Goal: Information Seeking & Learning: Learn about a topic

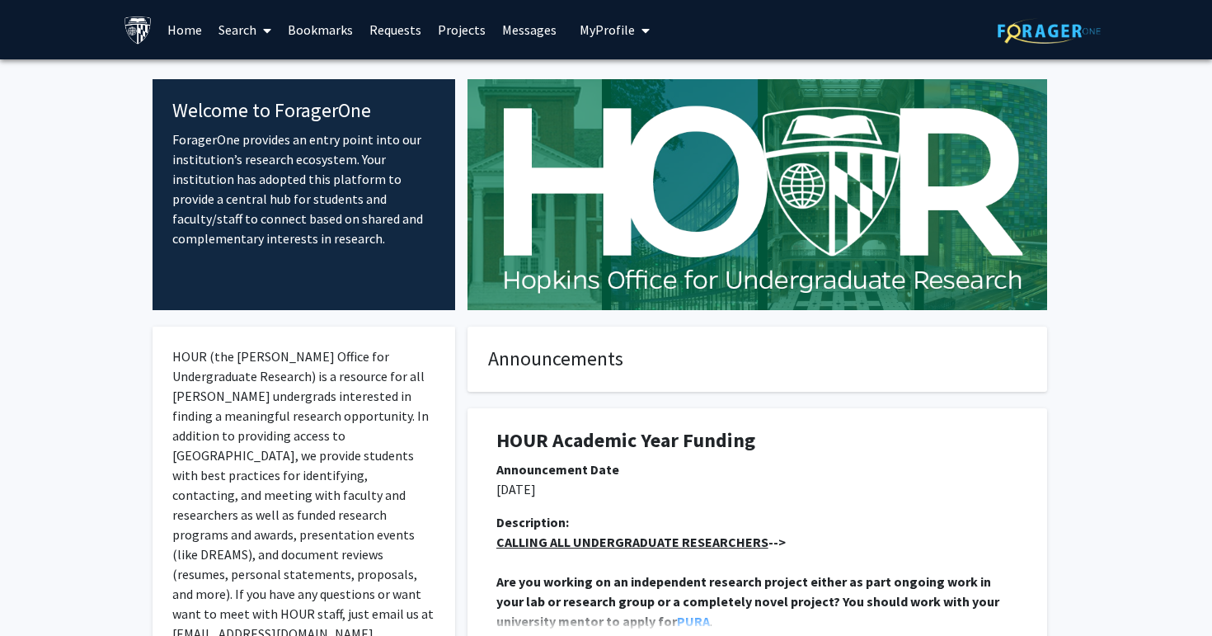
click at [185, 35] on link "Home" at bounding box center [184, 30] width 51 height 58
click at [270, 25] on icon at bounding box center [267, 30] width 8 height 13
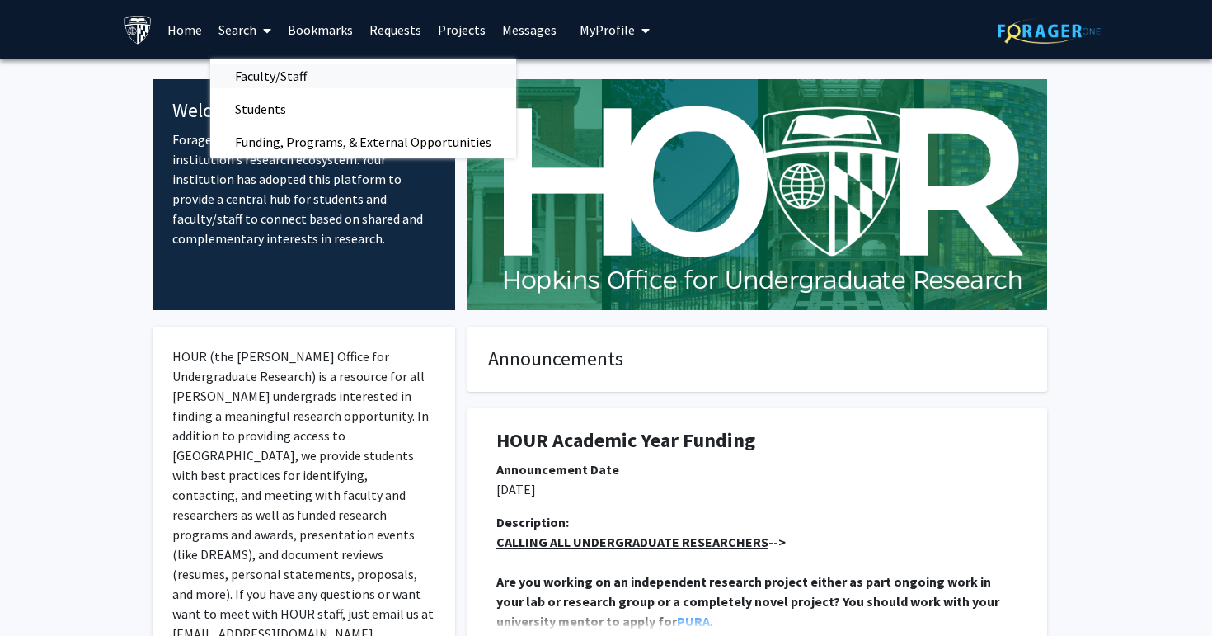
click at [271, 76] on span "Faculty/Staff" at bounding box center [270, 75] width 121 height 33
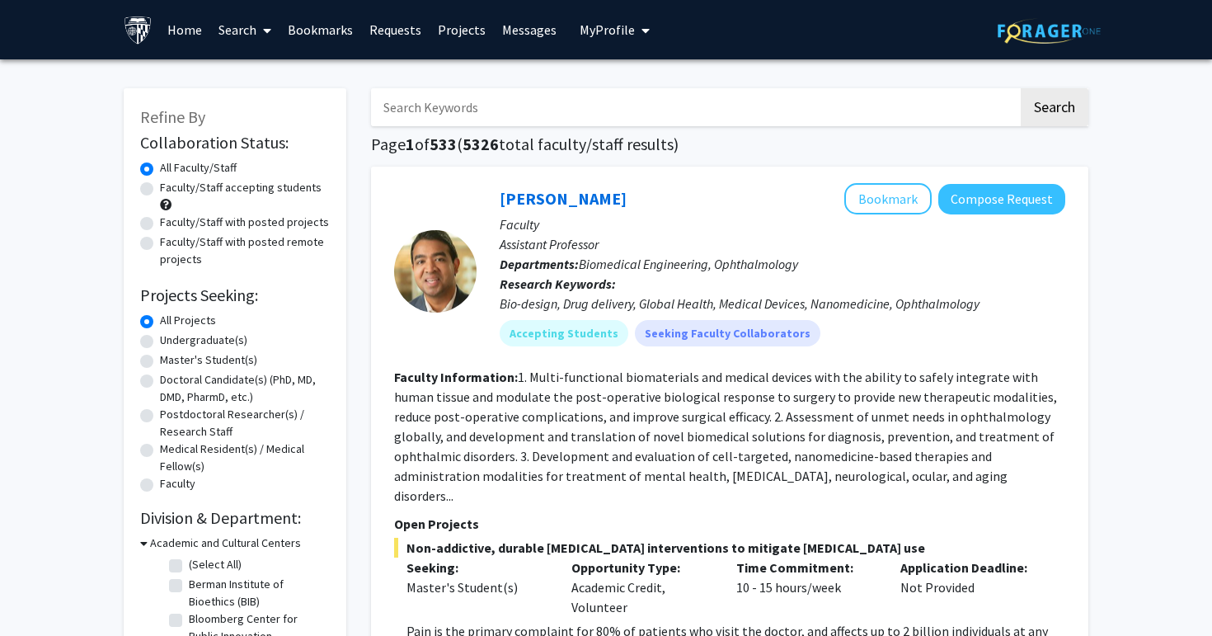
click at [259, 34] on span at bounding box center [264, 31] width 15 height 58
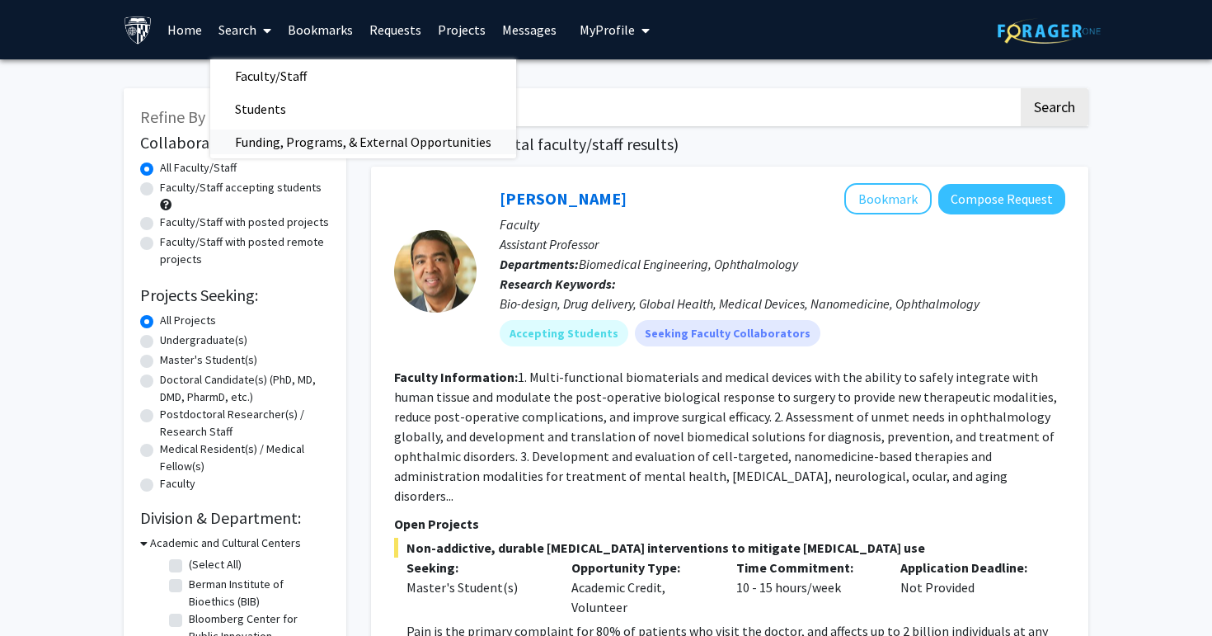
click at [269, 141] on span "Funding, Programs, & External Opportunities" at bounding box center [363, 141] width 306 height 33
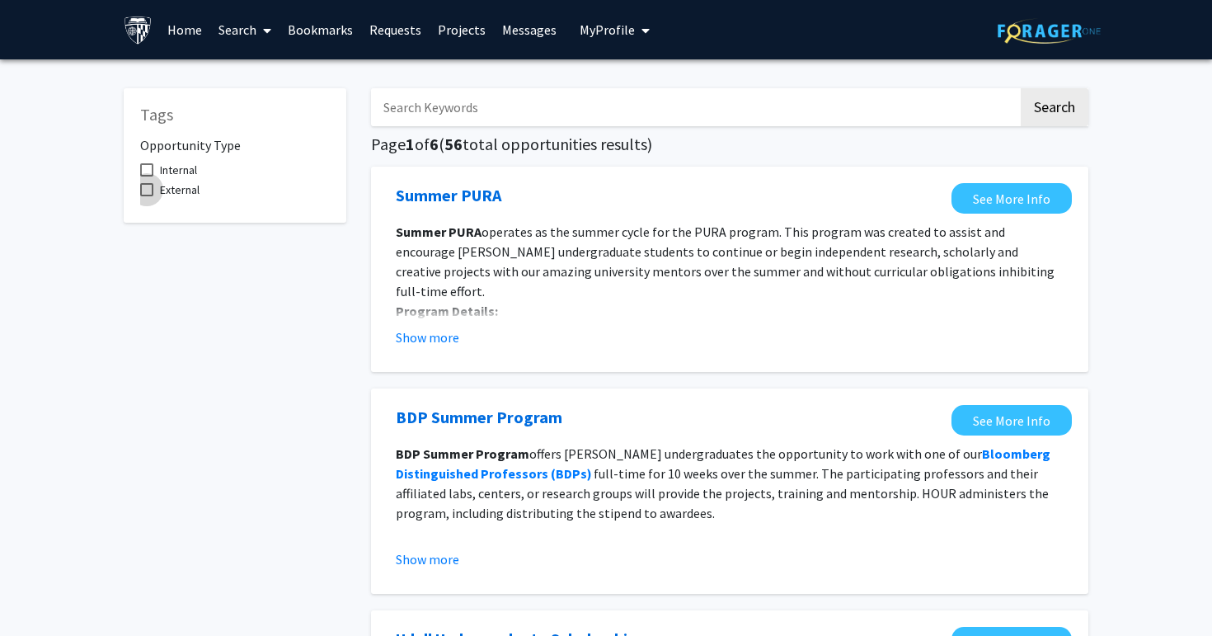
click at [145, 191] on span at bounding box center [146, 189] width 13 height 13
click at [146, 196] on input "External" at bounding box center [146, 196] width 1 height 1
checkbox input "true"
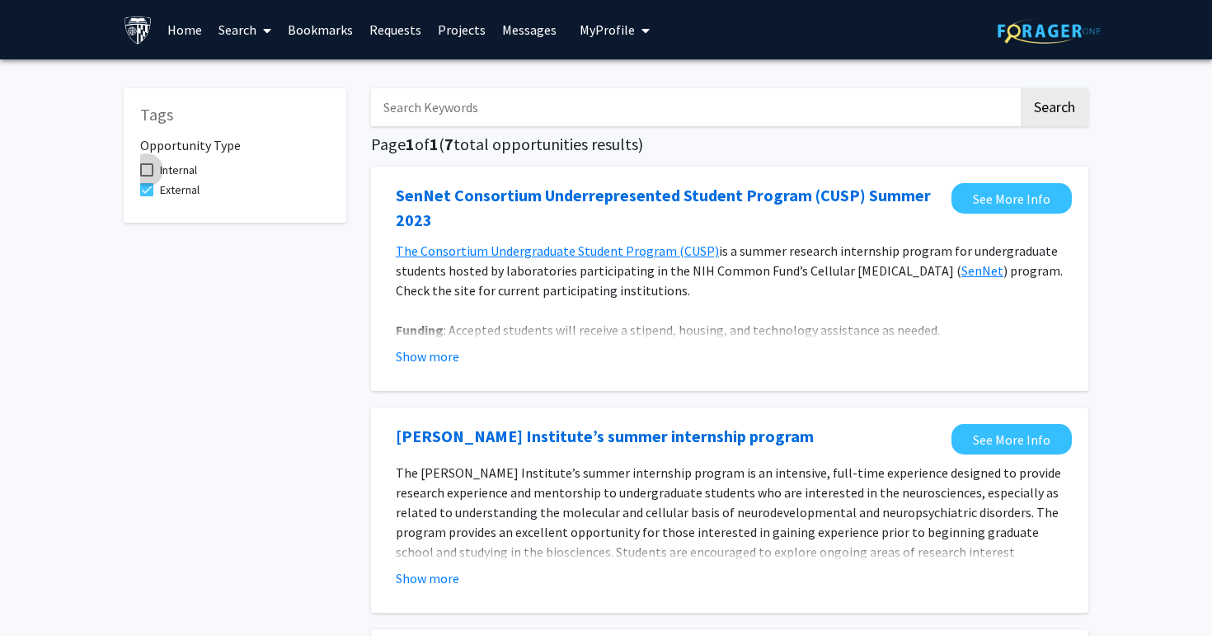
click at [144, 160] on label "Internal" at bounding box center [168, 170] width 57 height 20
click at [146, 176] on input "Internal" at bounding box center [146, 176] width 1 height 1
checkbox input "true"
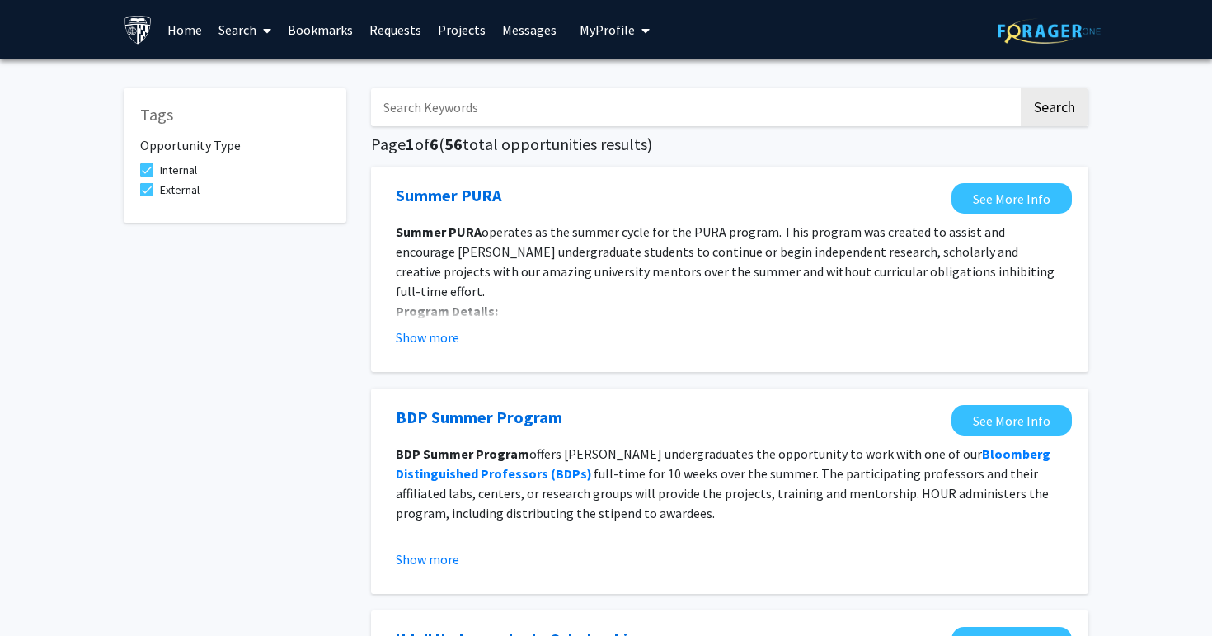
click at [272, 31] on link "Search" at bounding box center [244, 30] width 69 height 58
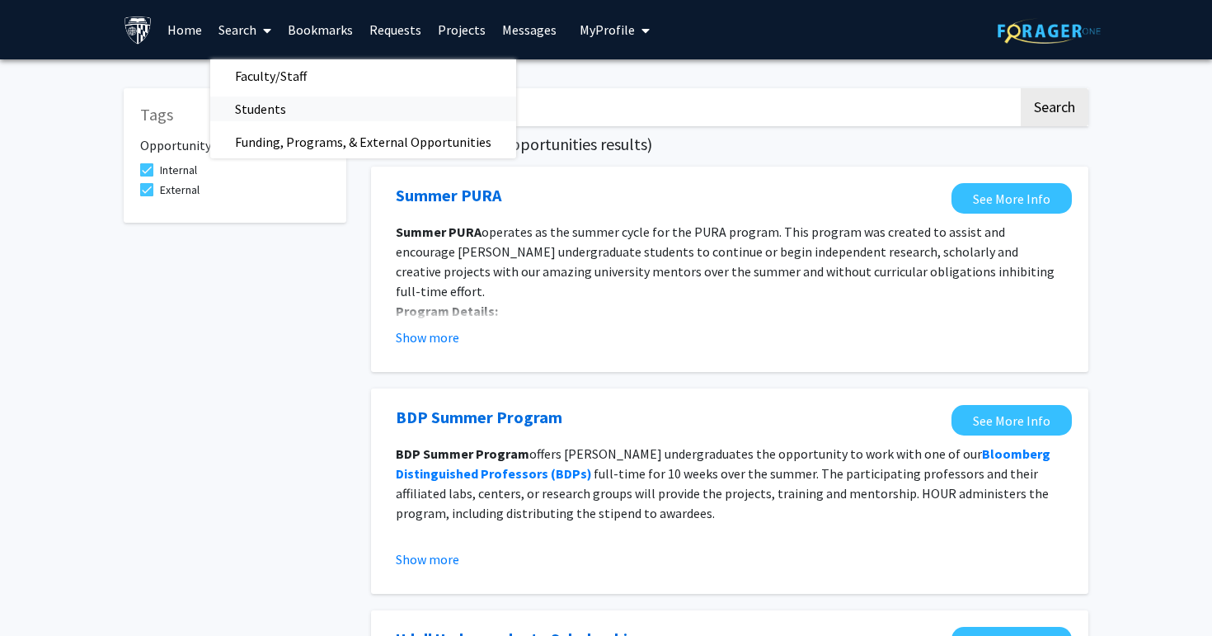
click at [272, 111] on span "Students" at bounding box center [260, 108] width 101 height 33
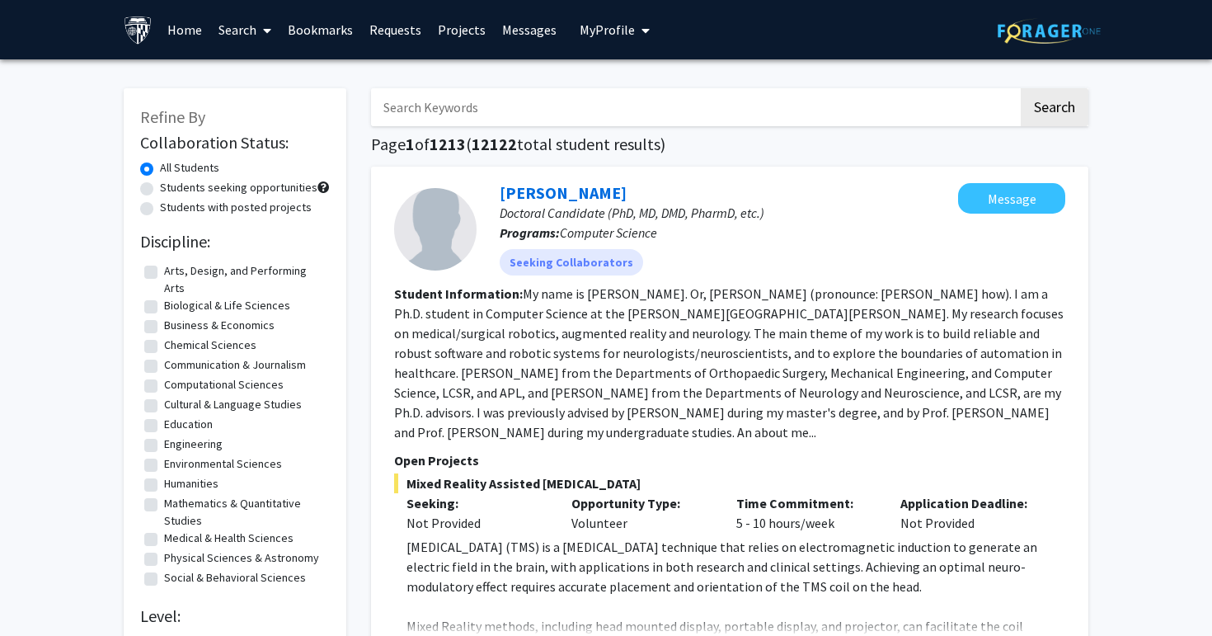
click at [255, 31] on link "Search" at bounding box center [244, 30] width 69 height 58
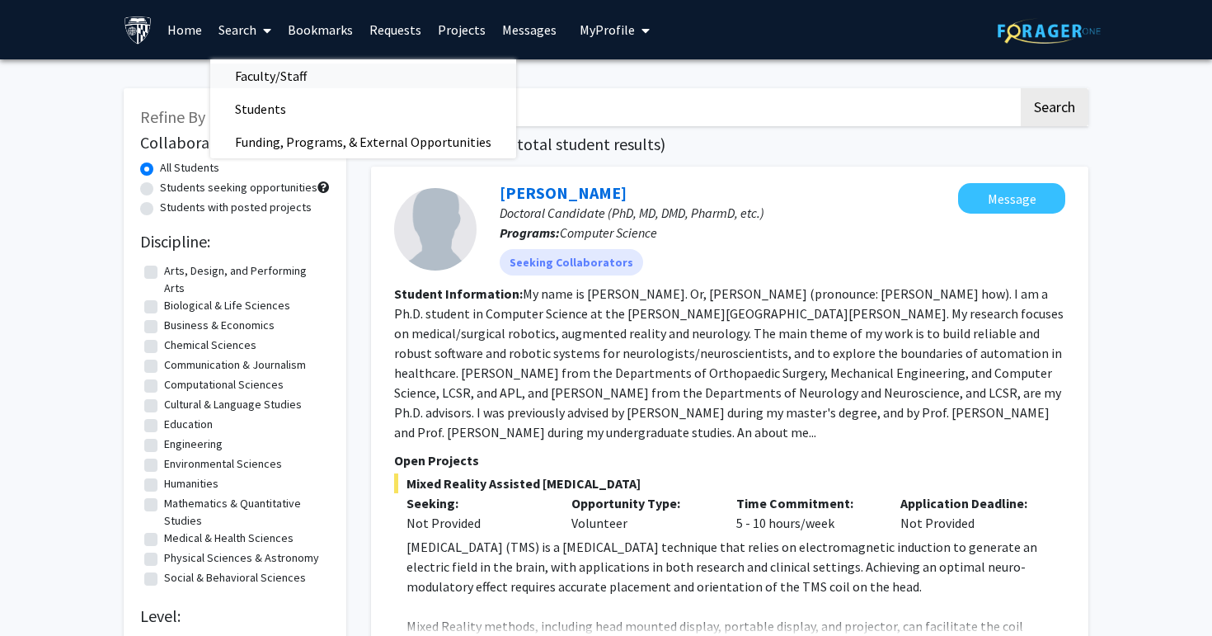
click at [276, 81] on span "Faculty/Staff" at bounding box center [270, 75] width 121 height 33
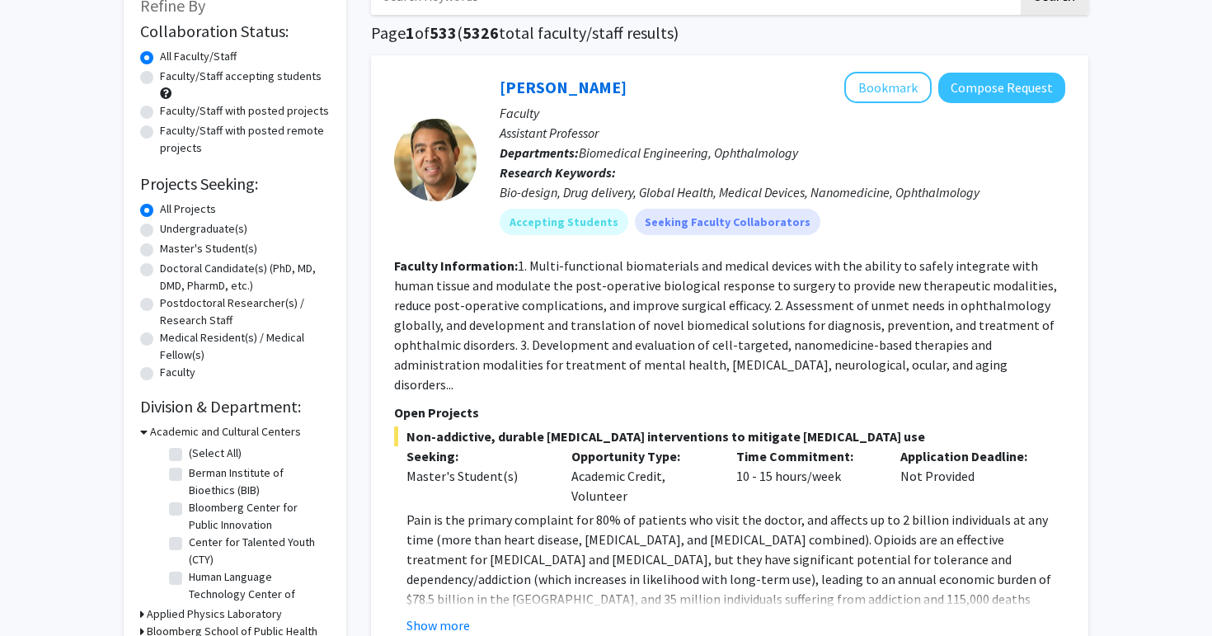
scroll to position [114, 0]
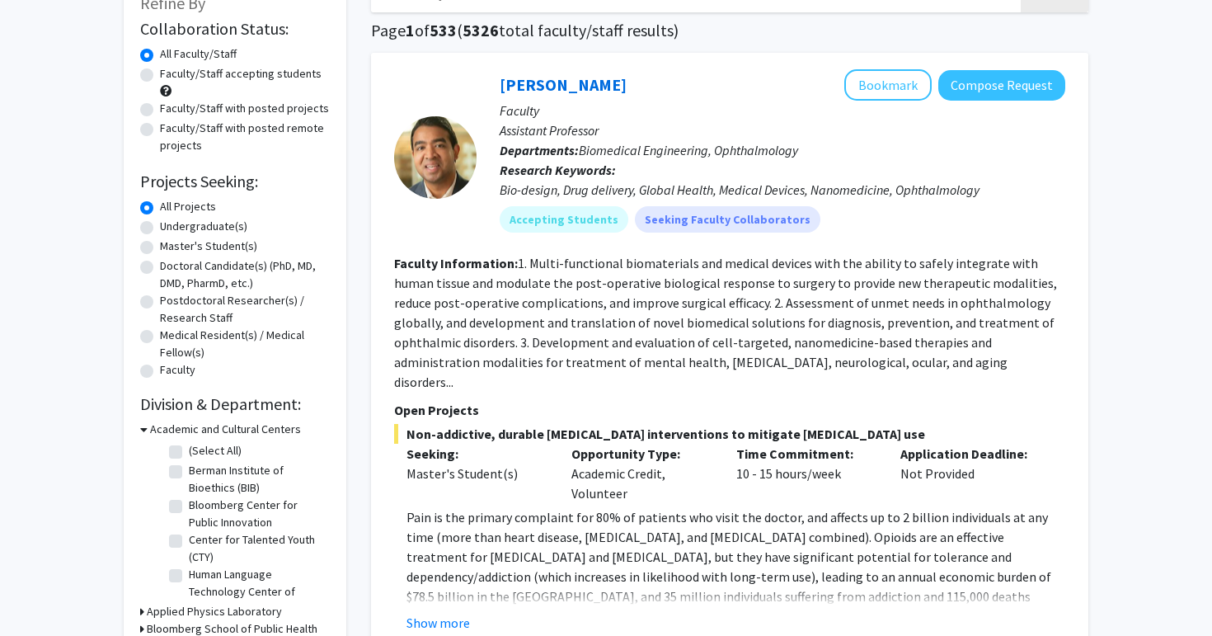
click at [211, 228] on label "Undergraduate(s)" at bounding box center [203, 226] width 87 height 17
click at [171, 228] on input "Undergraduate(s)" at bounding box center [165, 223] width 11 height 11
radio input "true"
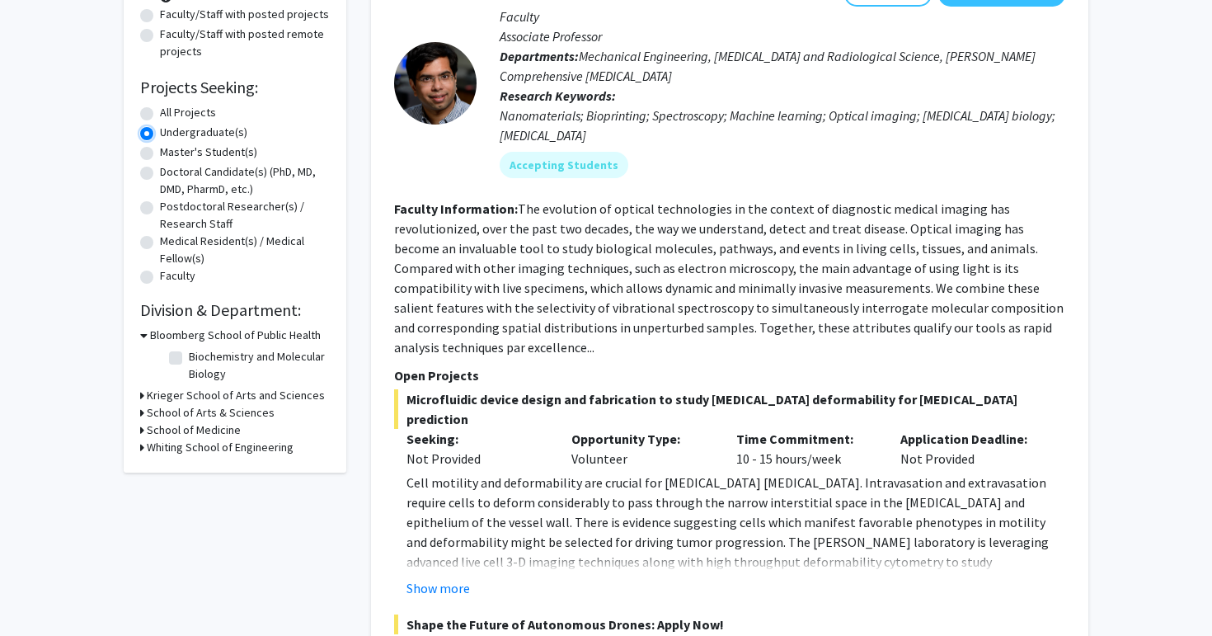
scroll to position [209, 0]
click at [145, 332] on icon at bounding box center [143, 333] width 7 height 17
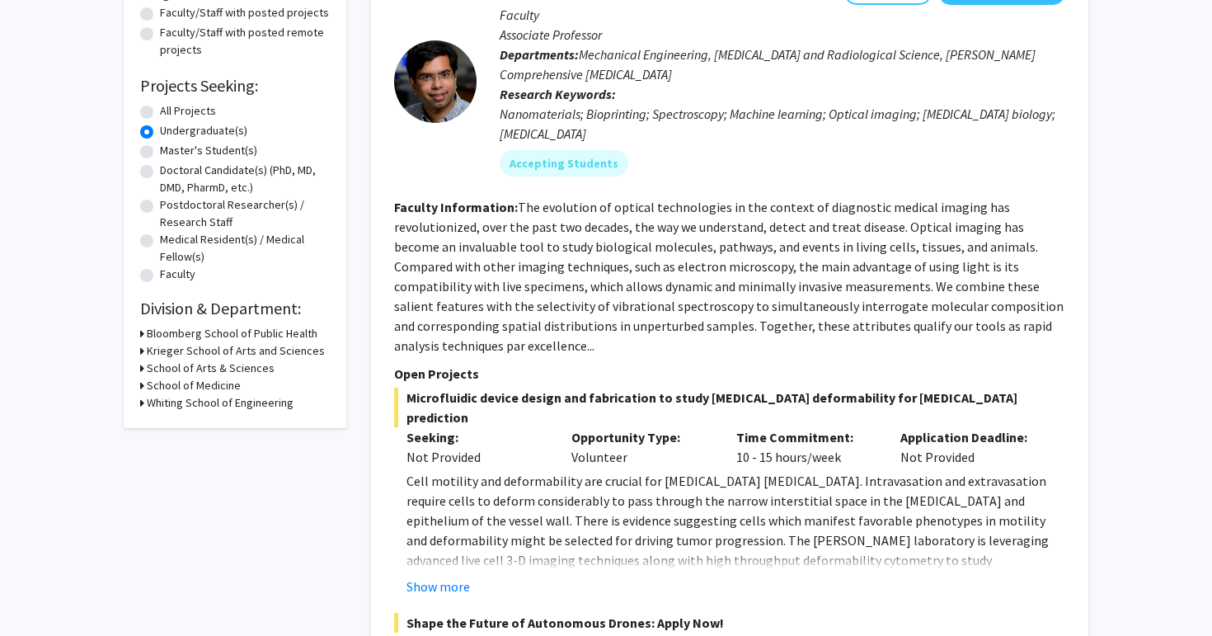
click at [139, 350] on div "Refine By Collaboration Status: Collaboration Status All Faculty/Staff Collabor…" at bounding box center [235, 153] width 223 height 549
click at [141, 346] on icon at bounding box center [142, 350] width 4 height 17
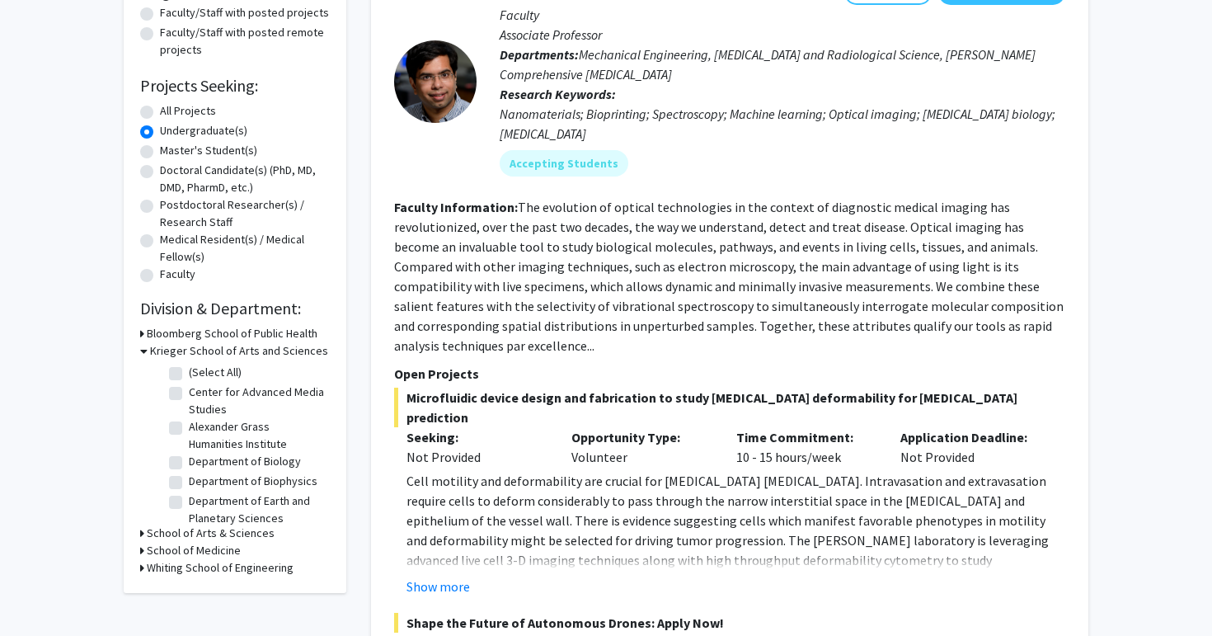
click at [141, 530] on icon at bounding box center [142, 533] width 4 height 17
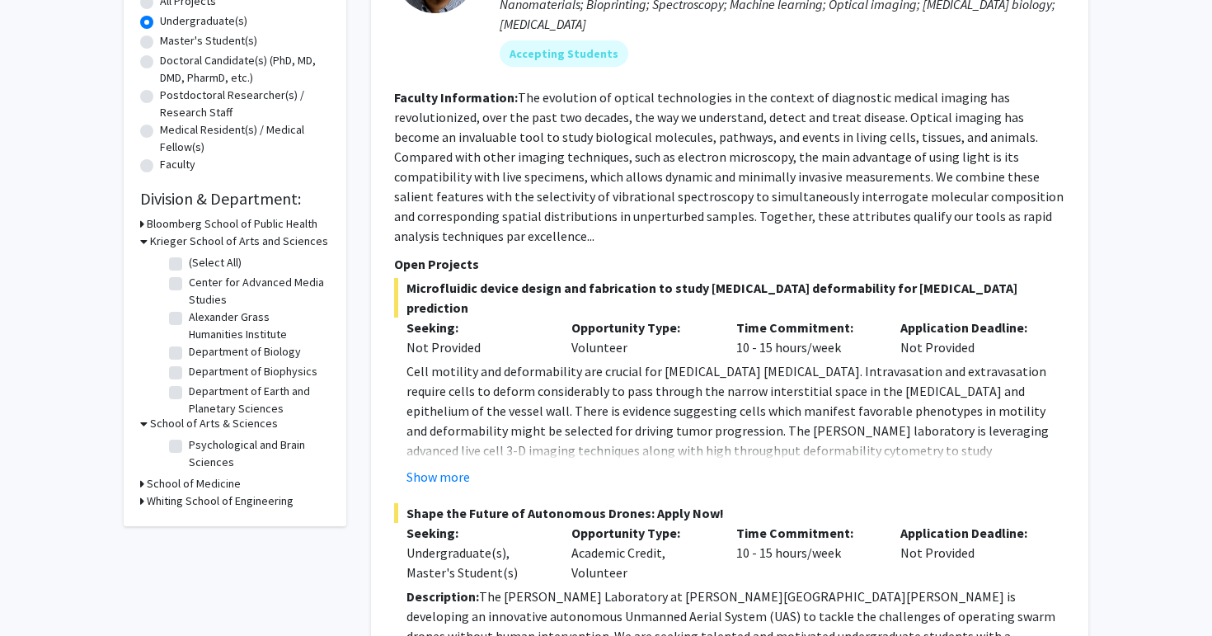
scroll to position [321, 0]
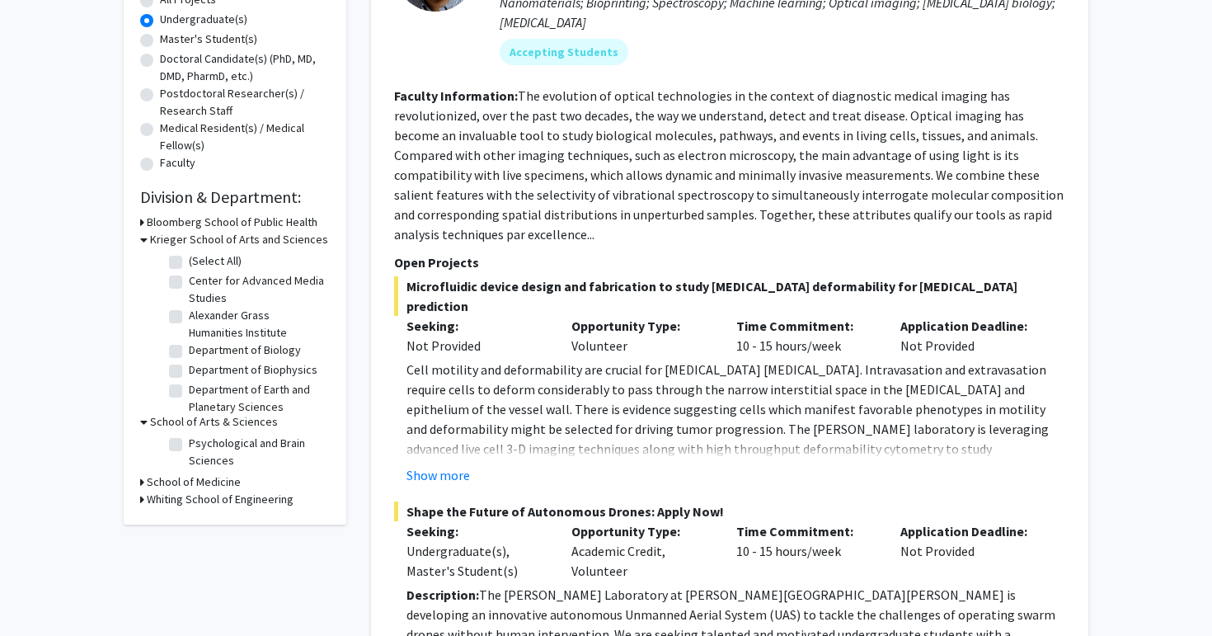
click at [142, 481] on icon at bounding box center [142, 481] width 4 height 17
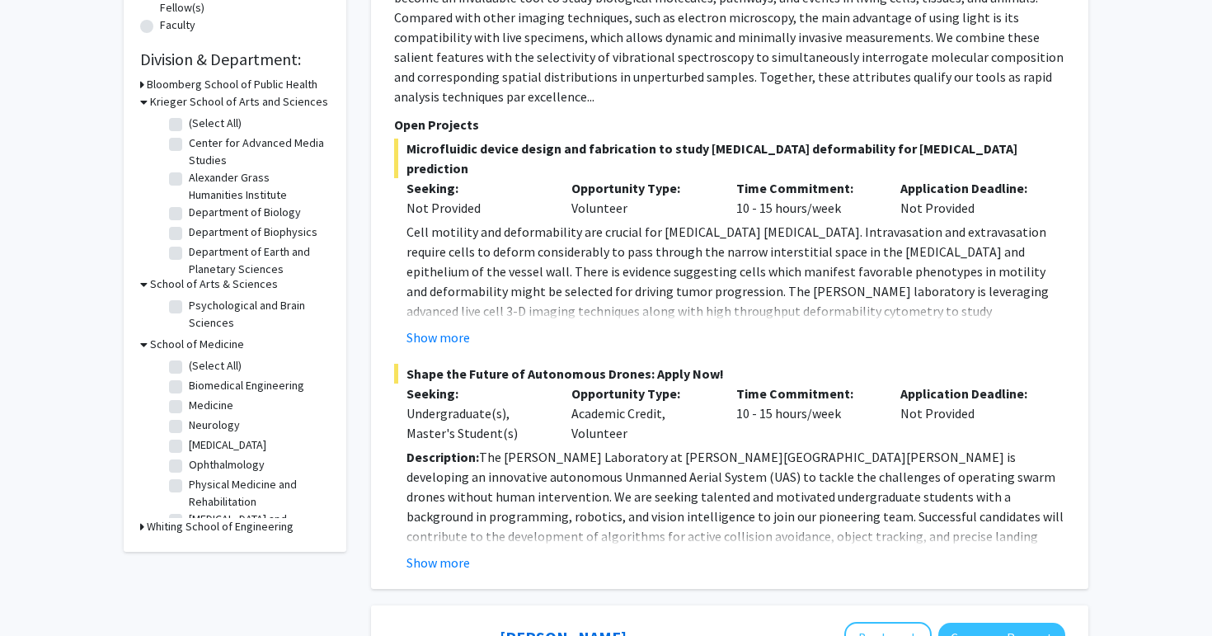
scroll to position [460, 0]
click at [189, 388] on label "Biomedical Engineering" at bounding box center [246, 383] width 115 height 17
click at [189, 386] on input "Biomedical Engineering" at bounding box center [194, 380] width 11 height 11
checkbox input "true"
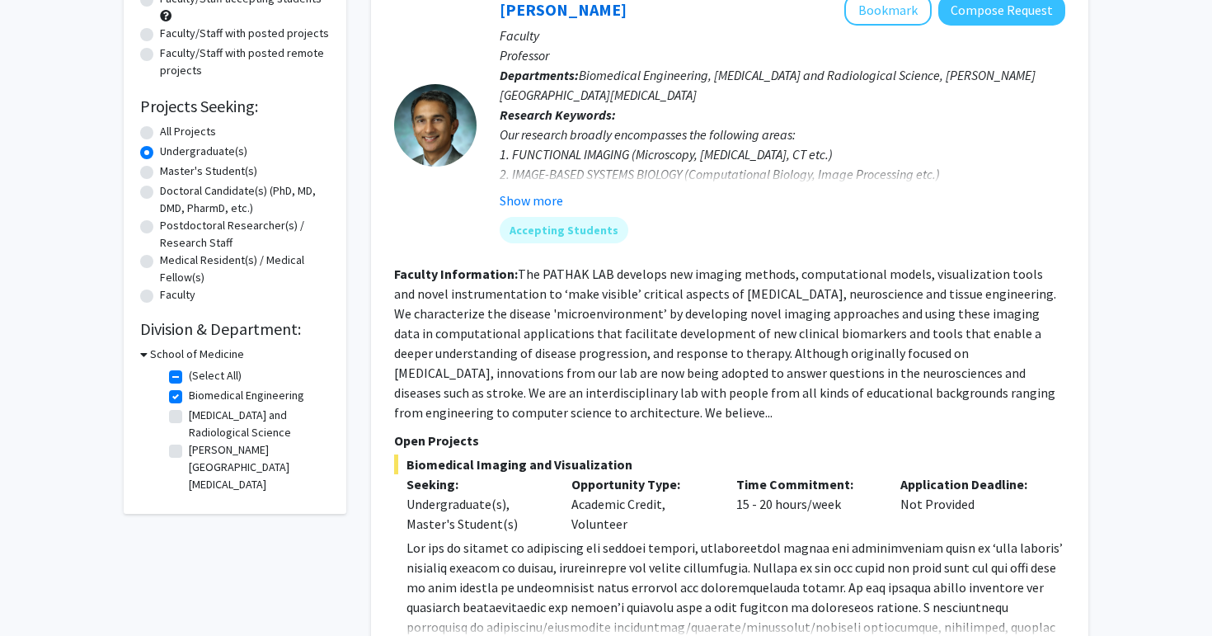
scroll to position [190, 0]
click at [144, 353] on icon at bounding box center [143, 353] width 7 height 17
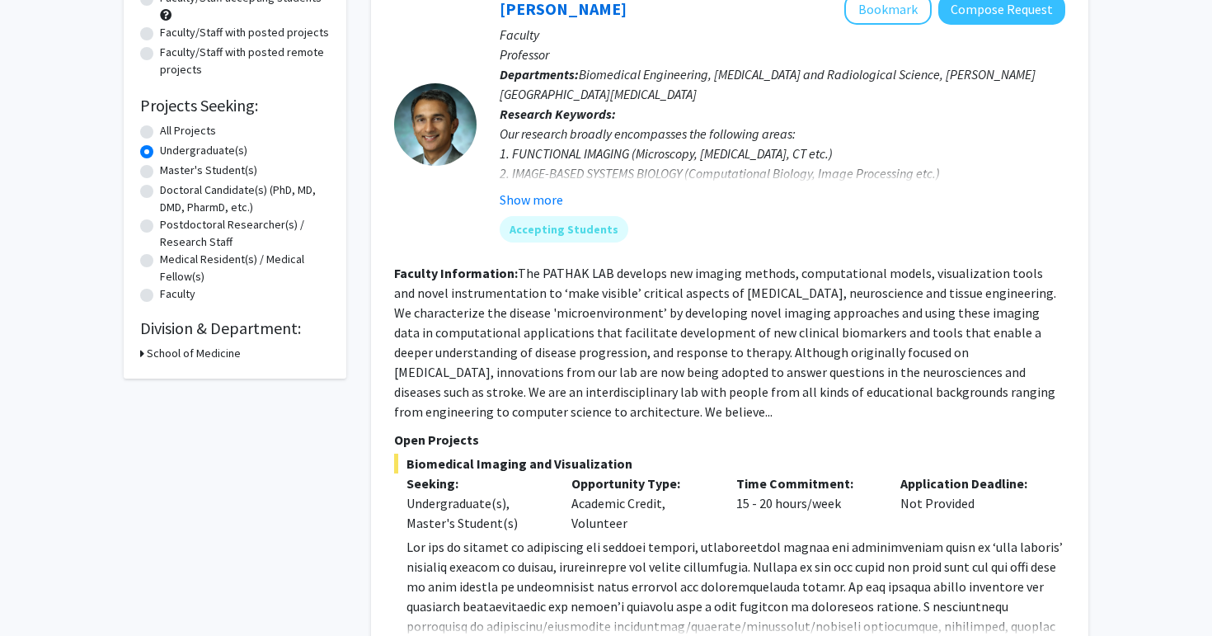
click at [144, 353] on icon at bounding box center [142, 353] width 4 height 17
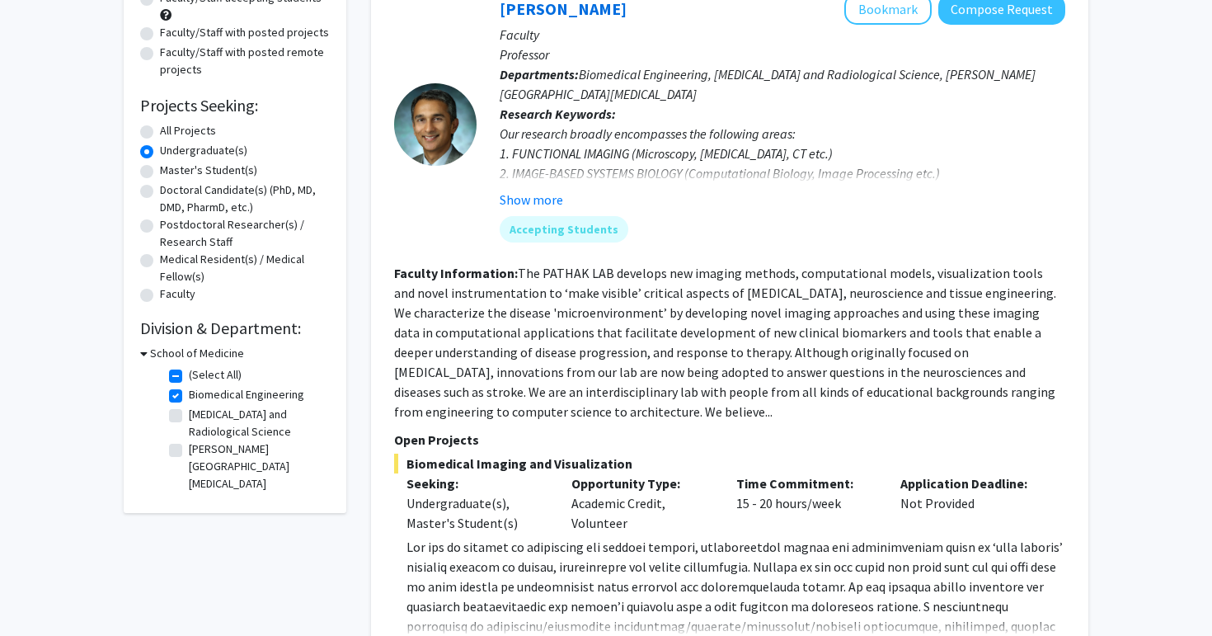
click at [182, 377] on fg-checkbox "(Select All) (Select All)" at bounding box center [247, 376] width 157 height 20
click at [189, 375] on label "(Select All)" at bounding box center [215, 374] width 53 height 17
click at [189, 375] on input "(Select All)" at bounding box center [194, 371] width 11 height 11
checkbox input "false"
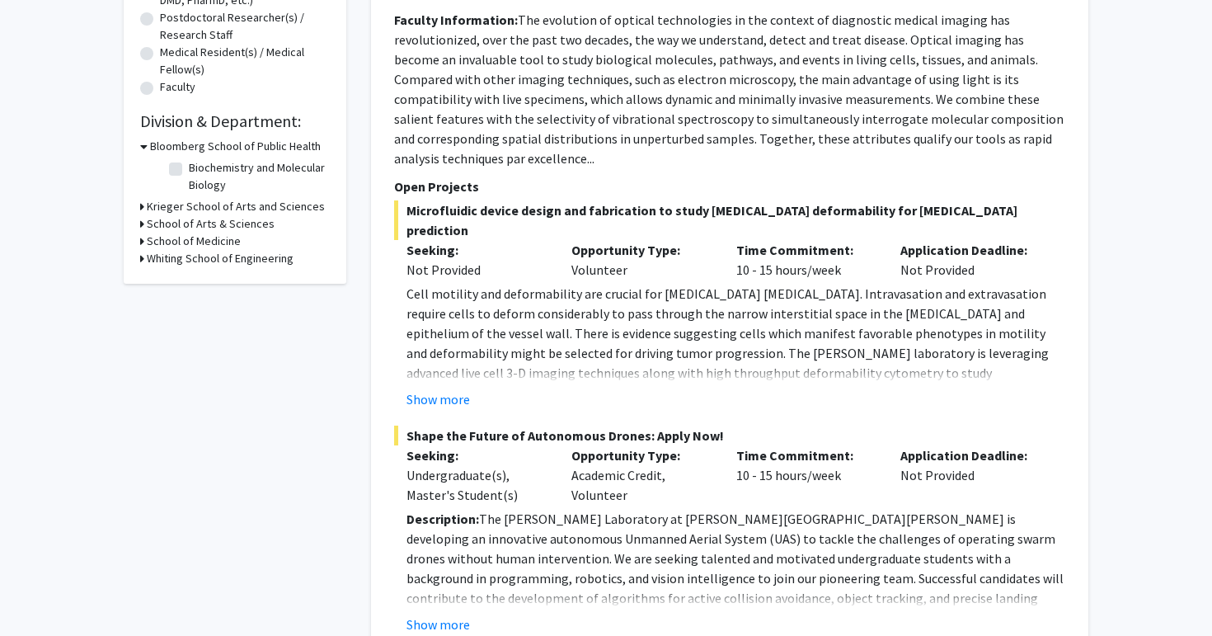
scroll to position [398, 0]
click at [140, 235] on icon at bounding box center [142, 240] width 4 height 17
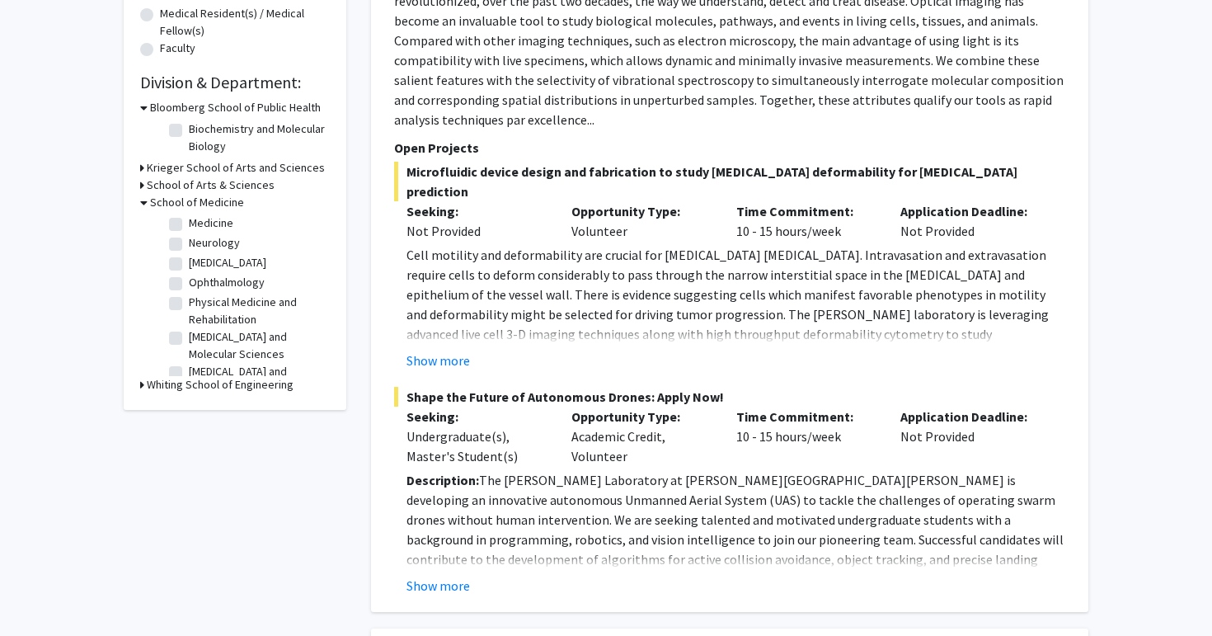
scroll to position [0, 0]
click at [189, 246] on label "Biomedical Engineering" at bounding box center [246, 243] width 115 height 17
click at [189, 246] on input "Biomedical Engineering" at bounding box center [194, 240] width 11 height 11
checkbox input "true"
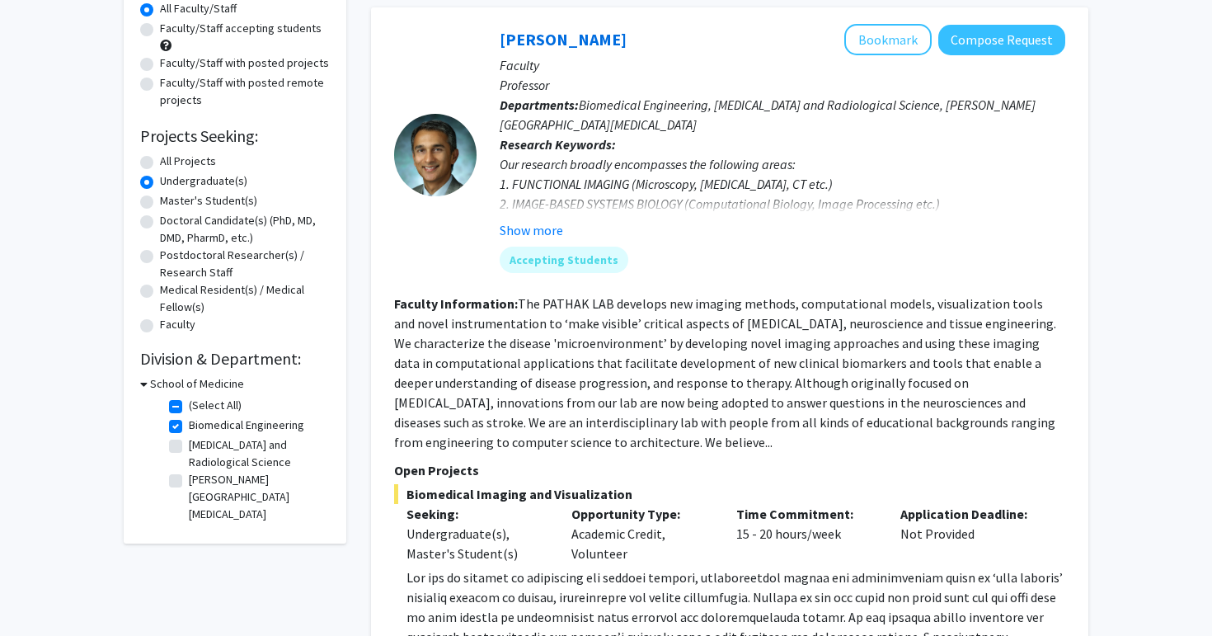
scroll to position [162, 0]
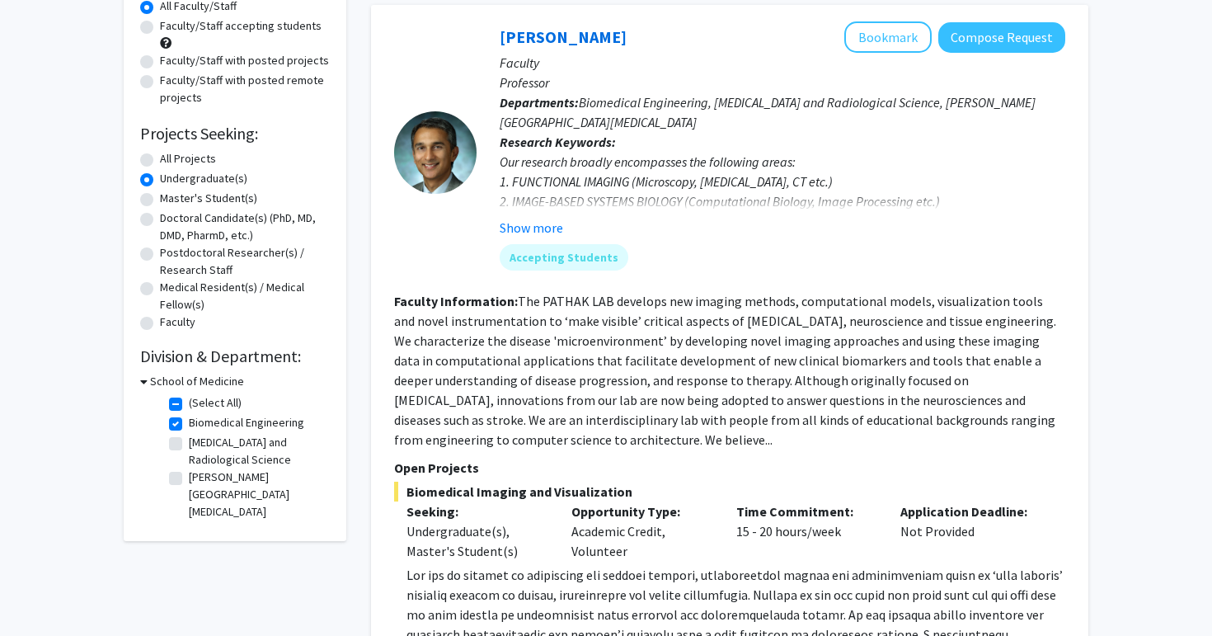
click at [144, 380] on icon at bounding box center [143, 381] width 7 height 17
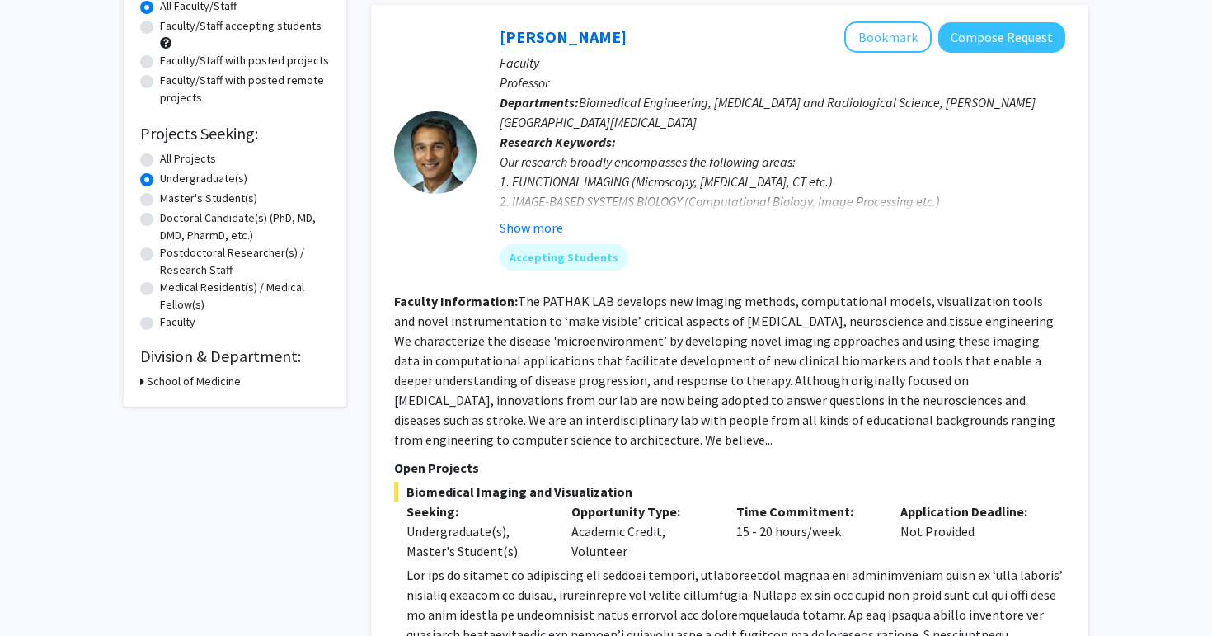
click at [144, 380] on div "School of Medicine" at bounding box center [235, 381] width 190 height 17
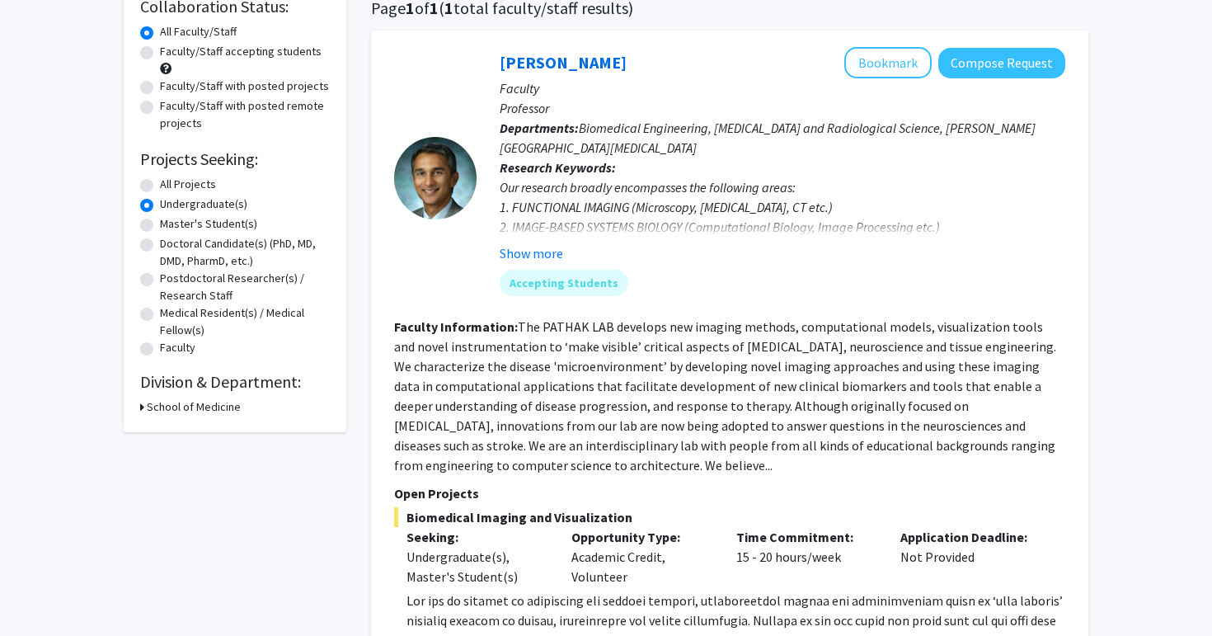
scroll to position [108, 0]
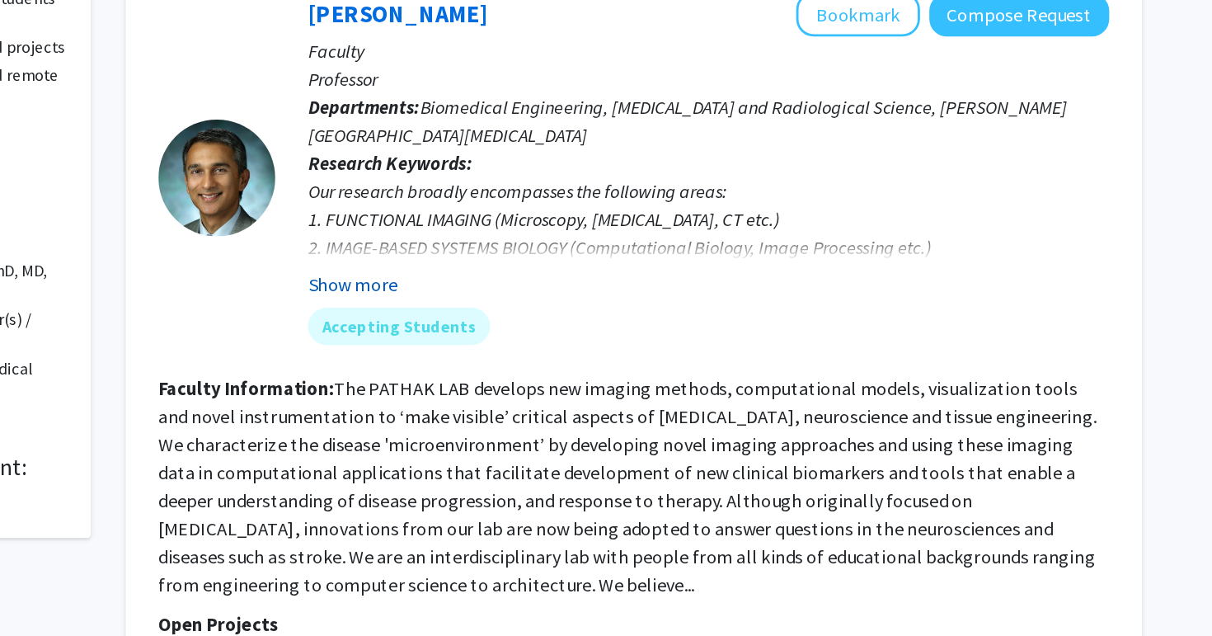
click at [545, 285] on button "Show more" at bounding box center [532, 281] width 64 height 20
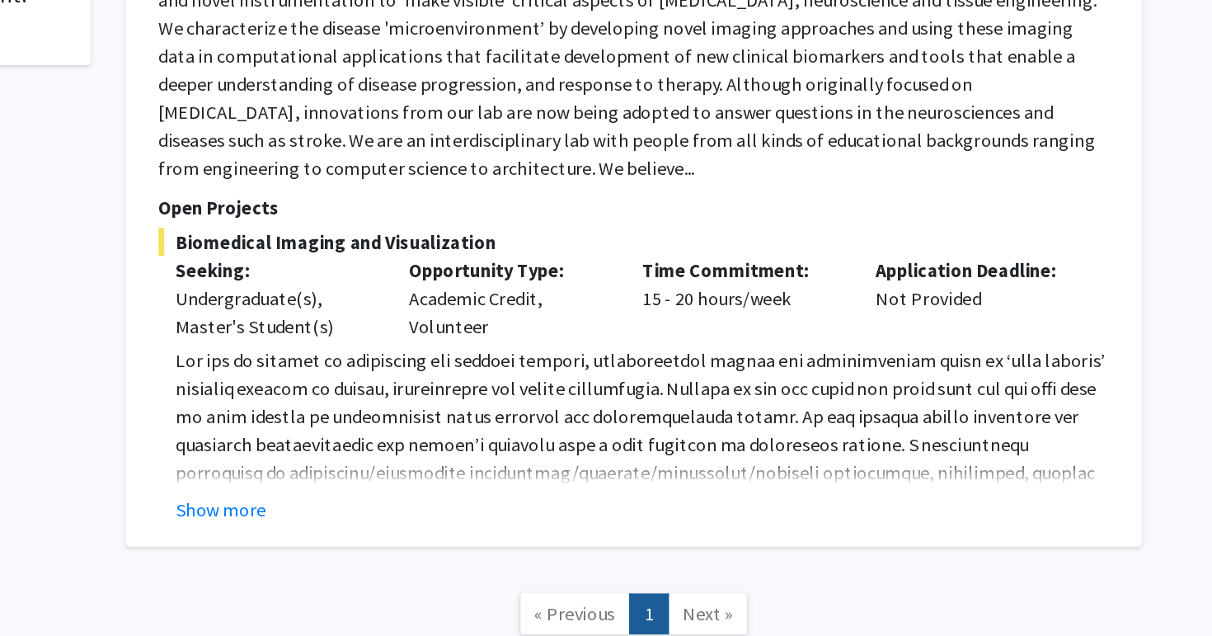
scroll to position [339, 0]
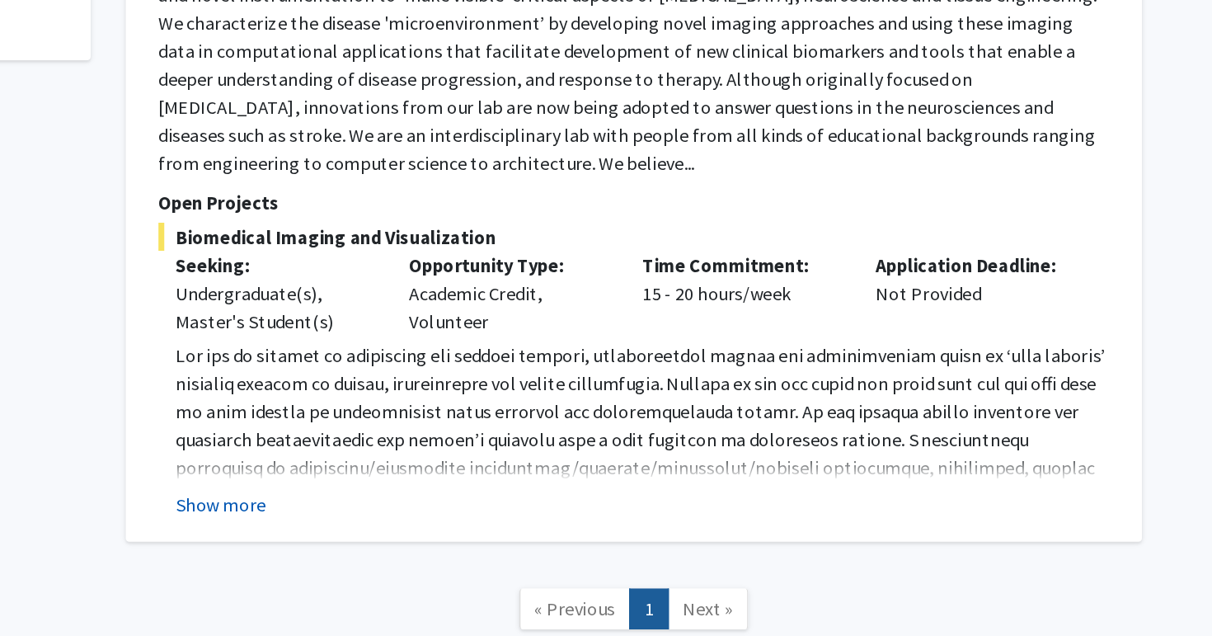
click at [435, 542] on button "Show more" at bounding box center [439, 543] width 64 height 20
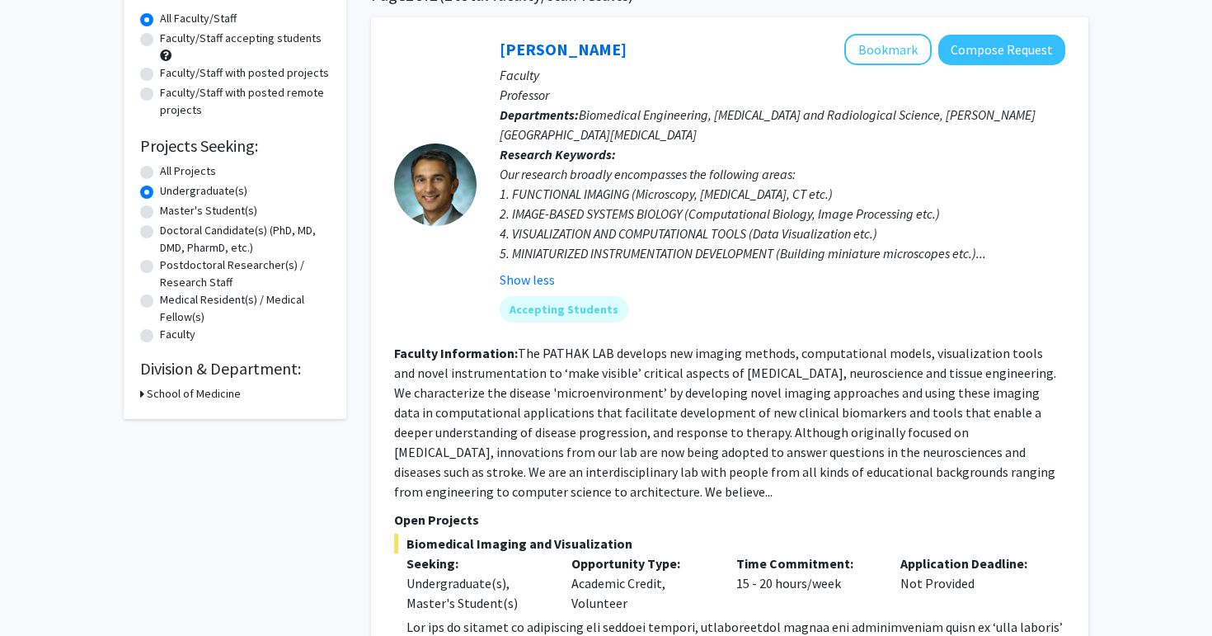
scroll to position [111, 0]
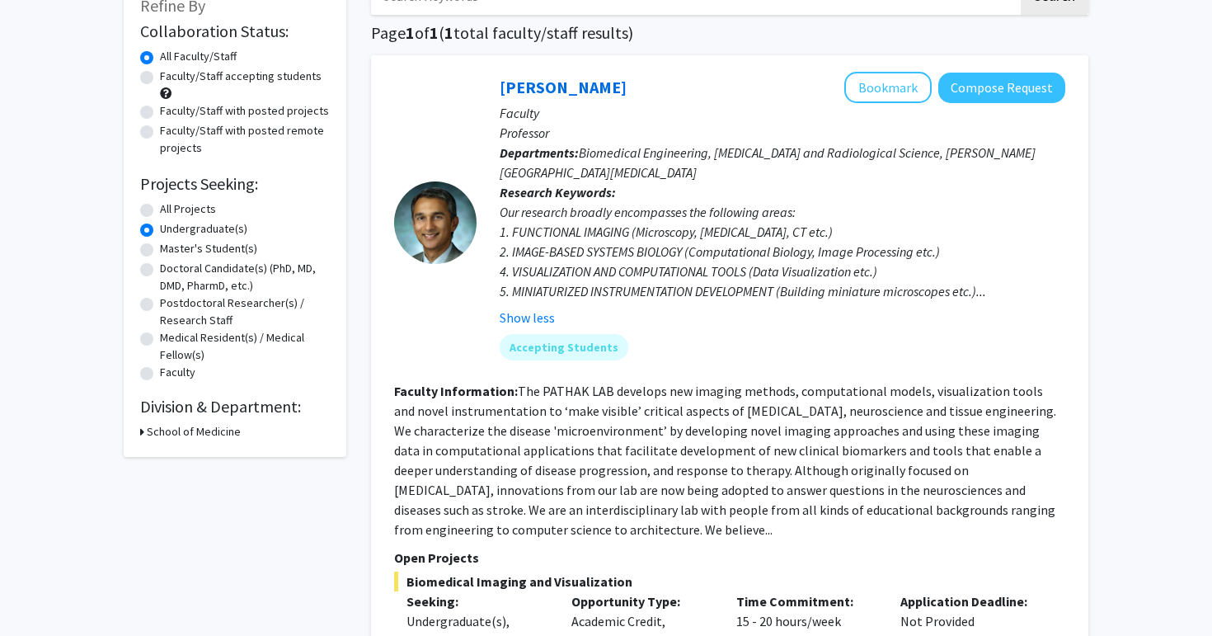
click at [160, 232] on label "Undergraduate(s)" at bounding box center [203, 228] width 87 height 17
click at [160, 231] on input "Undergraduate(s)" at bounding box center [165, 225] width 11 height 11
click at [145, 431] on div "School of Medicine" at bounding box center [235, 431] width 190 height 17
click at [160, 205] on label "All Projects" at bounding box center [188, 208] width 56 height 17
click at [160, 205] on input "All Projects" at bounding box center [165, 205] width 11 height 11
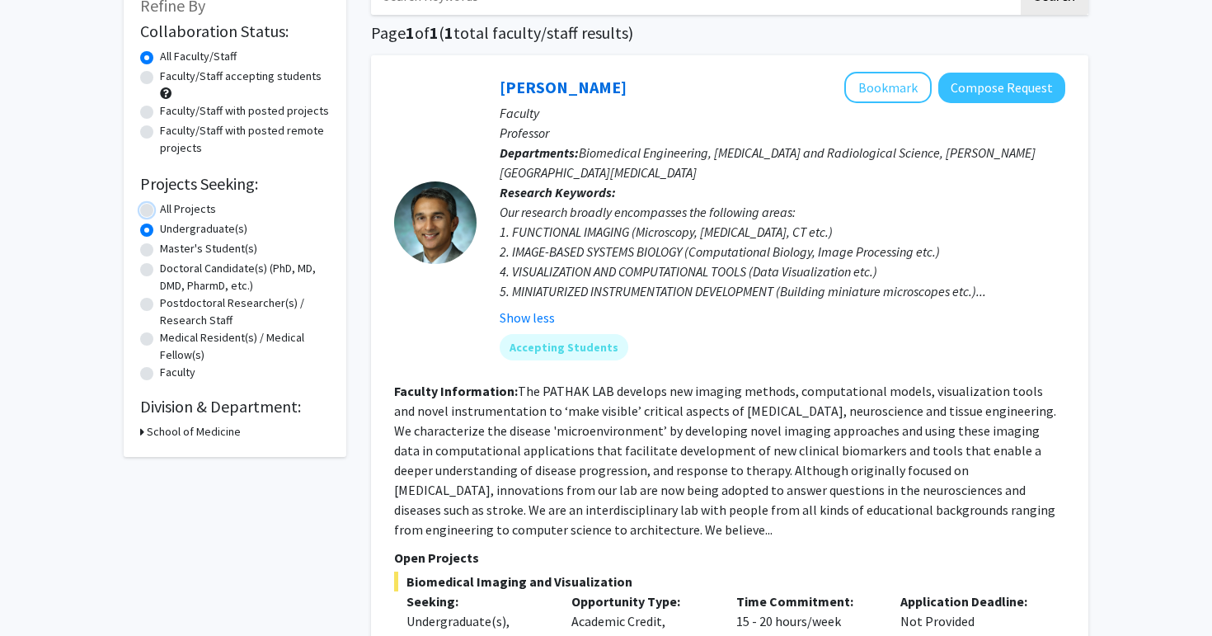
radio input "true"
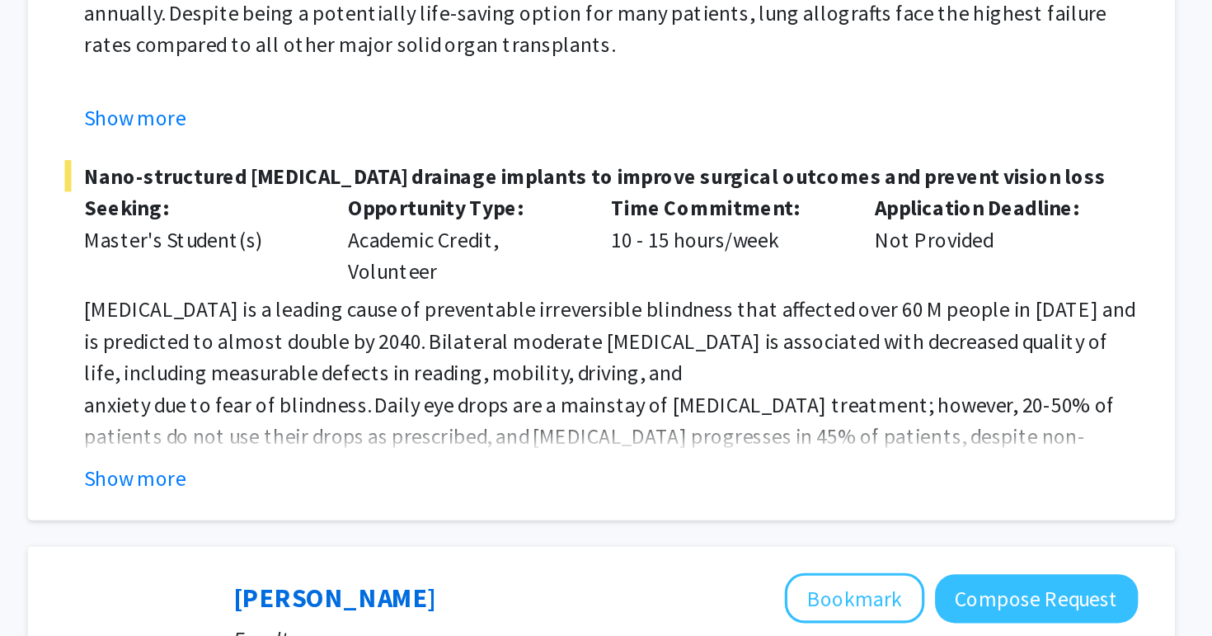
scroll to position [657, 0]
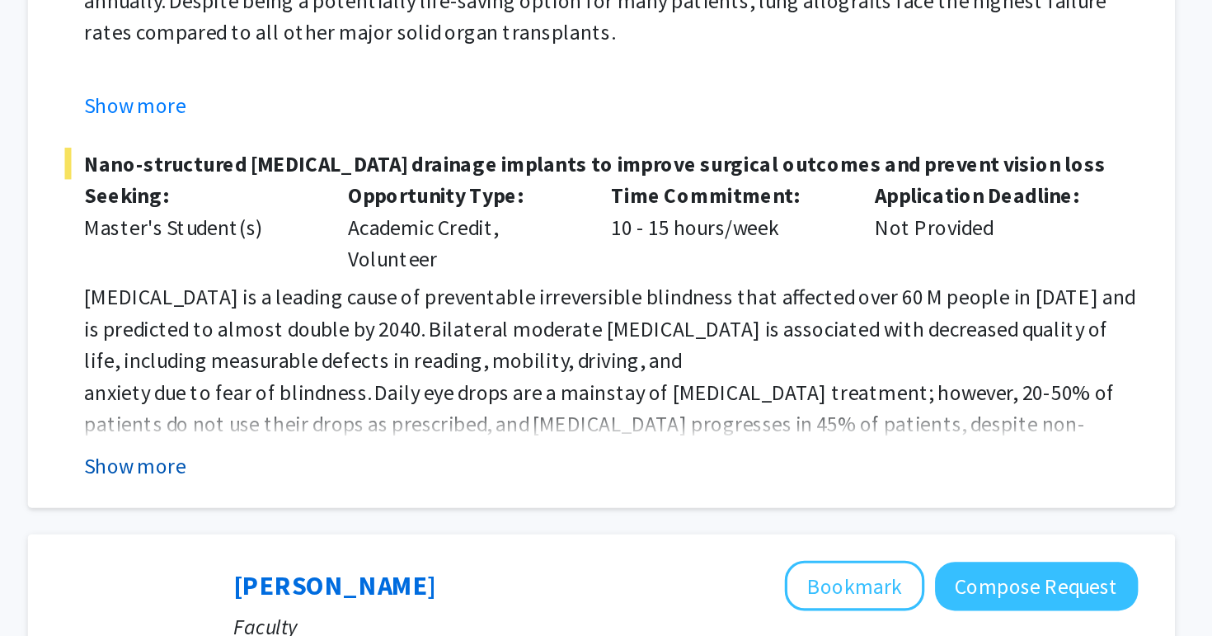
click at [432, 520] on button "Show more" at bounding box center [439, 530] width 64 height 20
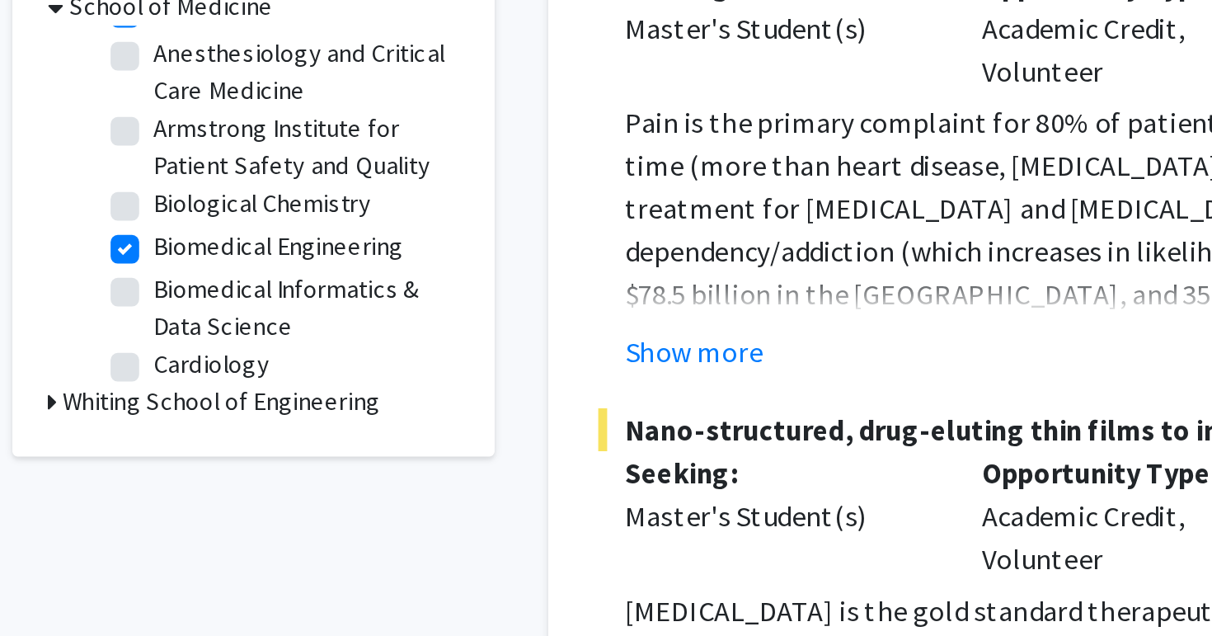
scroll to position [25, 0]
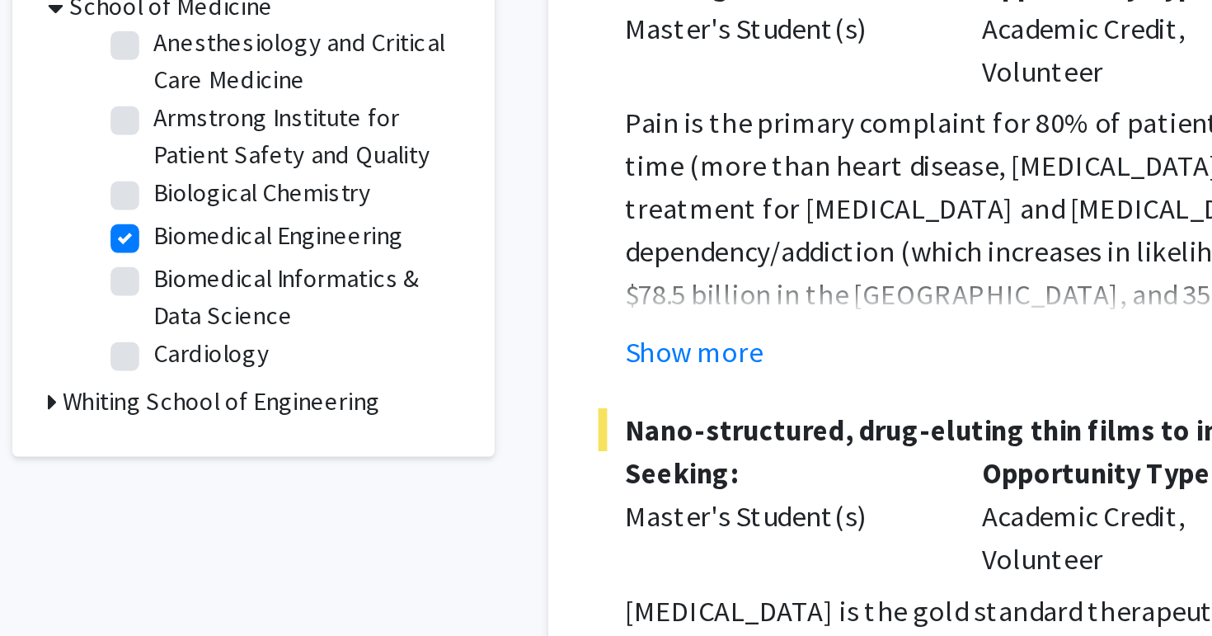
click at [189, 169] on label "Biological Chemistry" at bounding box center [239, 170] width 101 height 17
click at [189, 169] on input "Biological Chemistry" at bounding box center [194, 167] width 11 height 11
checkbox input "true"
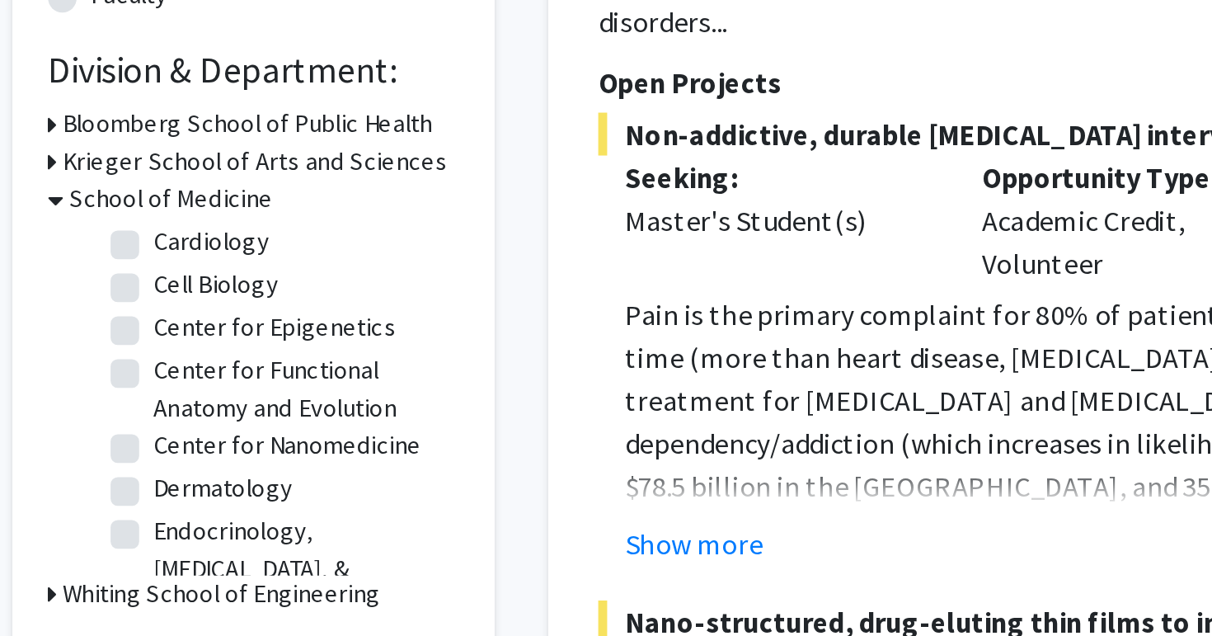
scroll to position [178, 0]
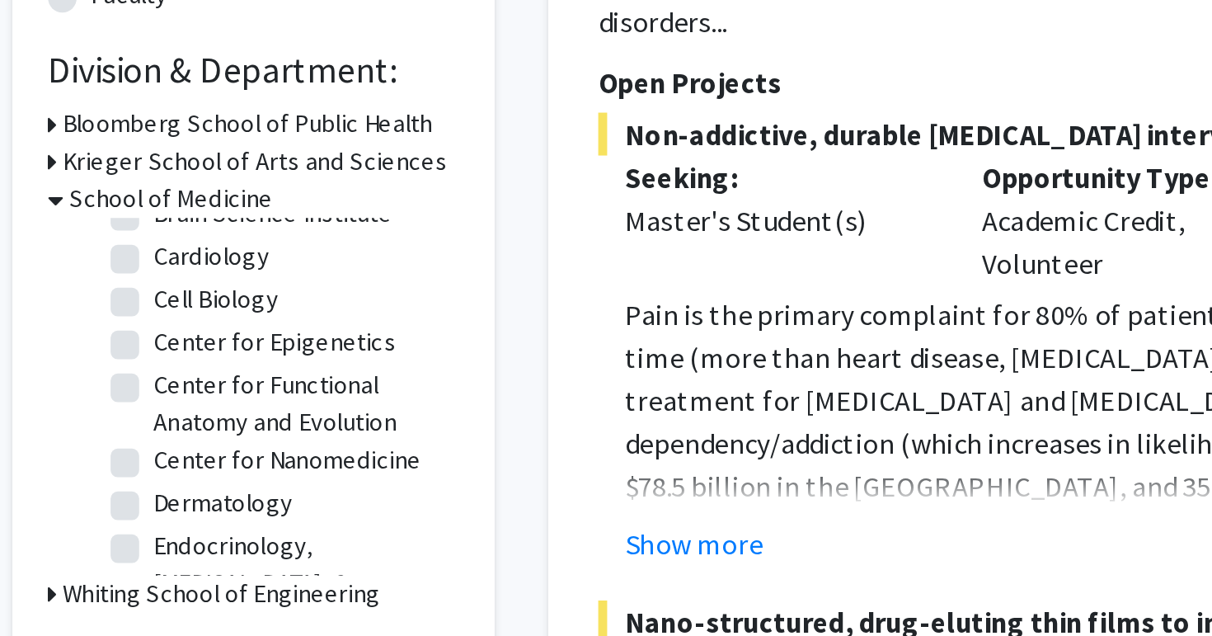
click at [189, 501] on label "Center for Epigenetics" at bounding box center [245, 500] width 112 height 17
click at [189, 501] on input "Center for Epigenetics" at bounding box center [194, 497] width 11 height 11
checkbox input "true"
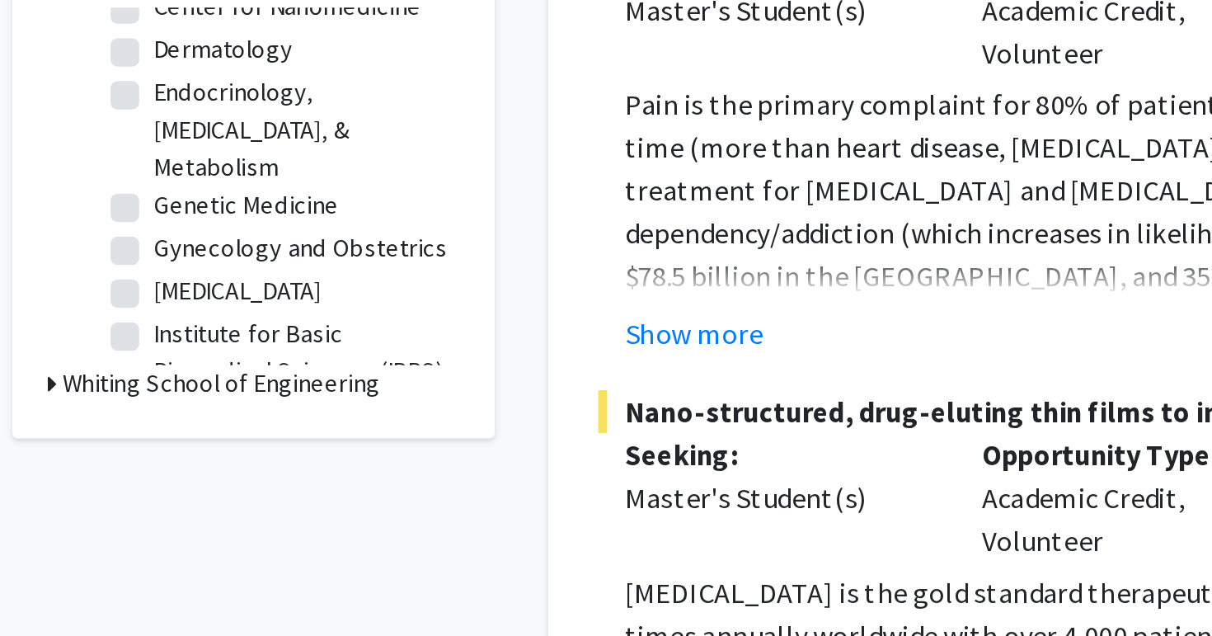
scroll to position [292, 0]
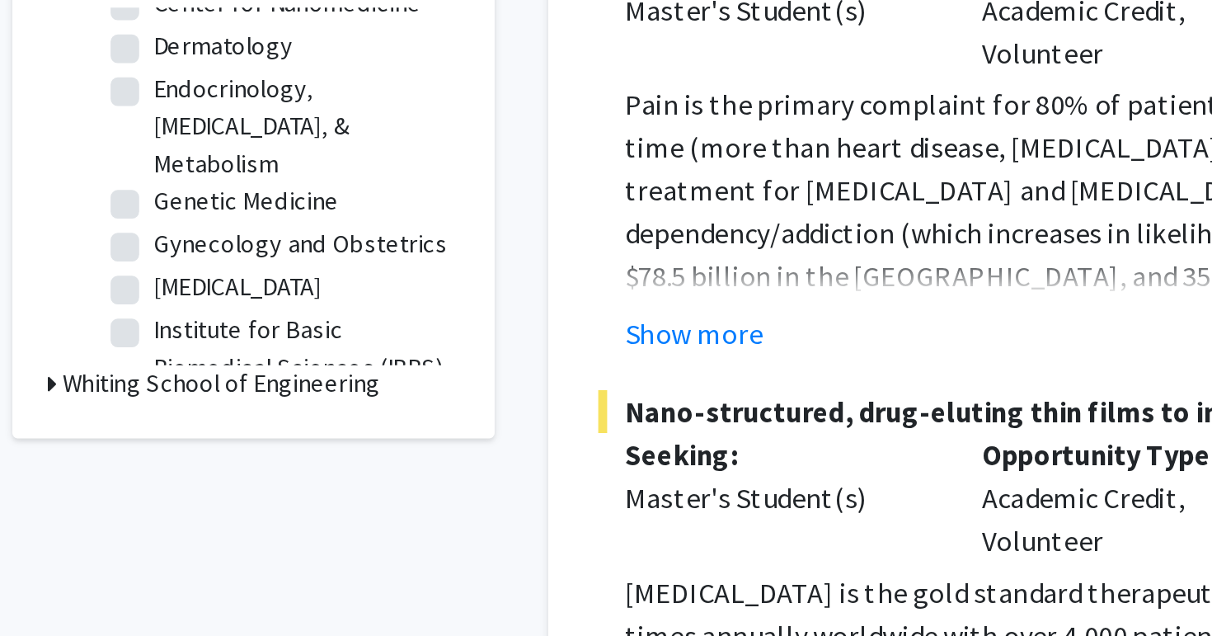
click at [189, 373] on label "Genetic Medicine" at bounding box center [232, 381] width 86 height 17
click at [189, 373] on input "Genetic Medicine" at bounding box center [194, 378] width 11 height 11
checkbox input "true"
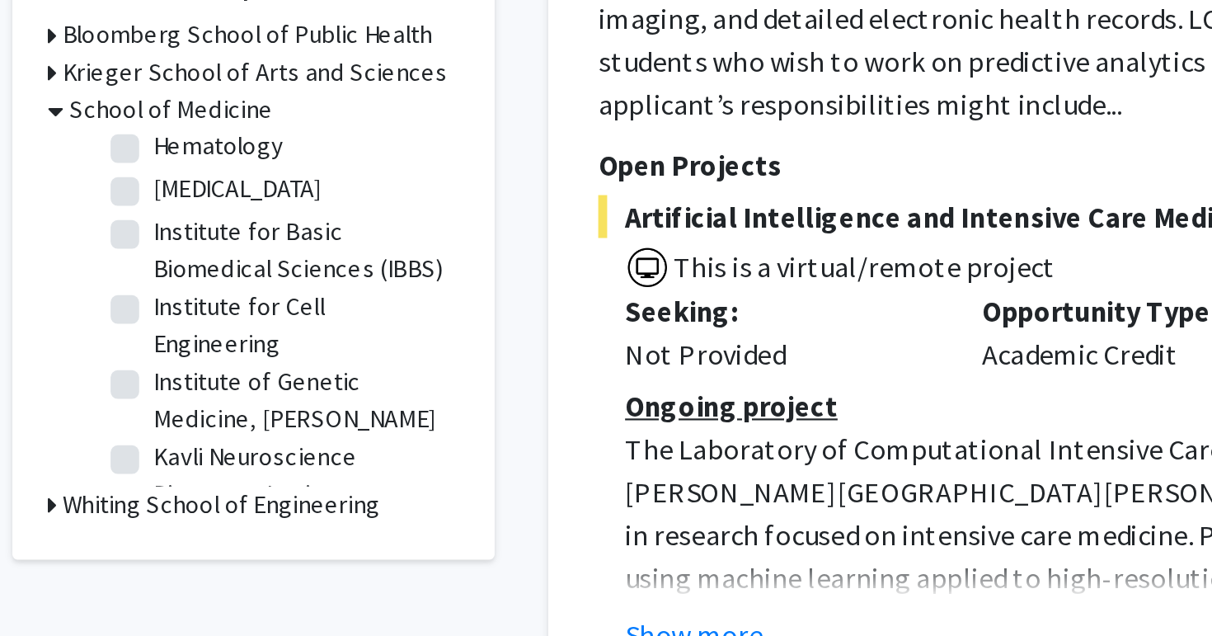
scroll to position [416, 0]
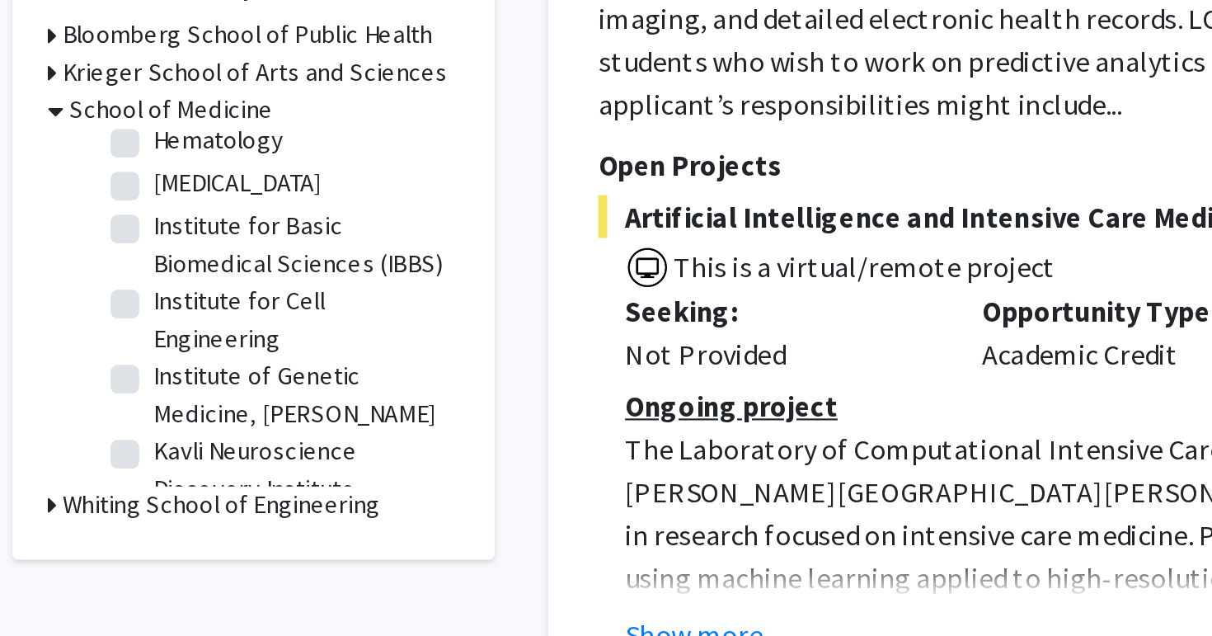
click at [189, 473] on label "Institute for Cell Engineering" at bounding box center [257, 490] width 137 height 35
click at [189, 473] on input "Institute for Cell Engineering" at bounding box center [194, 478] width 11 height 11
checkbox input "true"
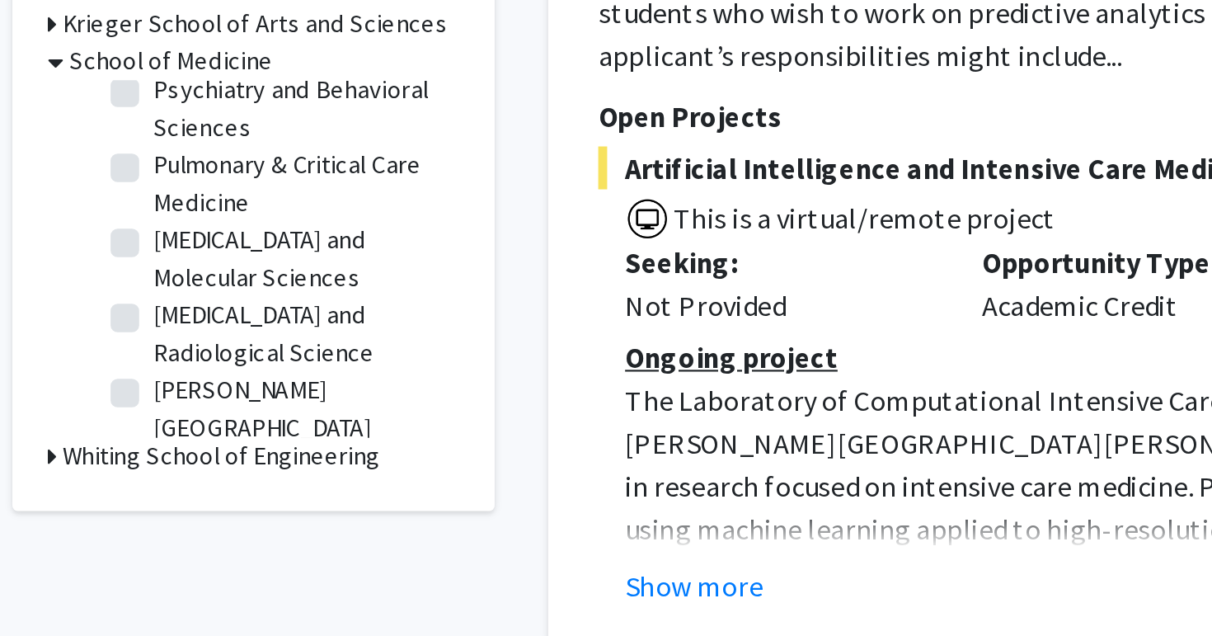
scroll to position [1090, 0]
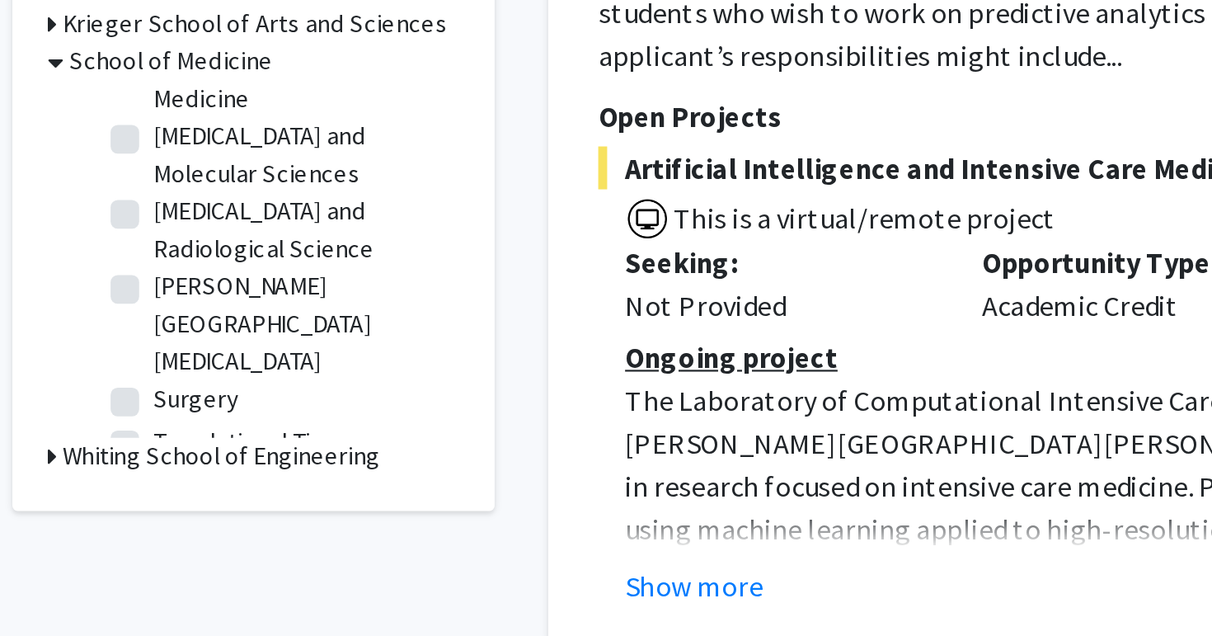
click at [189, 538] on label "Translational Tissue Engineering Center (TTEC)" at bounding box center [257, 555] width 137 height 35
click at [189, 538] on input "Translational Tissue Engineering Center (TTEC)" at bounding box center [194, 543] width 11 height 11
checkbox input "true"
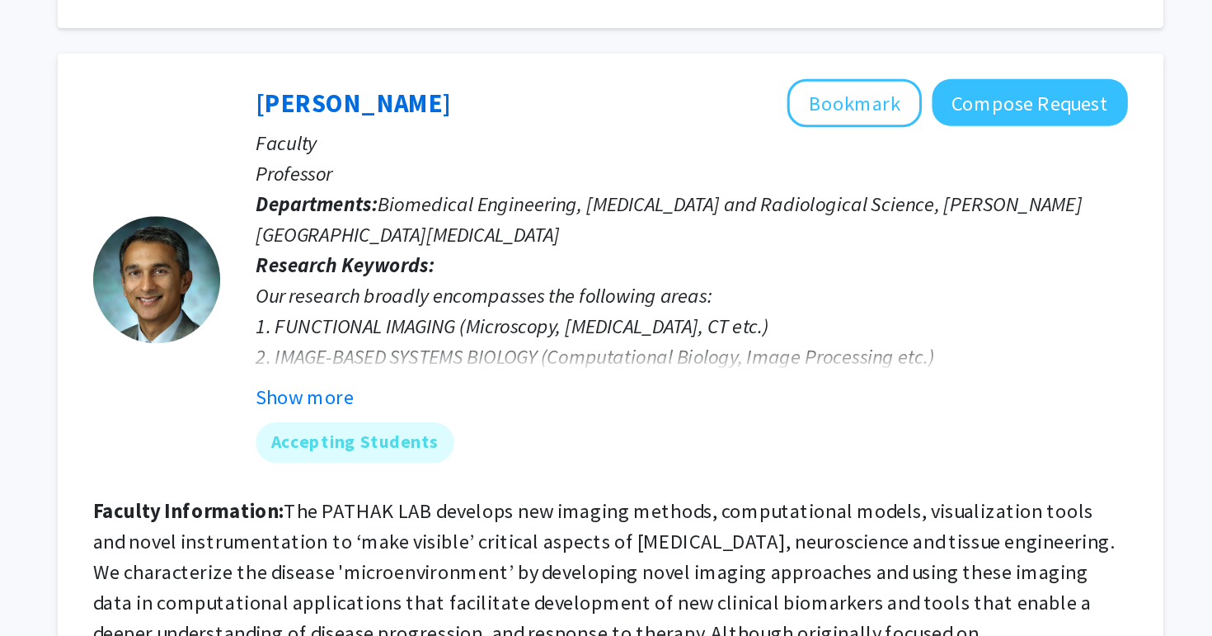
scroll to position [1668, 0]
click at [542, 470] on button "Show more" at bounding box center [532, 480] width 64 height 20
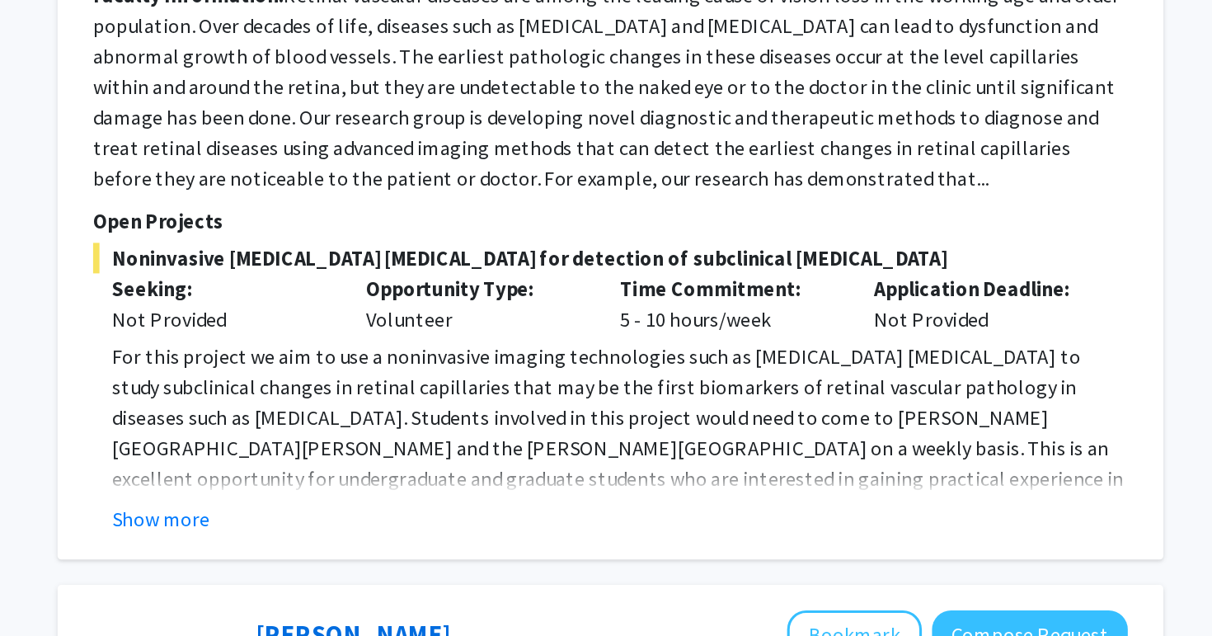
scroll to position [2682, 0]
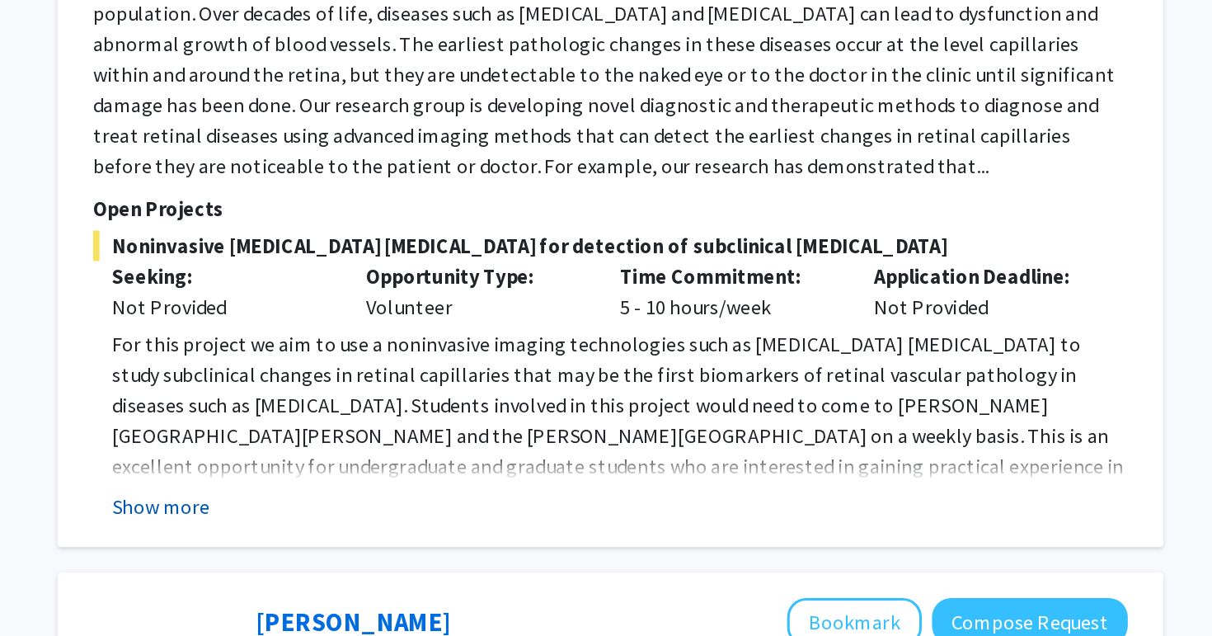
click at [450, 542] on button "Show more" at bounding box center [439, 552] width 64 height 20
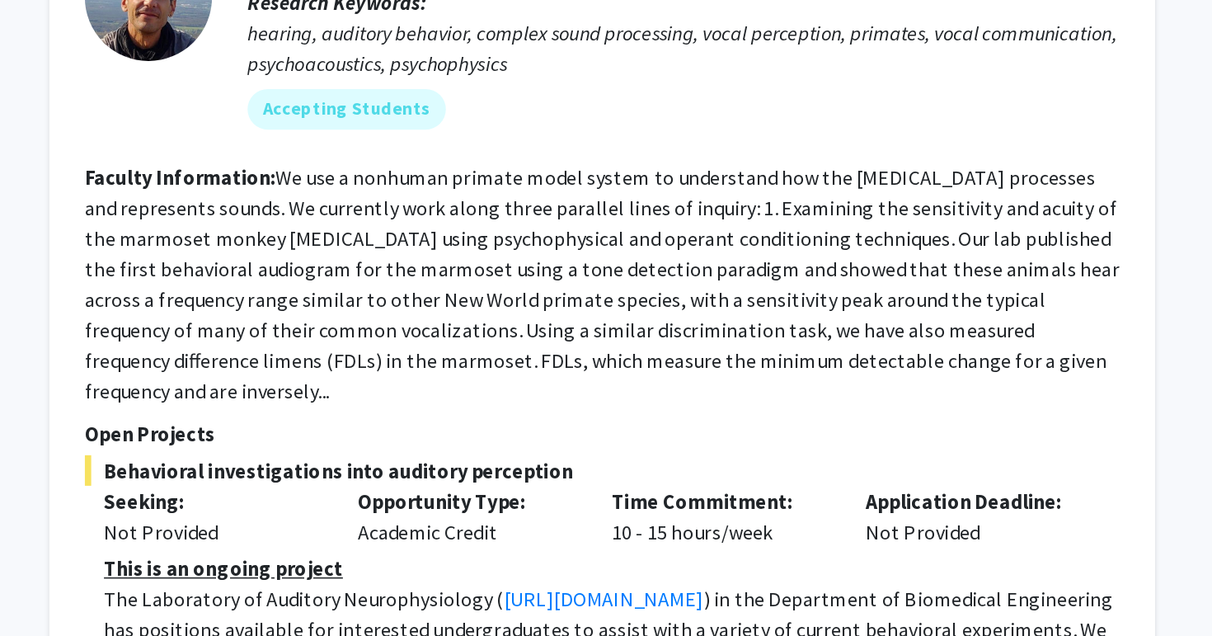
scroll to position [3309, 0]
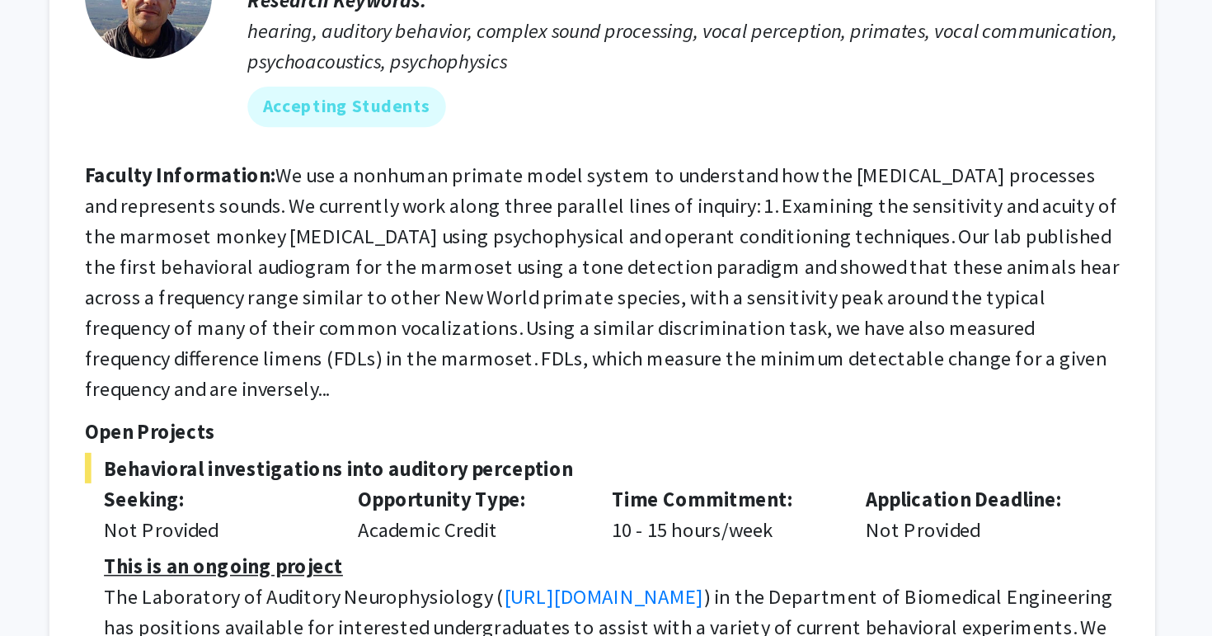
click at [515, 351] on fg-read-more "We use a nonhuman primate model system to understand how the auditory system pr…" at bounding box center [729, 405] width 671 height 155
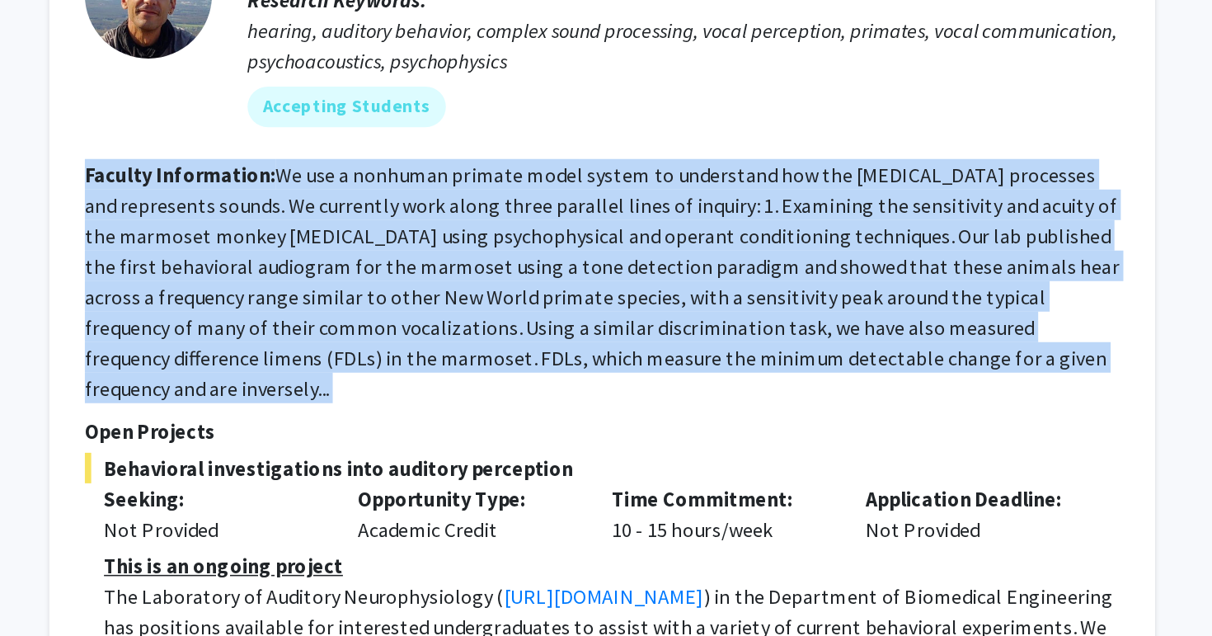
click at [515, 351] on fg-read-more "We use a nonhuman primate model system to understand how the auditory system pr…" at bounding box center [729, 405] width 671 height 155
click at [516, 351] on fg-read-more "We use a nonhuman primate model system to understand how the auditory system pr…" at bounding box center [729, 405] width 671 height 155
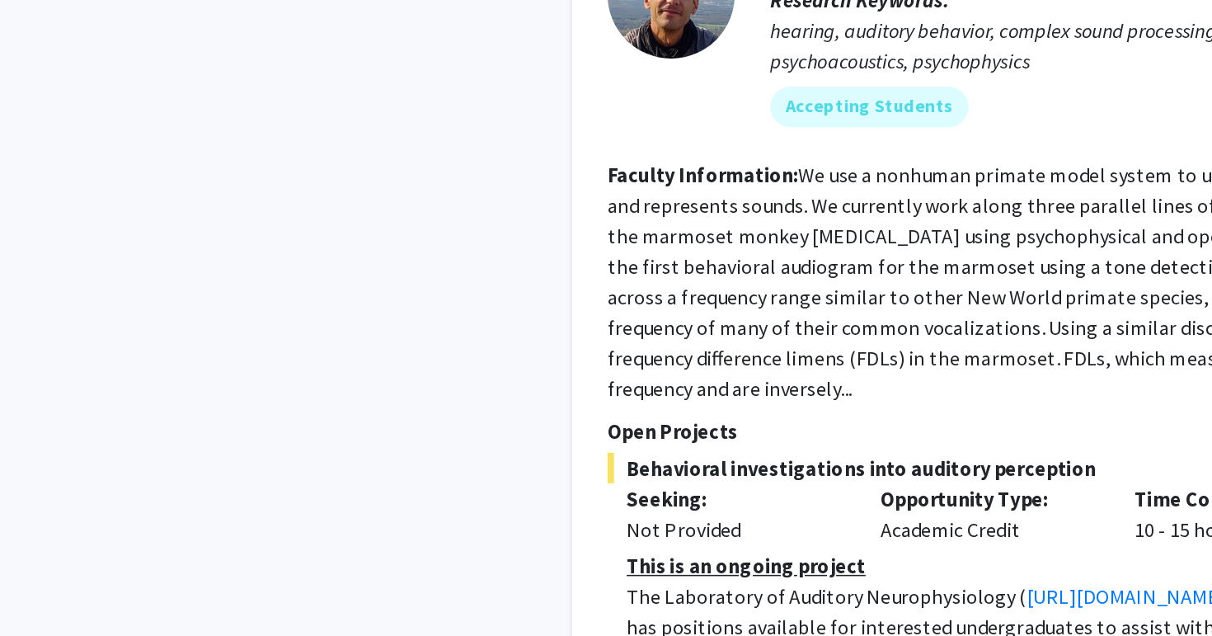
checkbox input "false"
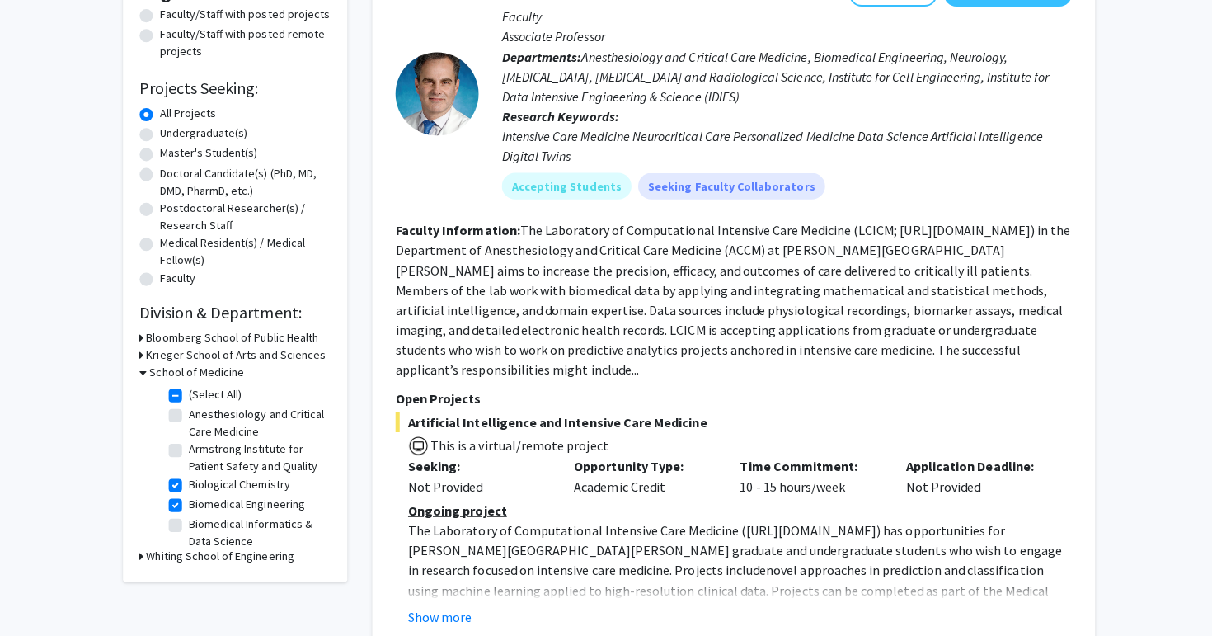
scroll to position [207, 0]
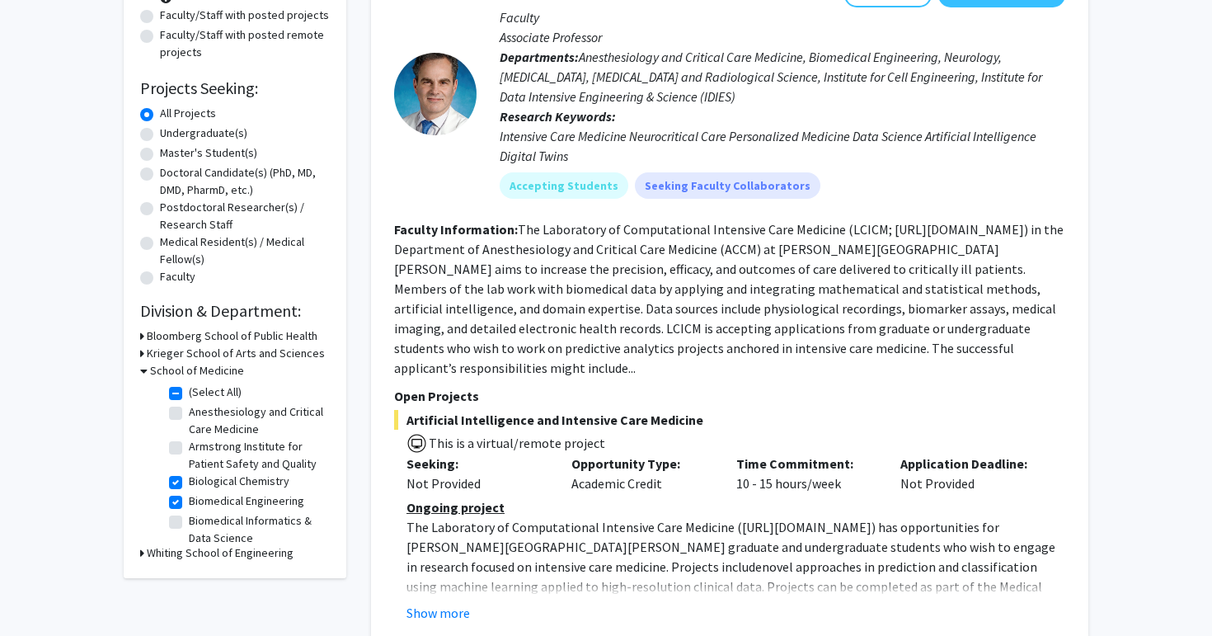
click at [189, 392] on label "(Select All)" at bounding box center [215, 392] width 53 height 17
click at [189, 392] on input "(Select All)" at bounding box center [194, 389] width 11 height 11
checkbox input "false"
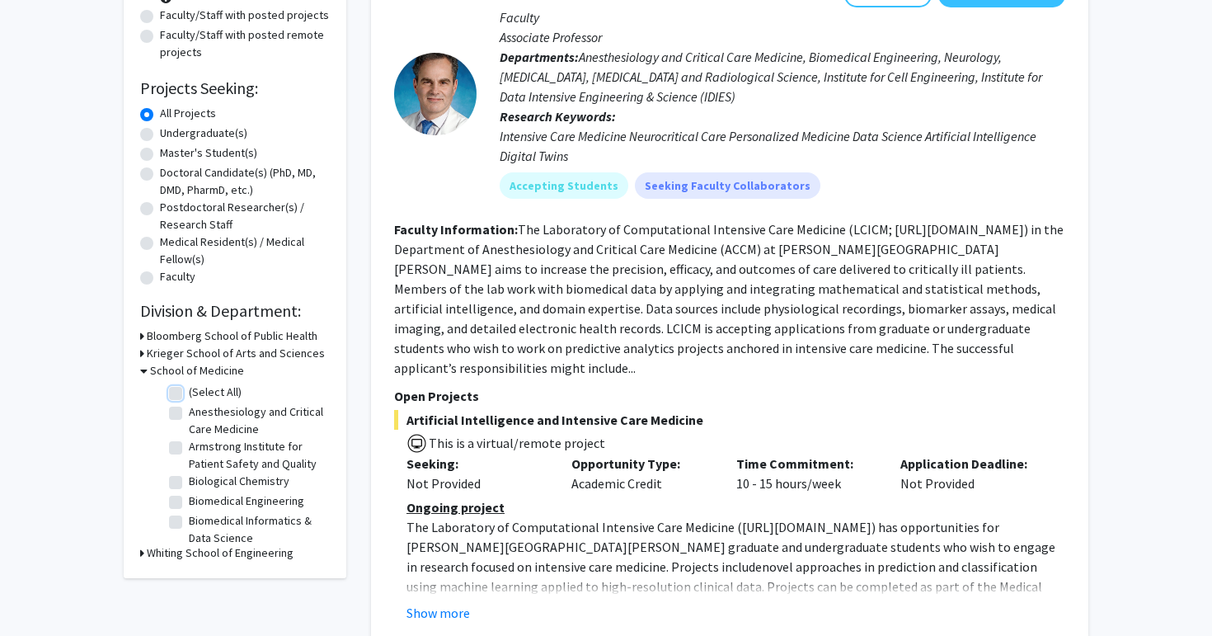
checkbox input "false"
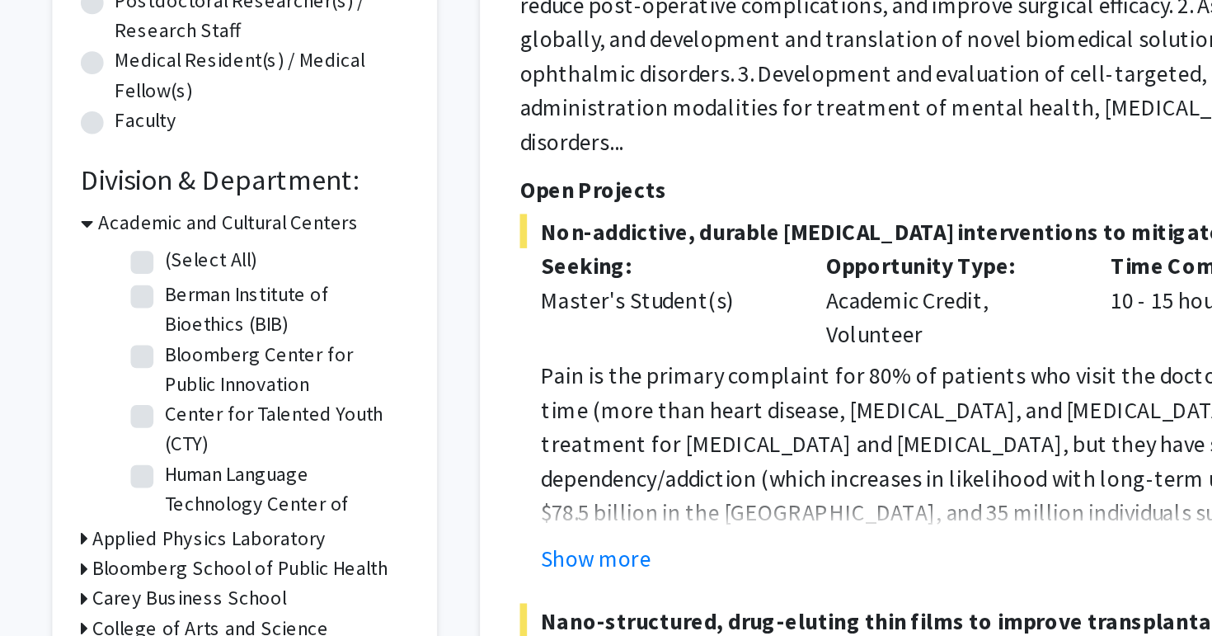
scroll to position [4, 0]
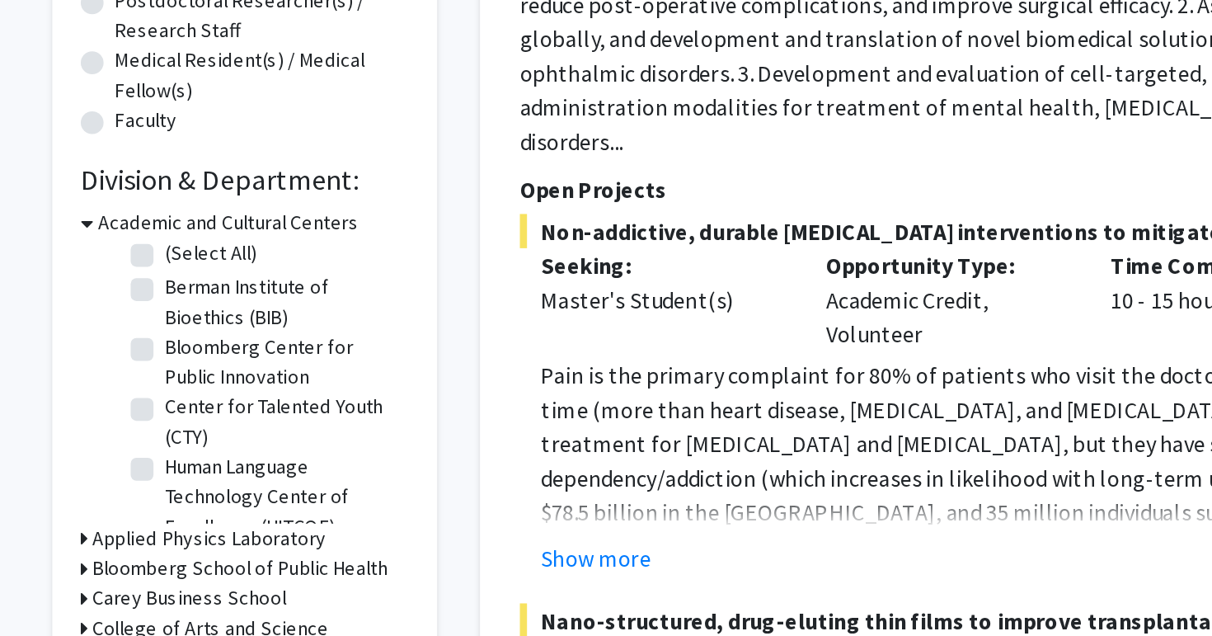
click at [139, 397] on div "Refine By Collaboration Status: Collaboration Status All Faculty/Staff Collabor…" at bounding box center [235, 403] width 223 height 922
click at [144, 395] on icon at bounding box center [143, 396] width 7 height 17
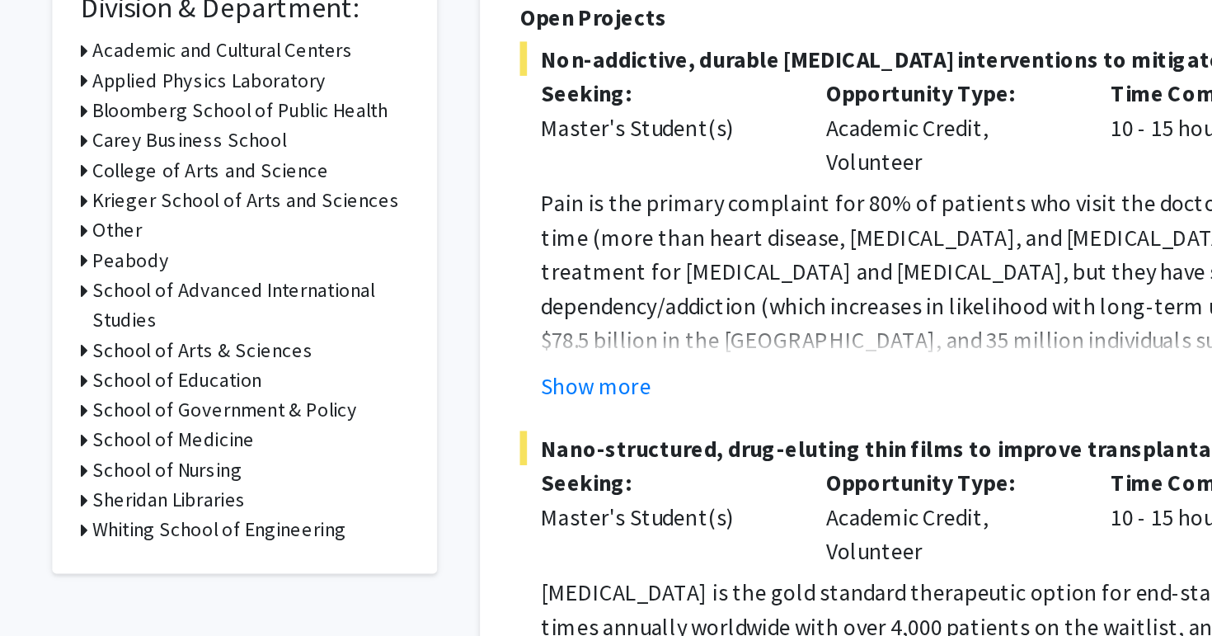
scroll to position [248, 0]
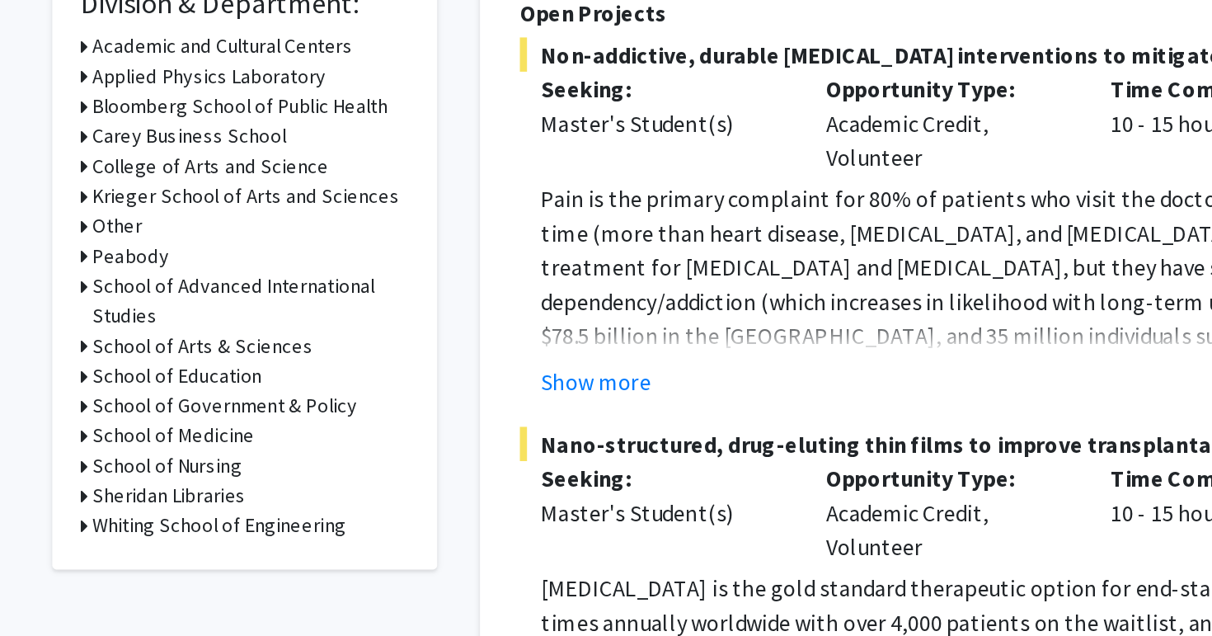
click at [141, 520] on icon at bounding box center [142, 519] width 4 height 17
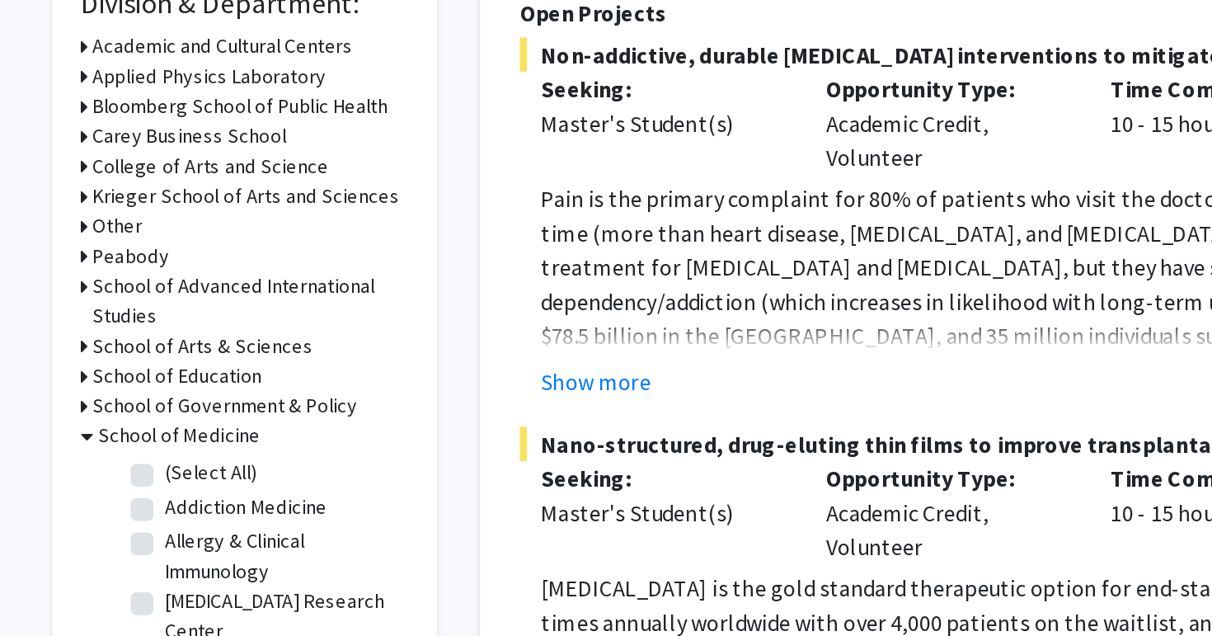
click at [141, 520] on icon at bounding box center [143, 519] width 7 height 17
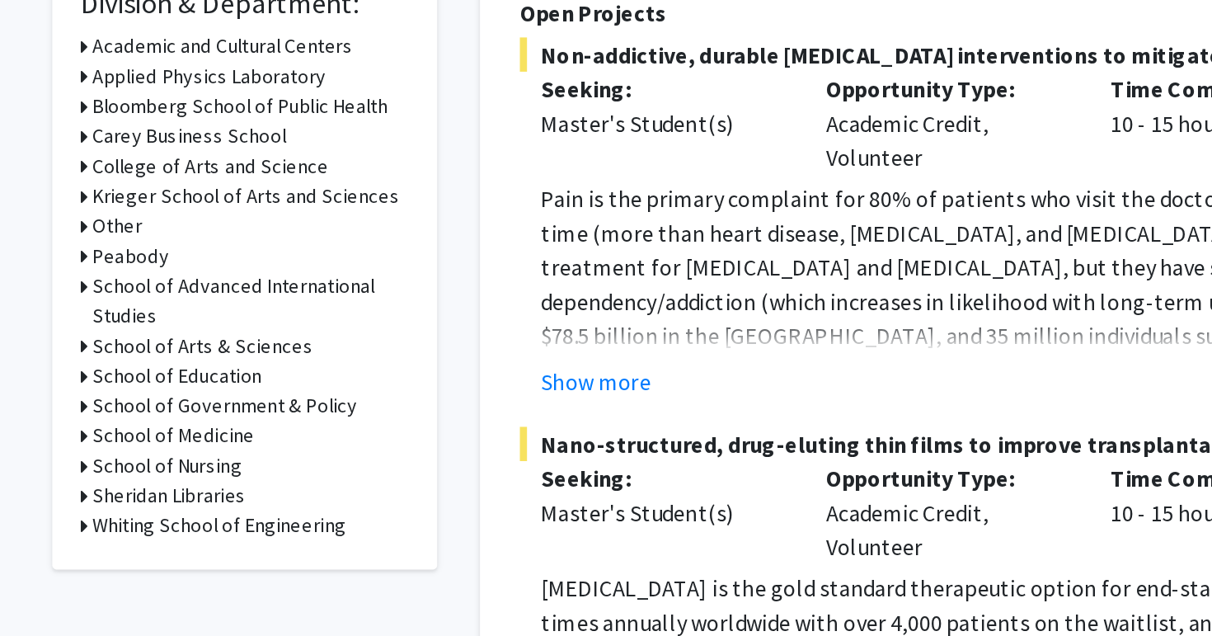
click at [139, 571] on div "Refine By Collaboration Status: Collaboration Status All Faculty/Staff Collabor…" at bounding box center [235, 218] width 223 height 757
click at [143, 571] on icon at bounding box center [142, 571] width 4 height 17
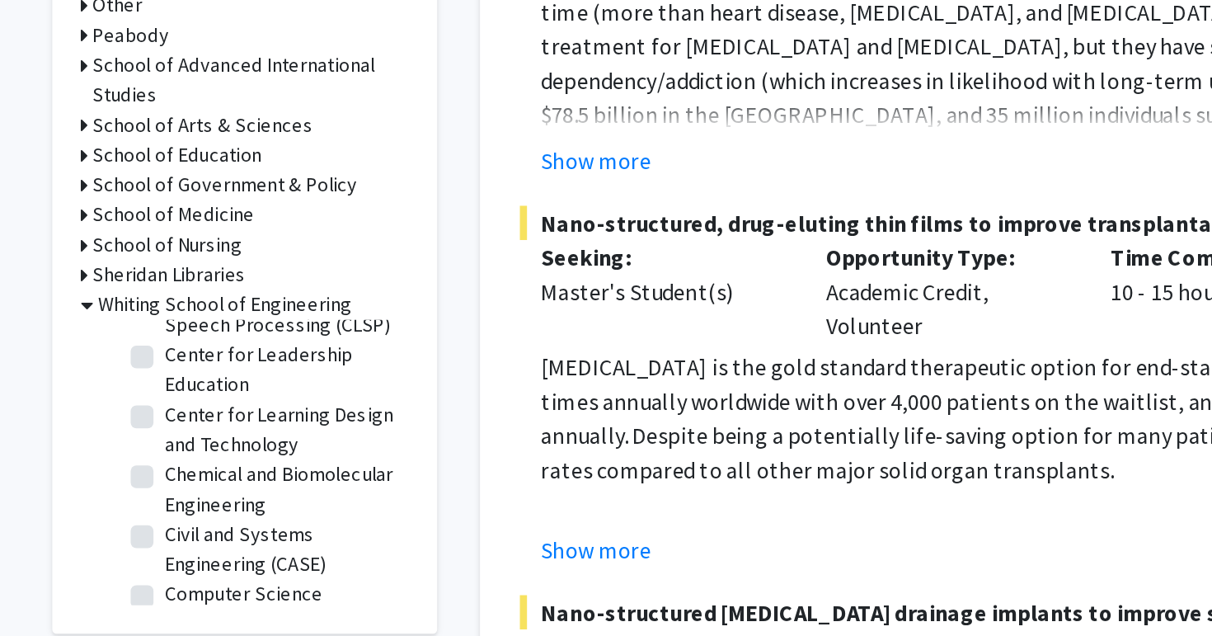
scroll to position [194, 0]
click at [189, 541] on label "Chemical and Biomolecular Engineering" at bounding box center [257, 550] width 137 height 35
click at [189, 541] on input "Chemical and Biomolecular Engineering" at bounding box center [194, 538] width 11 height 11
checkbox input "true"
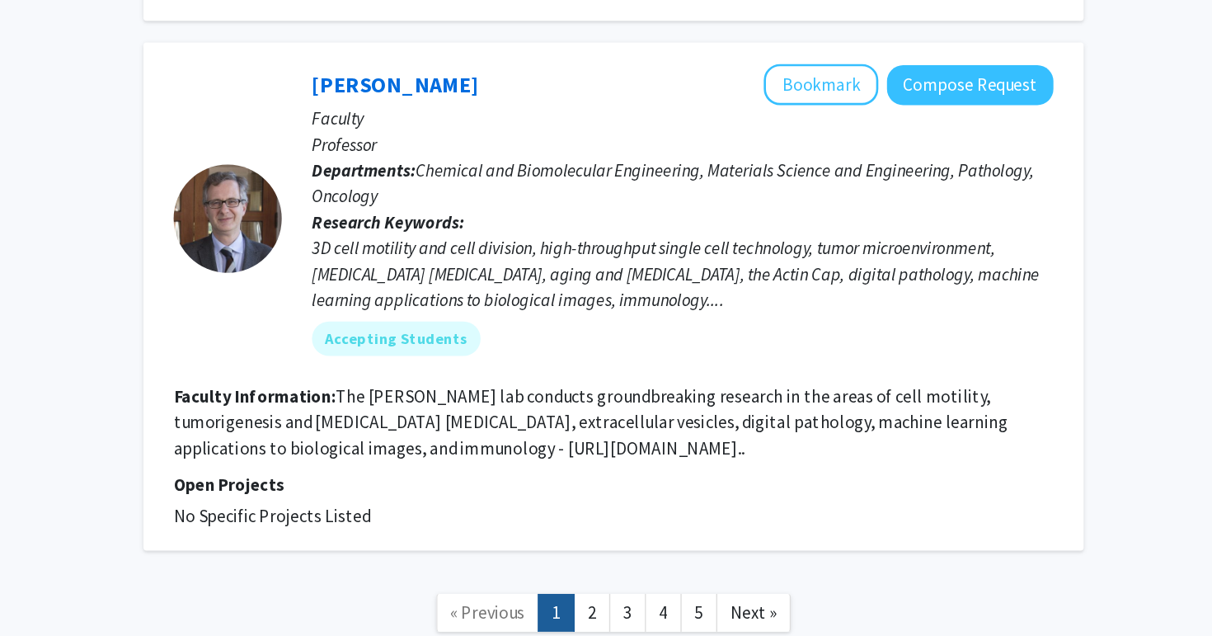
scroll to position [4347, 0]
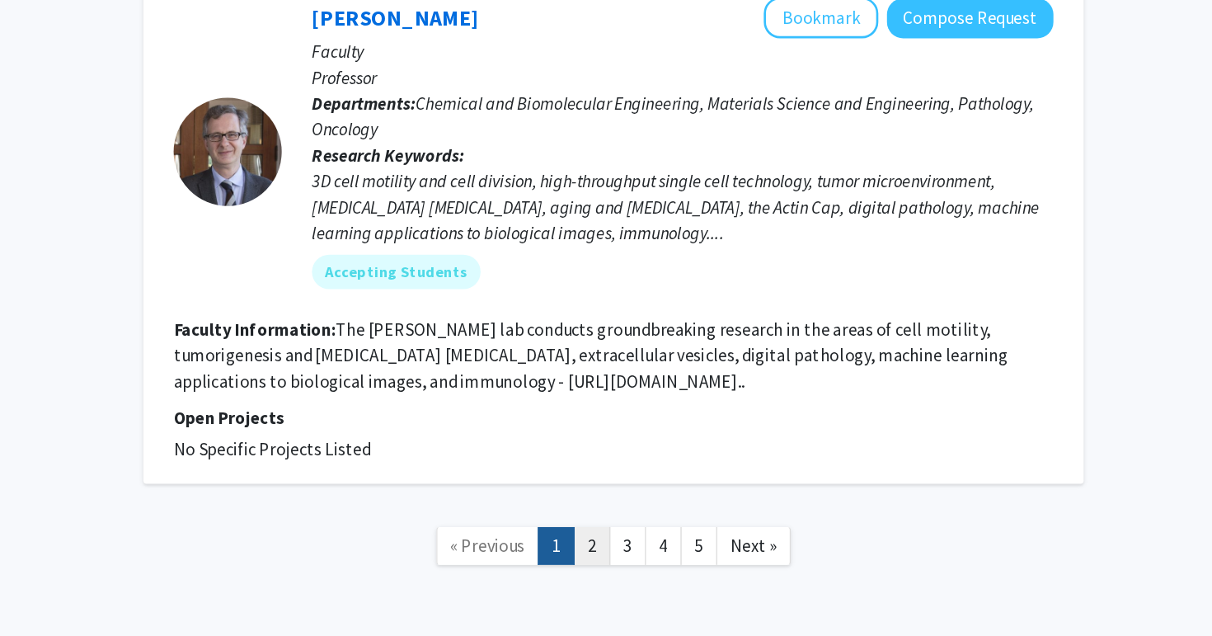
click at [716, 553] on link "2" at bounding box center [713, 567] width 28 height 29
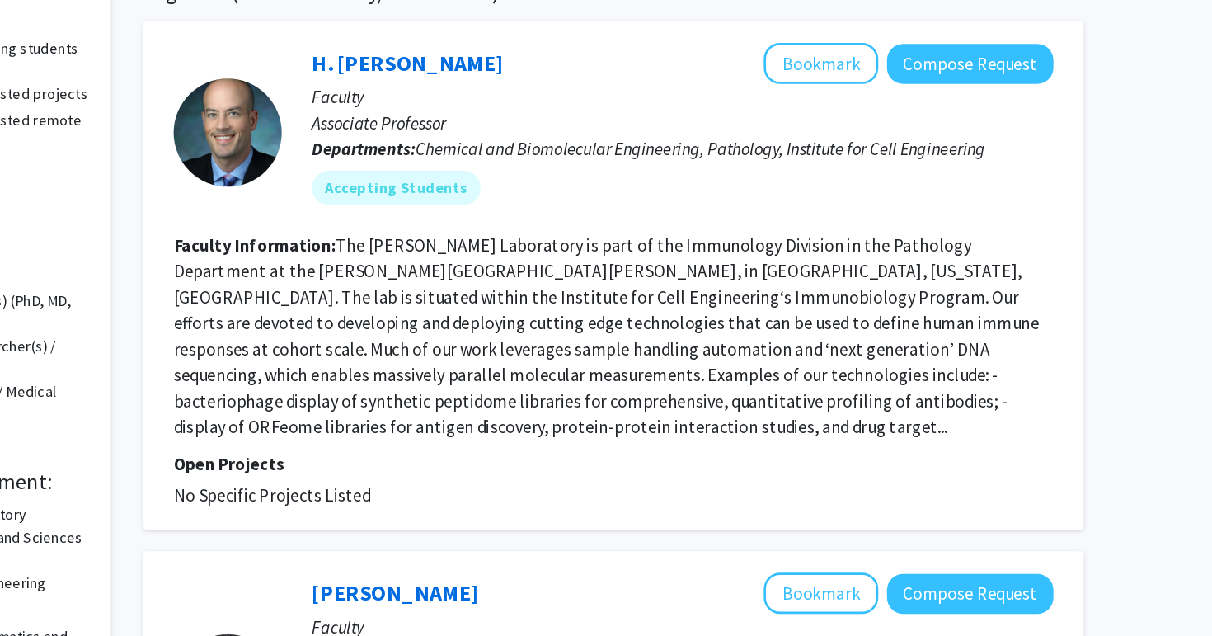
click at [633, 439] on fg-read-more "The Larman Laboratory is part of the Immunology Division in the Pathology Depar…" at bounding box center [724, 406] width 661 height 155
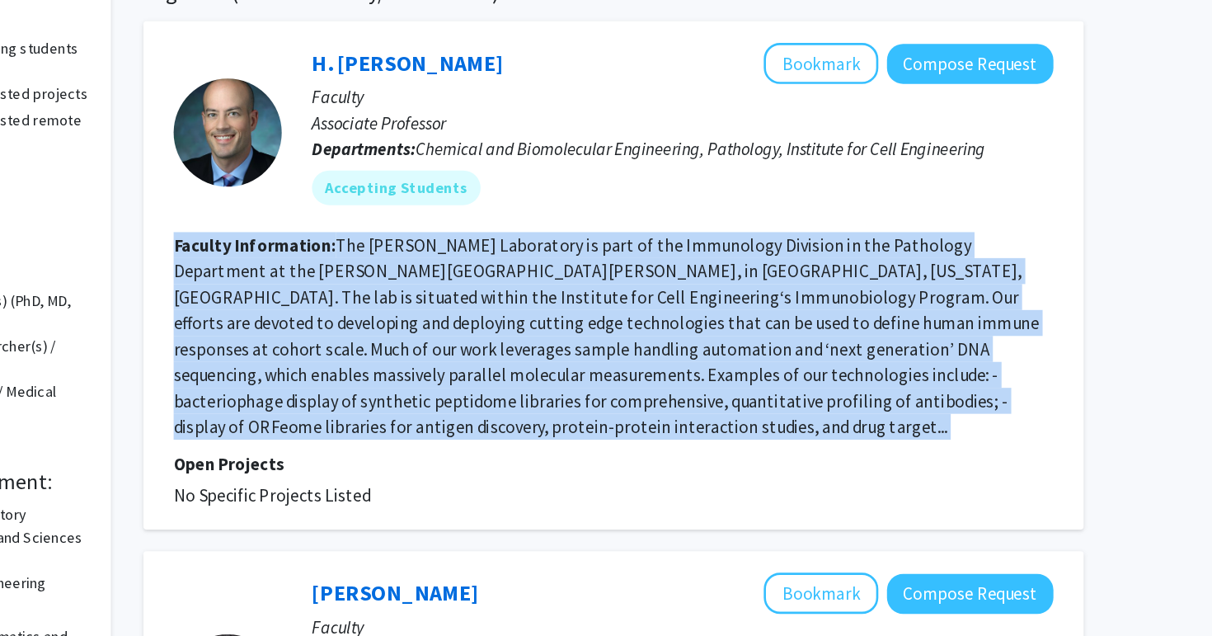
click at [633, 439] on fg-read-more "The Larman Laboratory is part of the Immunology Division in the Pathology Depar…" at bounding box center [724, 406] width 661 height 155
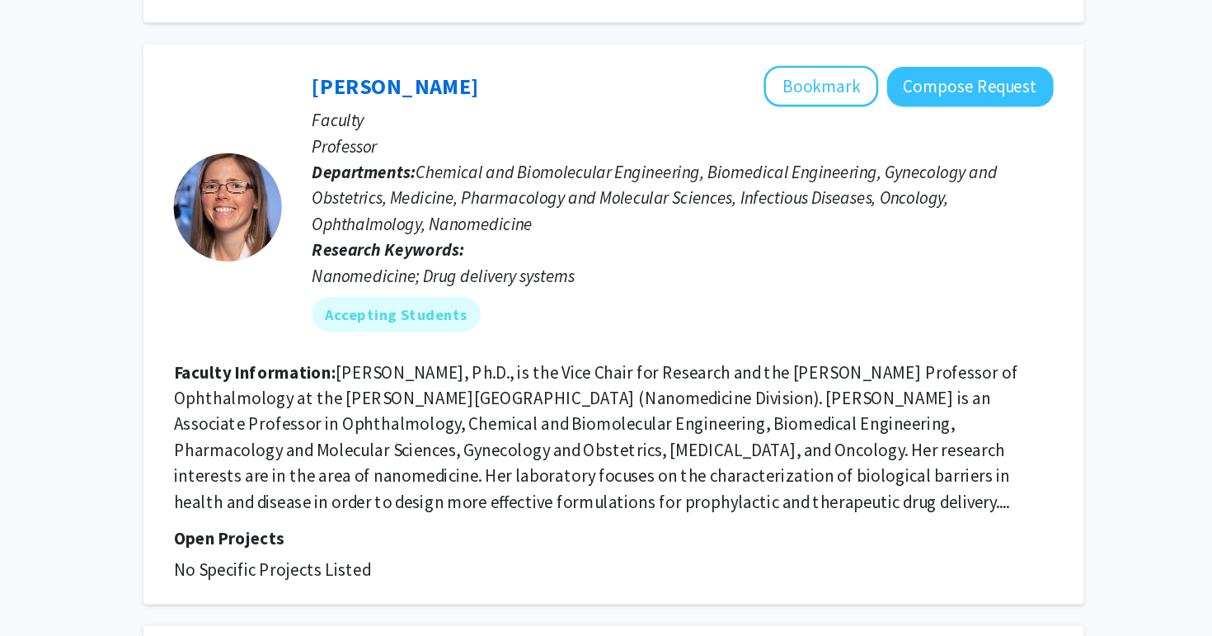
scroll to position [1444, 0]
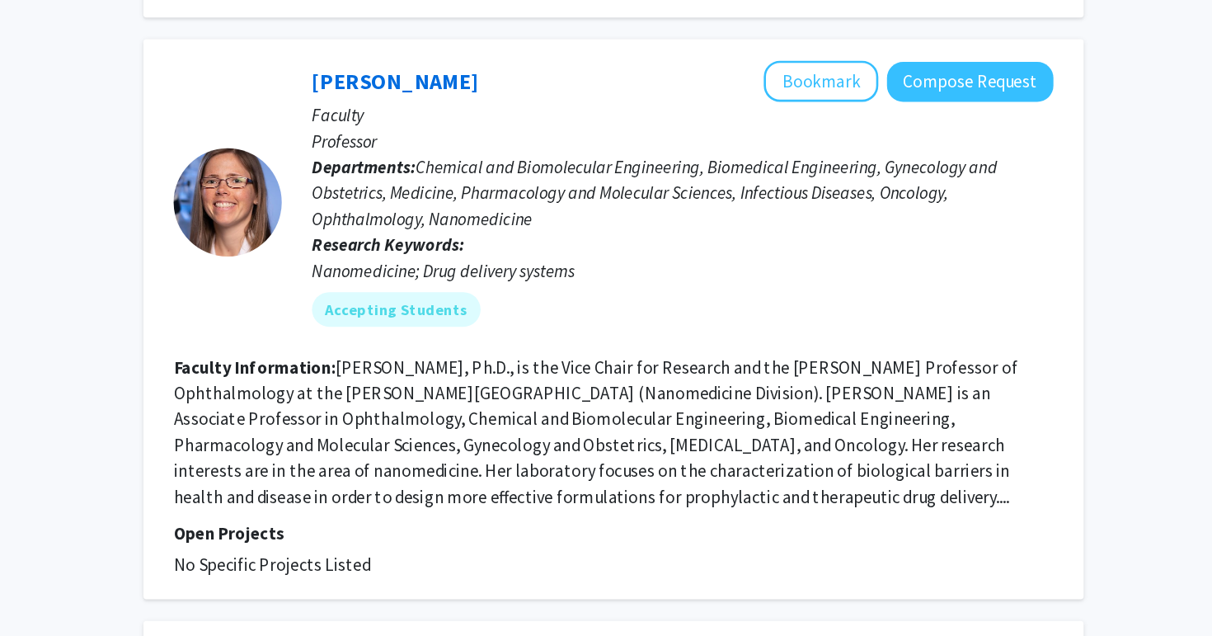
click at [605, 228] on p "Faculty" at bounding box center [783, 238] width 566 height 20
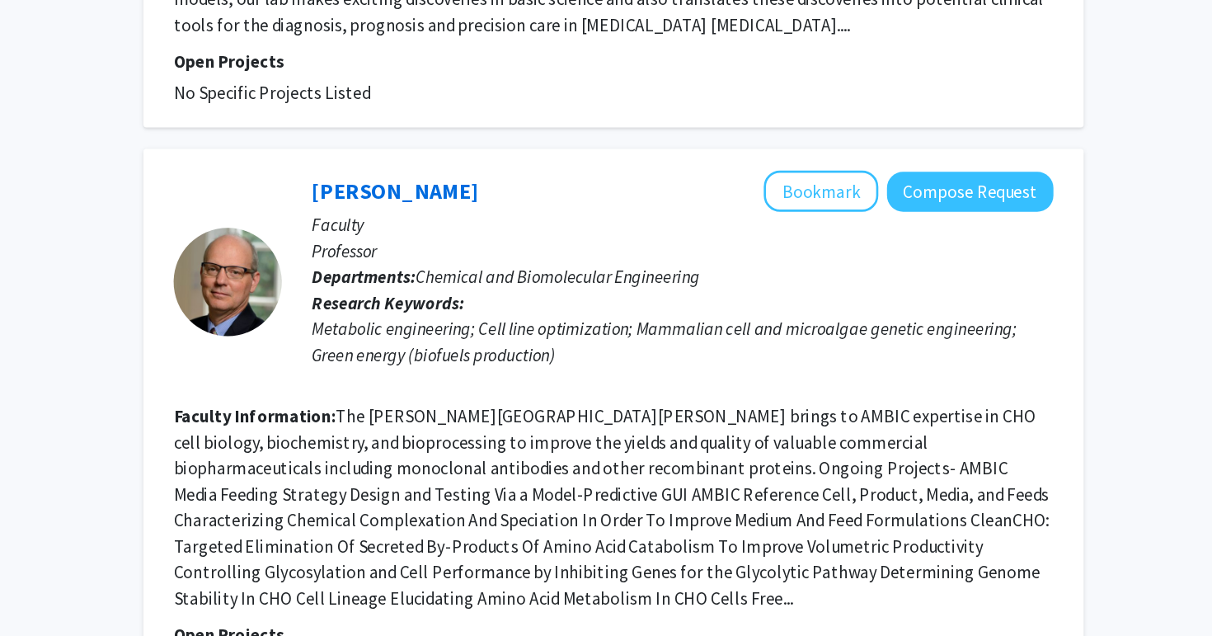
scroll to position [3764, 0]
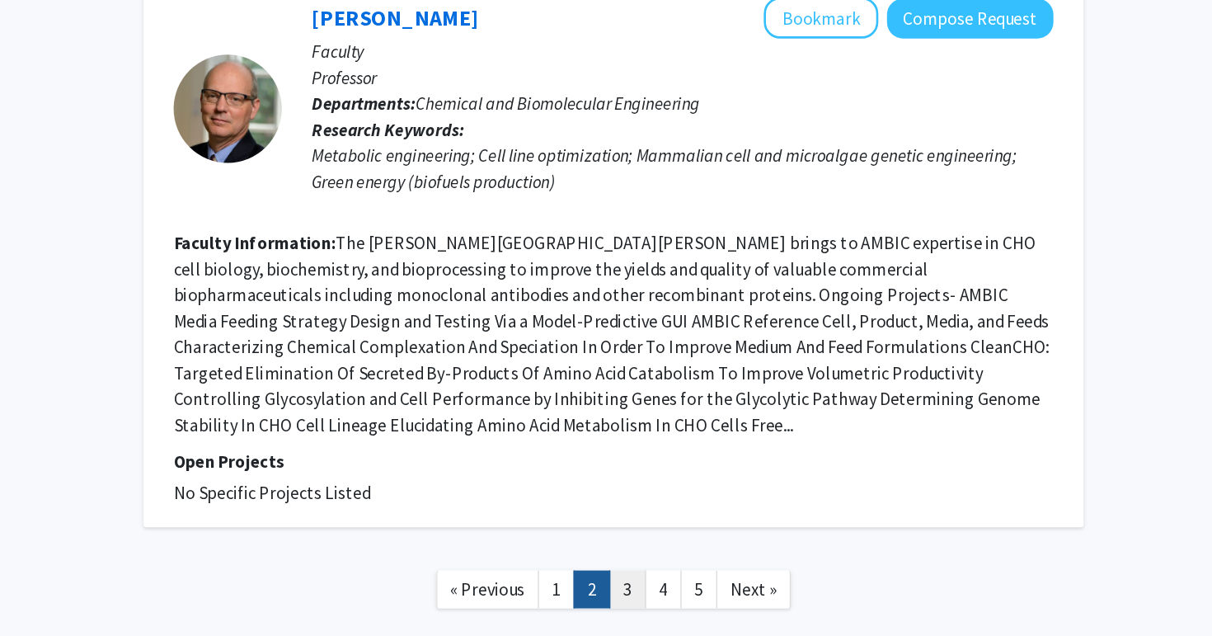
click at [750, 586] on link "3" at bounding box center [741, 600] width 28 height 29
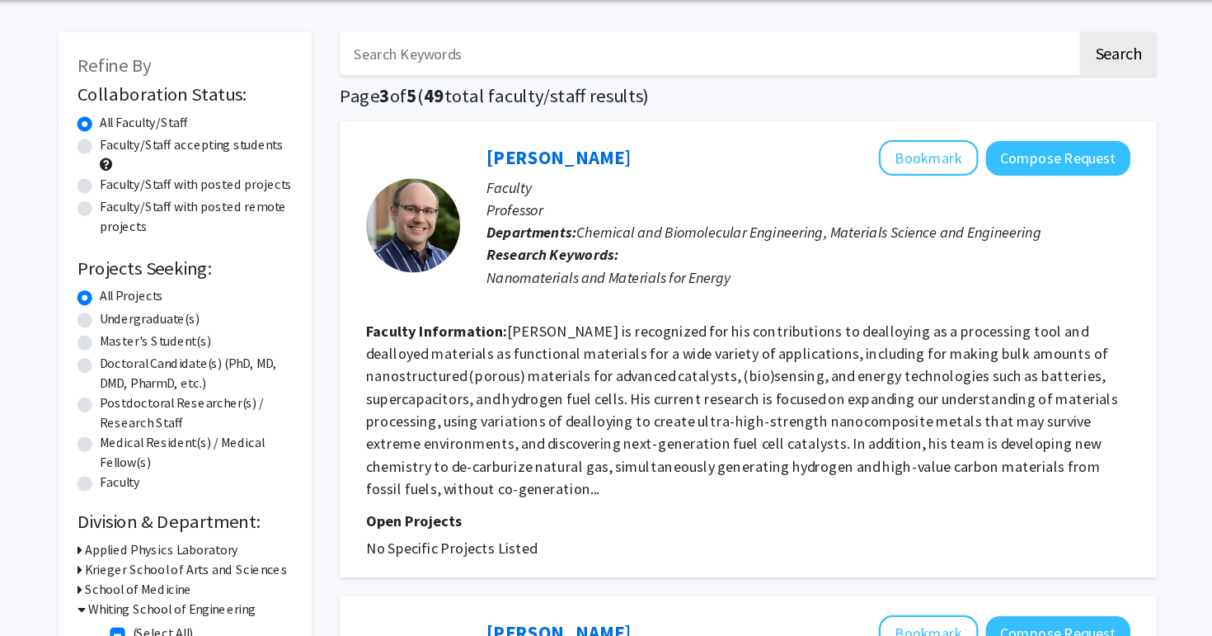
click at [160, 341] on label "Undergraduate(s)" at bounding box center [203, 340] width 87 height 17
click at [160, 341] on input "Undergraduate(s)" at bounding box center [165, 337] width 11 height 11
radio input "true"
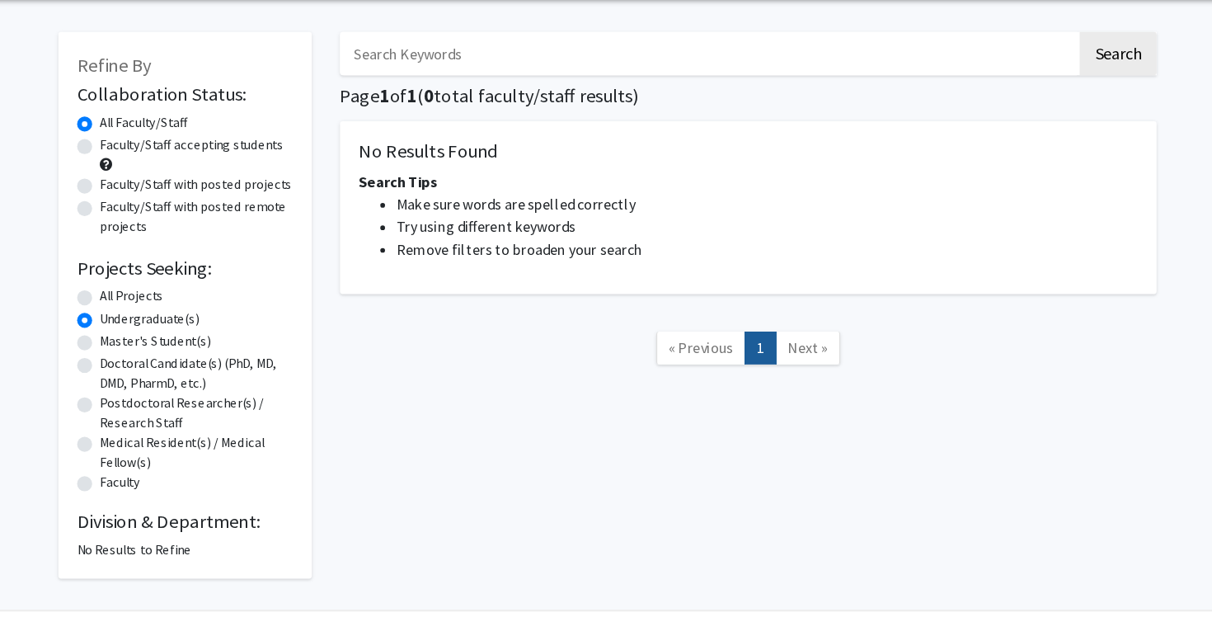
click at [160, 320] on label "All Projects" at bounding box center [188, 320] width 56 height 17
click at [160, 320] on input "All Projects" at bounding box center [165, 317] width 11 height 11
radio input "true"
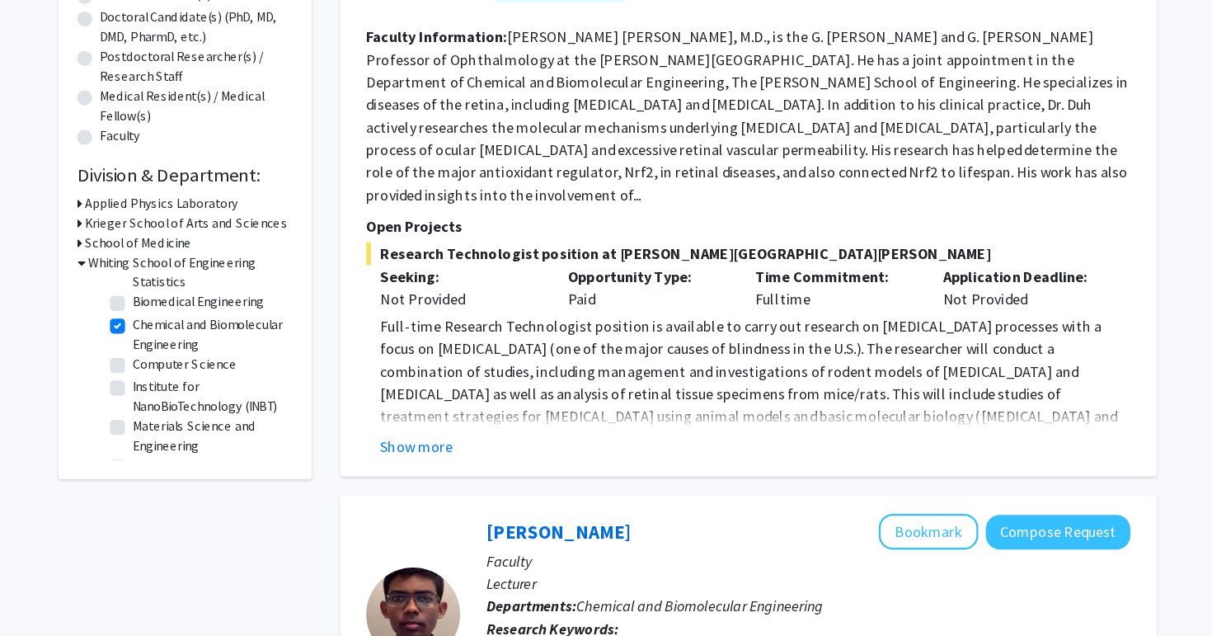
scroll to position [42, 0]
click at [189, 361] on label "Chemical and Biomolecular Engineering" at bounding box center [257, 370] width 137 height 35
click at [189, 361] on input "Chemical and Biomolecular Engineering" at bounding box center [194, 358] width 11 height 11
checkbox input "false"
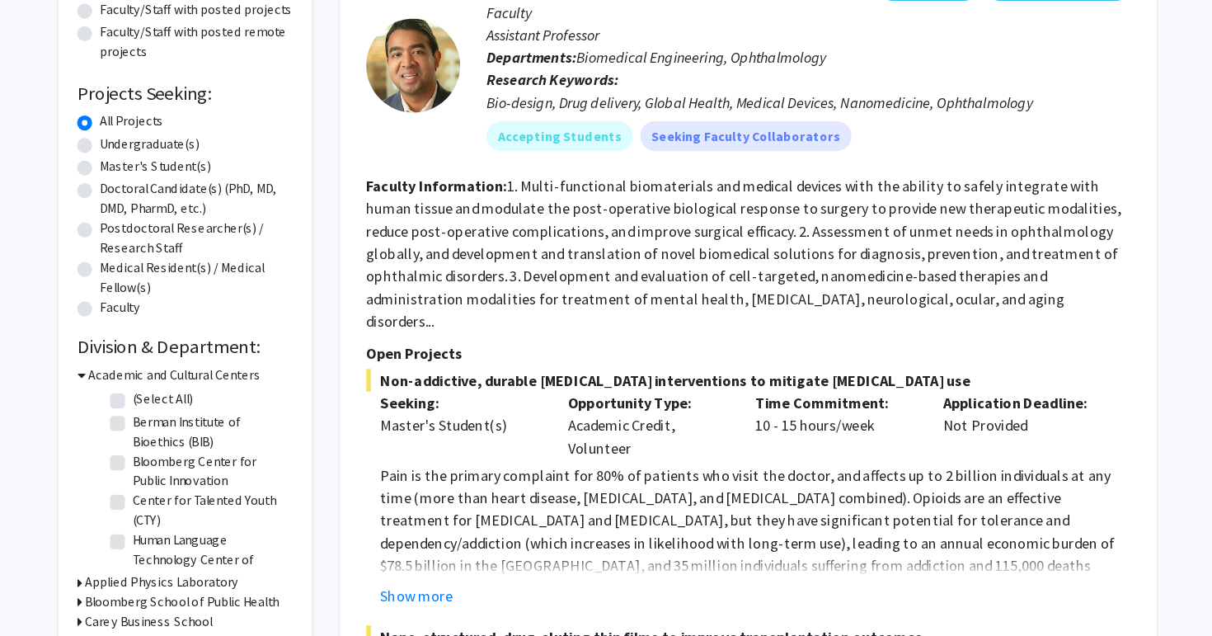
scroll to position [140, 0]
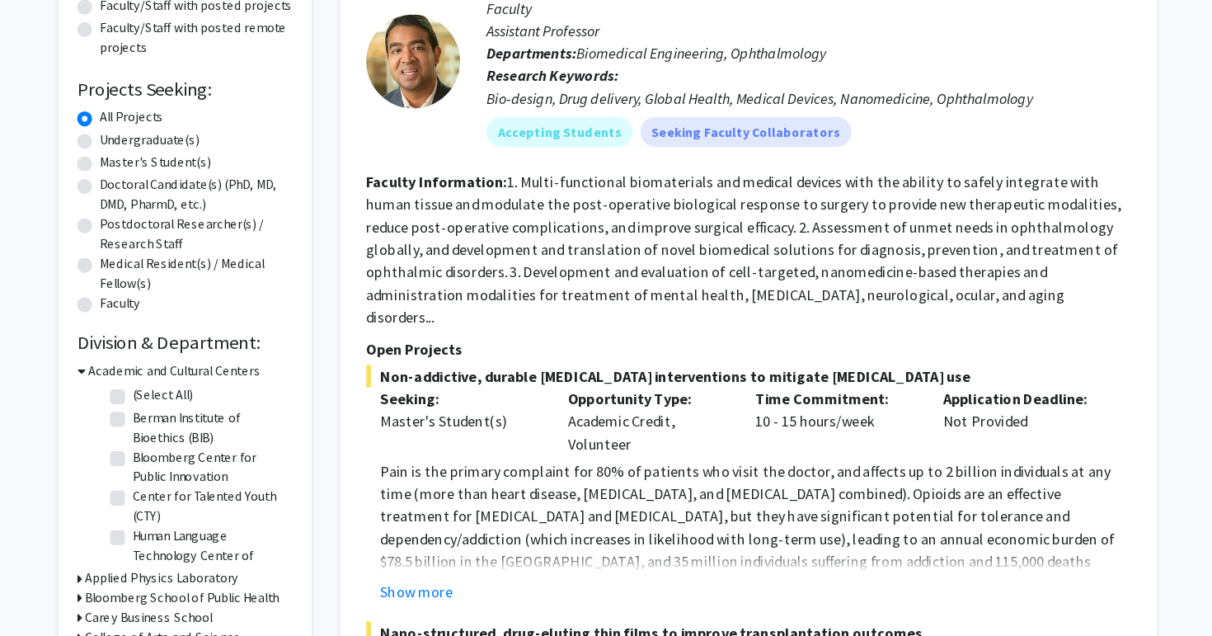
click at [147, 402] on div "Academic and Cultural Centers" at bounding box center [235, 402] width 190 height 17
click at [142, 402] on icon at bounding box center [143, 402] width 7 height 17
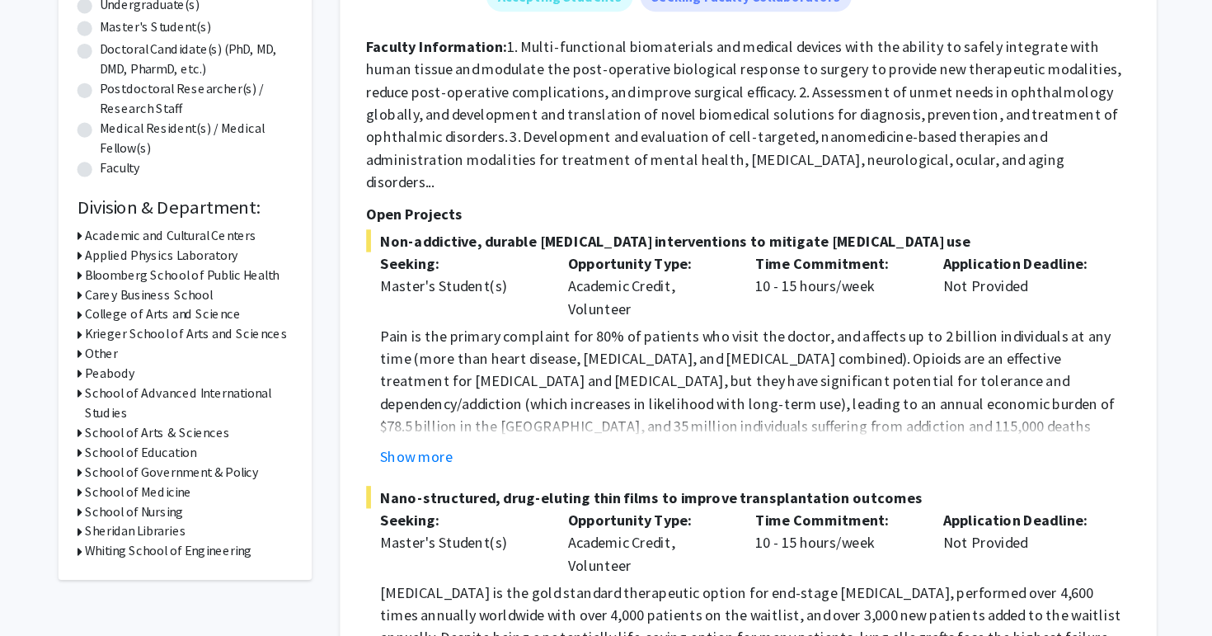
scroll to position [261, 0]
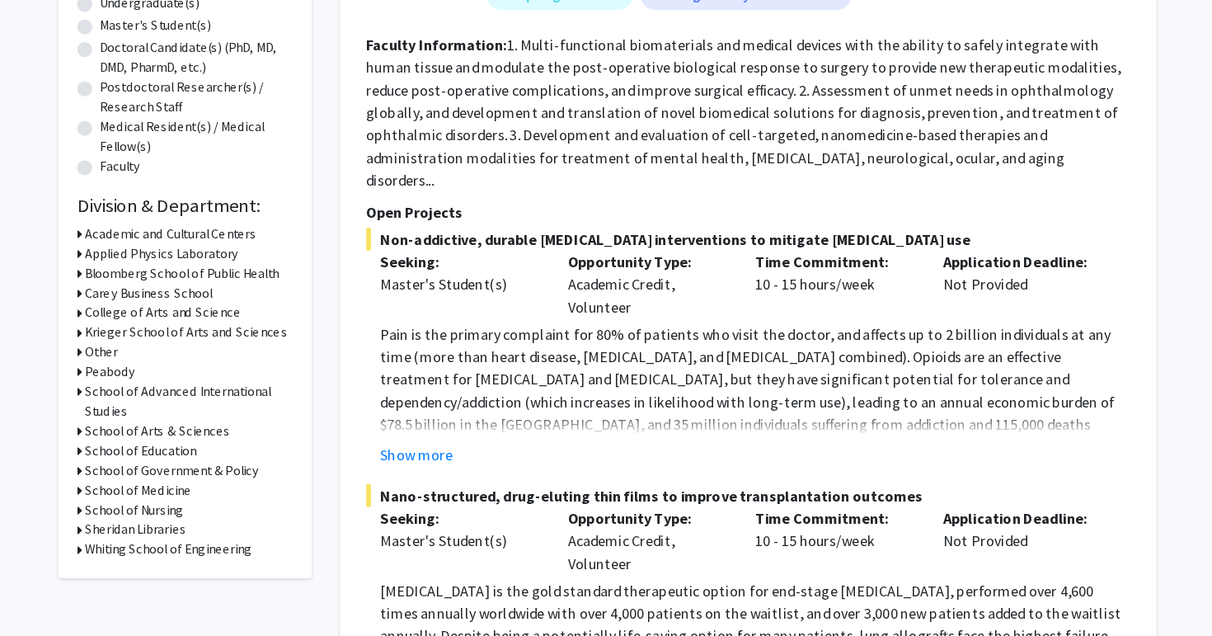
click at [139, 556] on div "Refine By Collaboration Status: Collaboration Status All Faculty/Staff Collabor…" at bounding box center [235, 206] width 223 height 757
click at [139, 561] on div "Refine By Collaboration Status: Collaboration Status All Faculty/Staff Collabor…" at bounding box center [235, 206] width 223 height 757
click at [139, 558] on div "Refine By Collaboration Status: Collaboration Status All Faculty/Staff Collabor…" at bounding box center [235, 206] width 223 height 757
click at [144, 556] on div "Whiting School of Engineering" at bounding box center [235, 559] width 190 height 17
click at [144, 560] on icon at bounding box center [142, 559] width 4 height 17
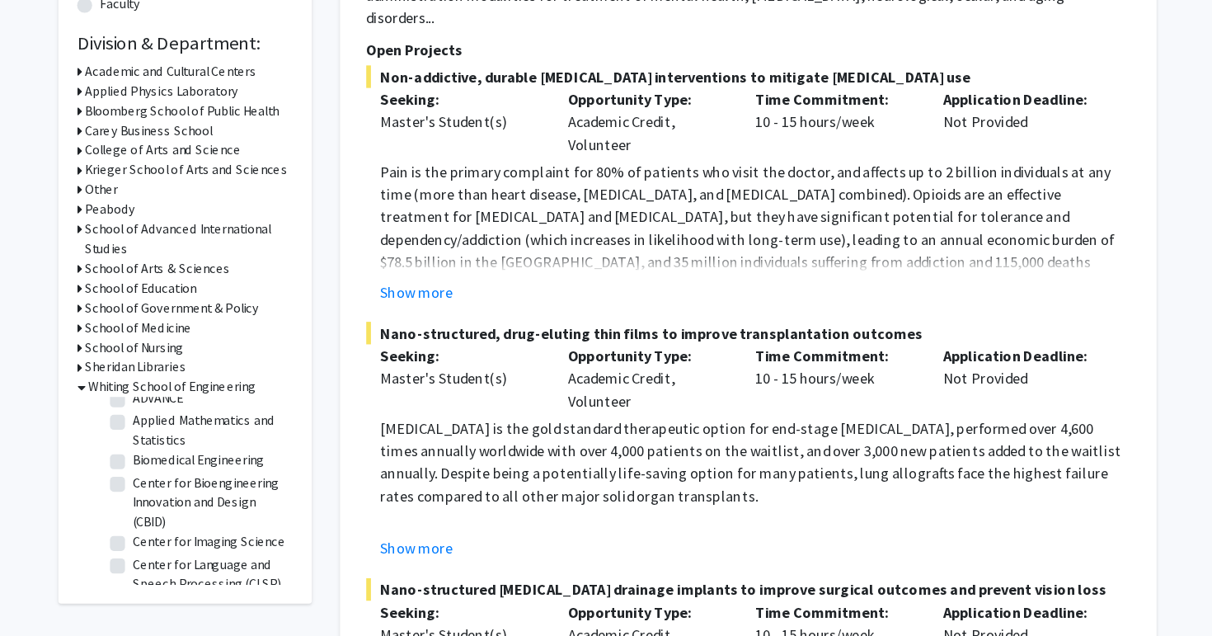
scroll to position [0, 0]
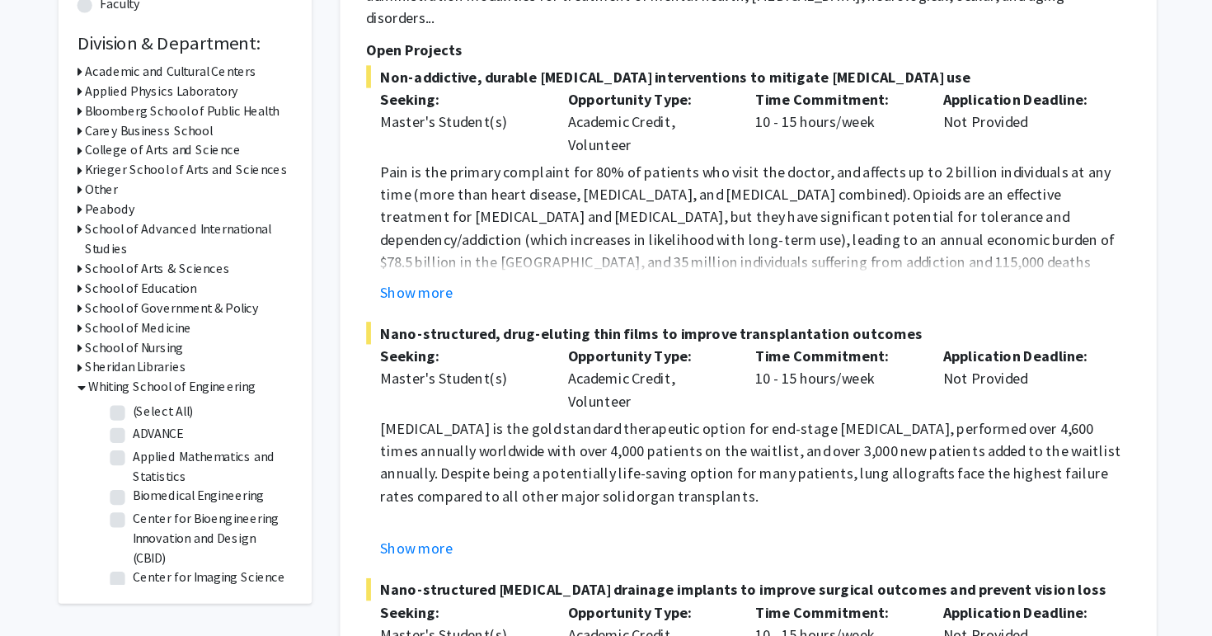
click at [230, 515] on label "Biomedical Engineering" at bounding box center [246, 512] width 115 height 17
click at [200, 515] on input "Biomedical Engineering" at bounding box center [194, 509] width 11 height 11
checkbox input "true"
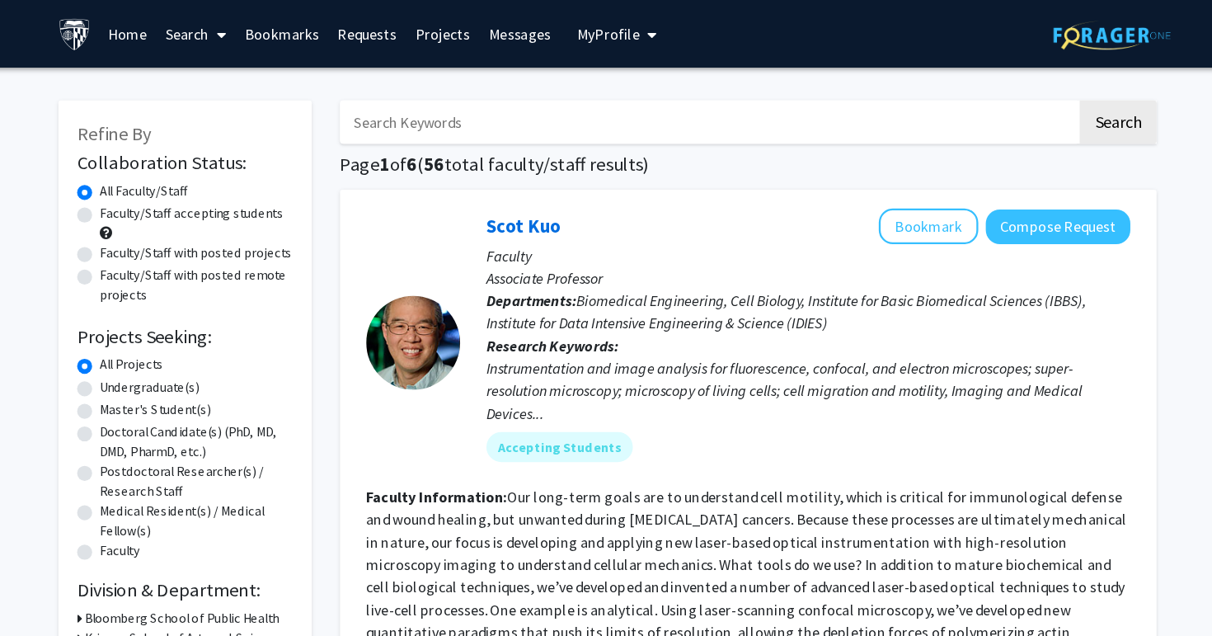
click at [535, 146] on h1 "Page 1 of 6 ( 56 total faculty/staff results)" at bounding box center [730, 144] width 718 height 20
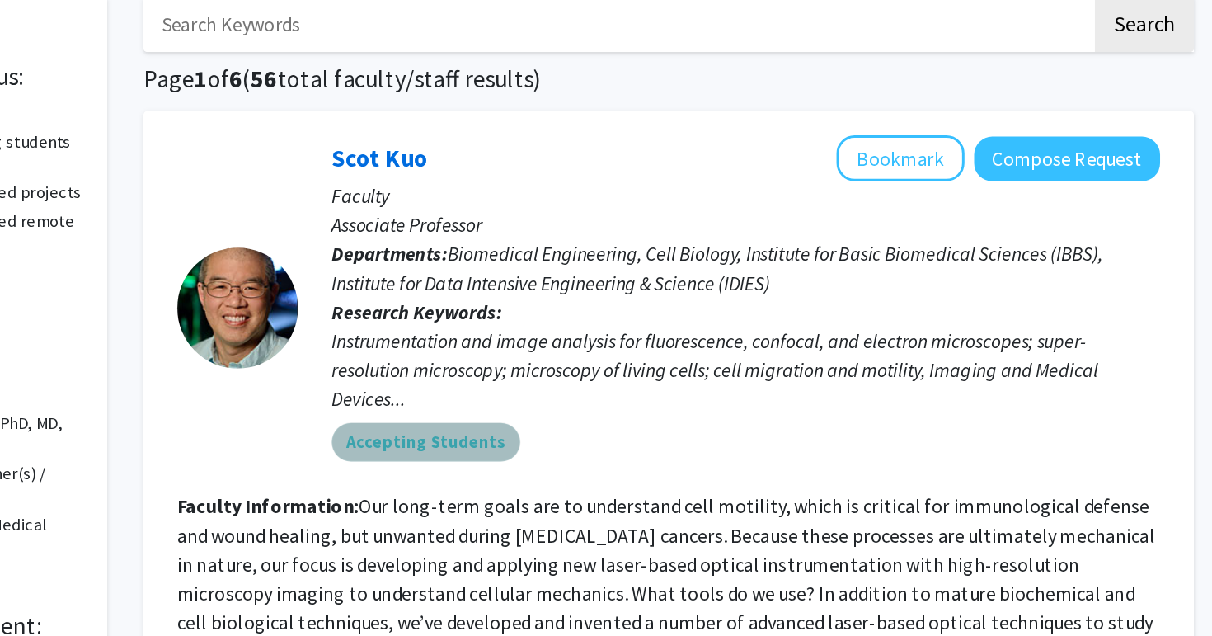
click at [585, 385] on mat-chip "Accepting Students" at bounding box center [564, 392] width 129 height 26
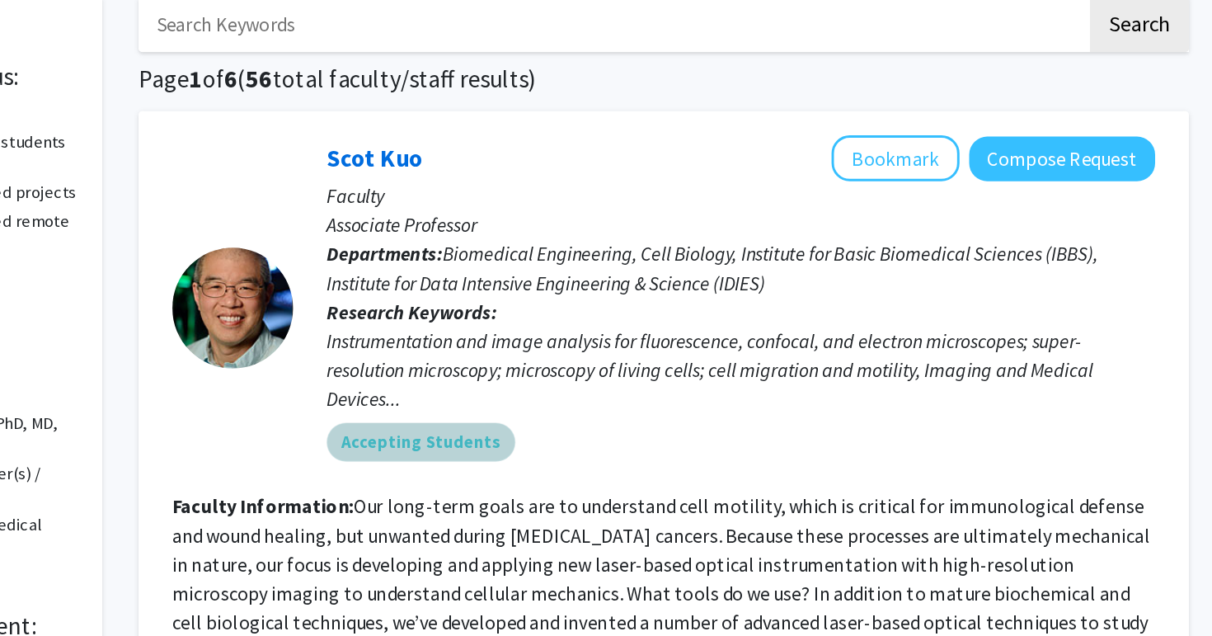
click at [805, 406] on div "Accepting Students" at bounding box center [783, 392] width 572 height 33
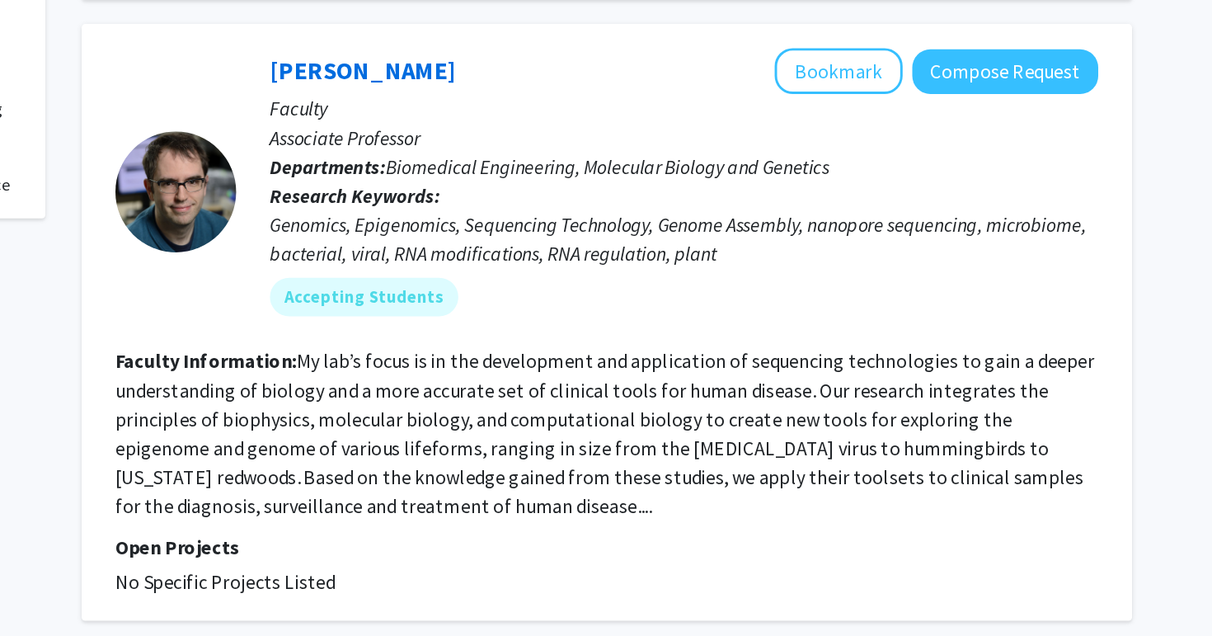
scroll to position [460, 0]
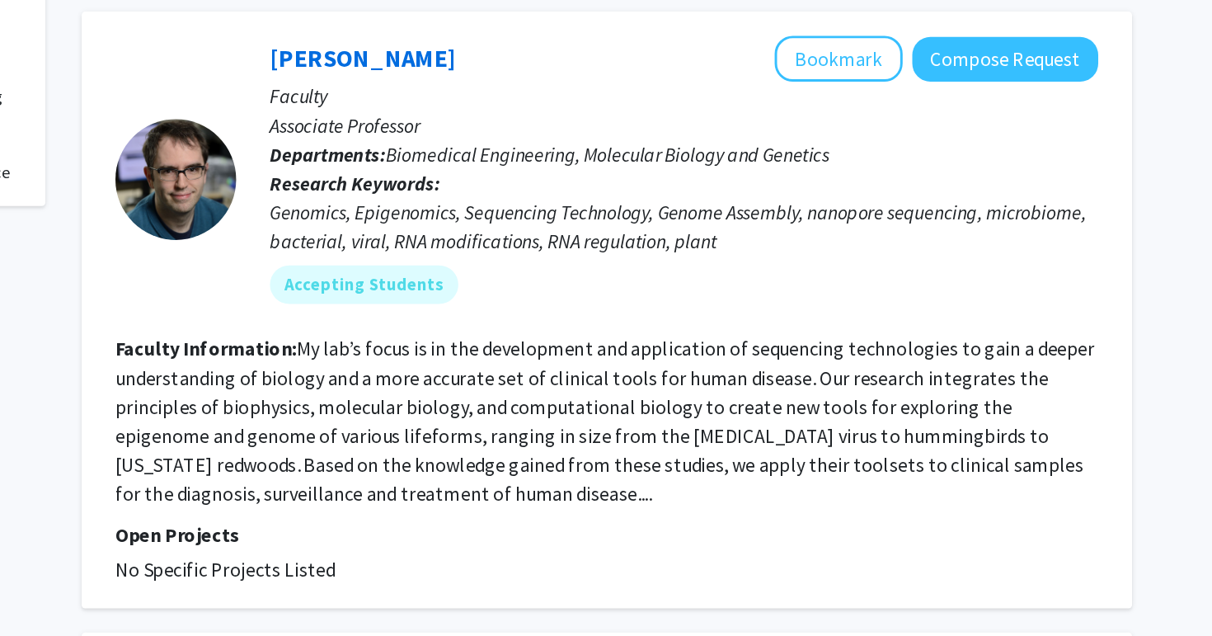
click at [738, 489] on section "Faculty Information: My lab’s focus is in the development and application of se…" at bounding box center [729, 489] width 671 height 119
click at [741, 482] on fg-read-more "My lab’s focus is in the development and application of sequencing technologies…" at bounding box center [728, 488] width 669 height 115
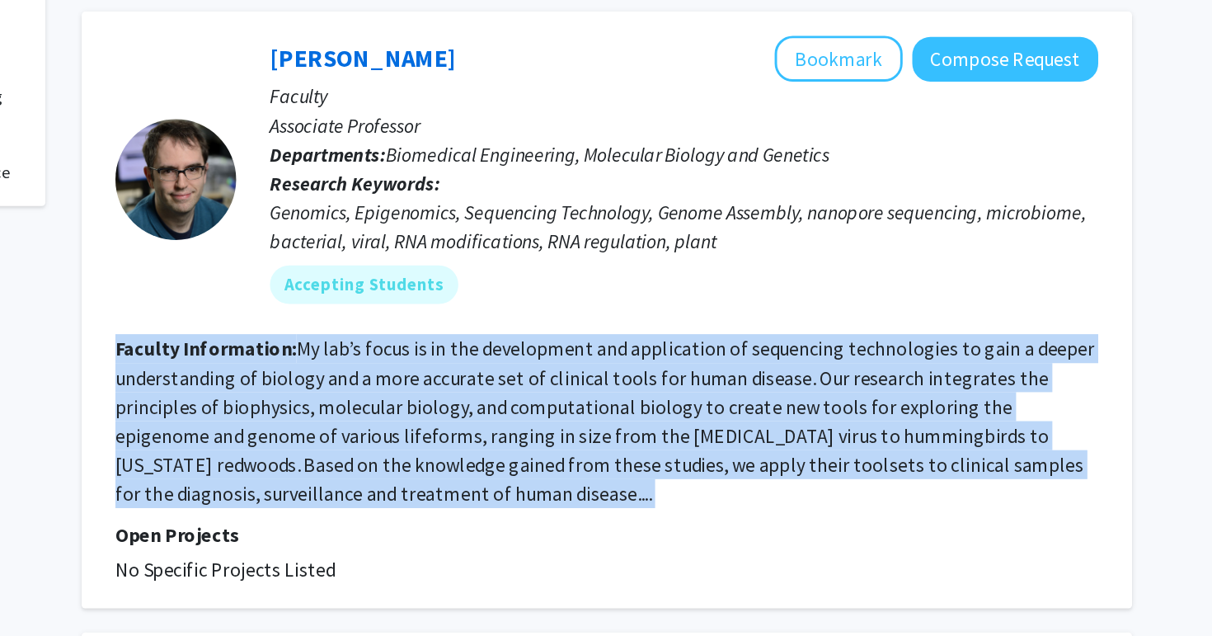
click at [741, 482] on fg-read-more "My lab’s focus is in the development and application of sequencing technologies…" at bounding box center [728, 488] width 669 height 115
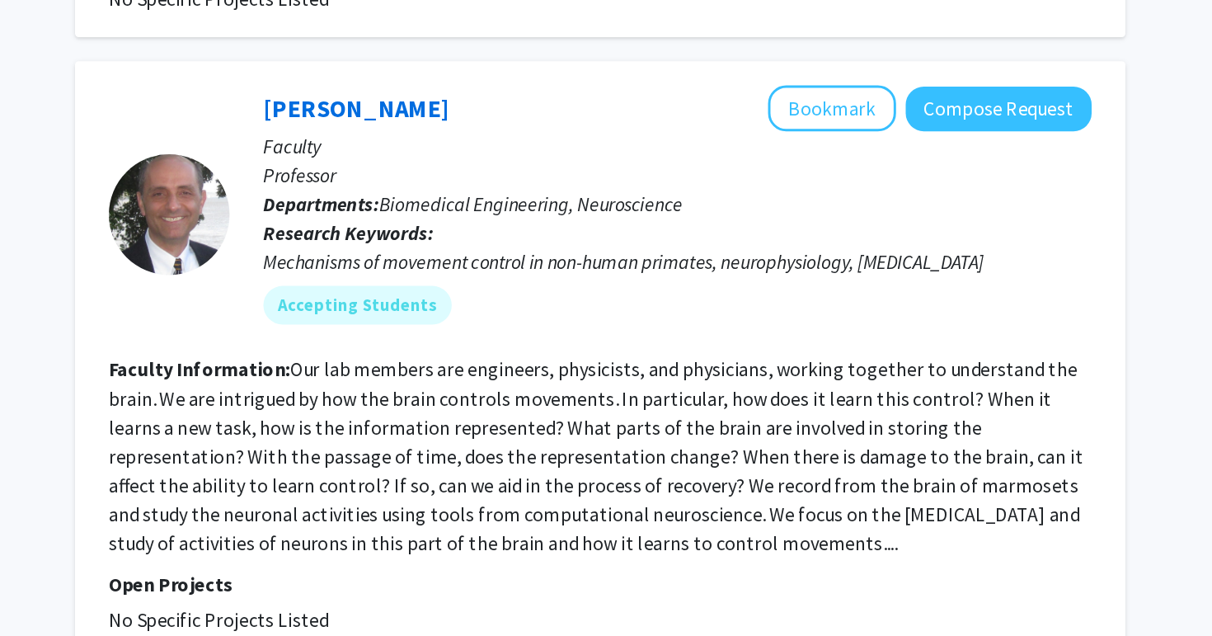
scroll to position [4022, 0]
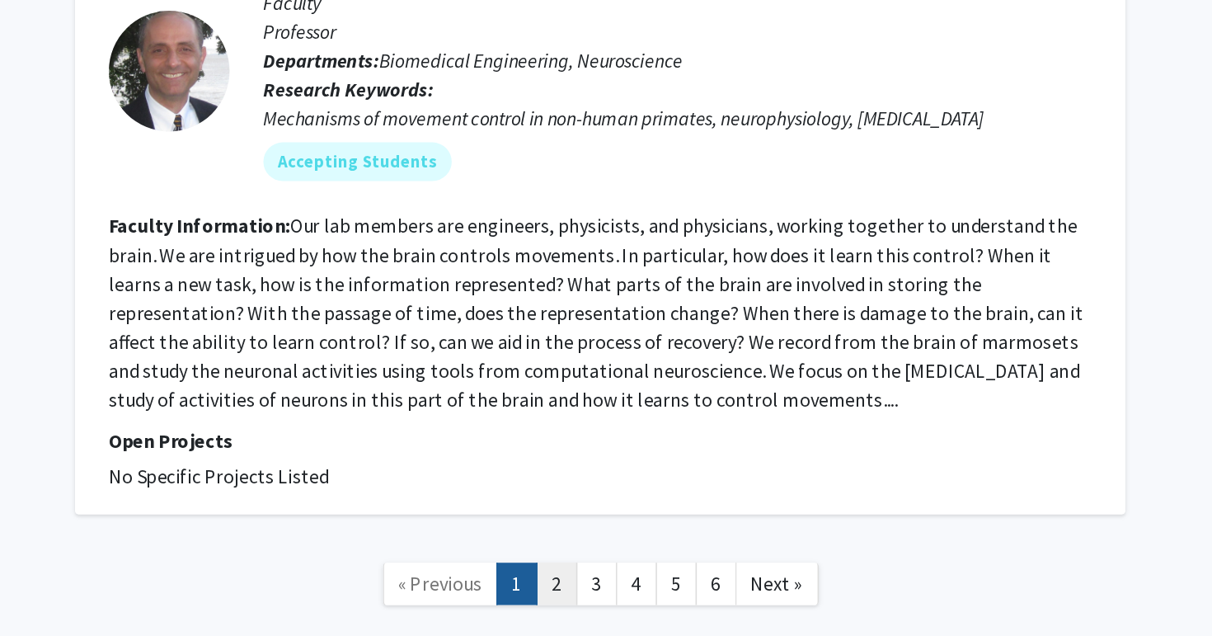
click at [700, 586] on link "2" at bounding box center [700, 600] width 28 height 29
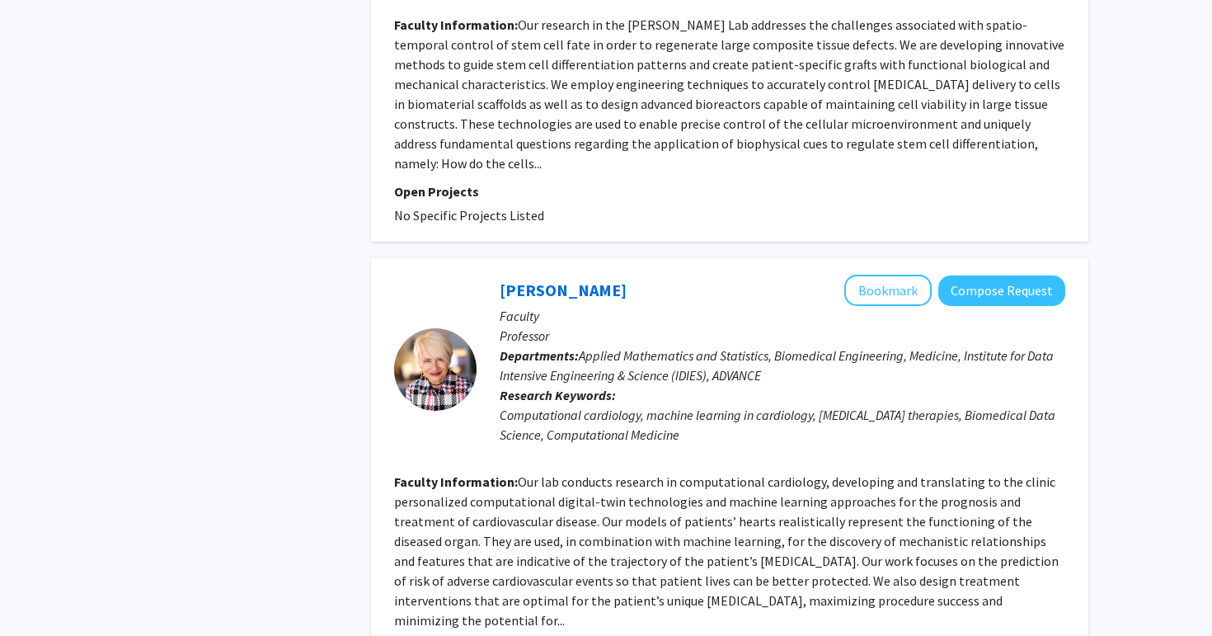
scroll to position [1345, 0]
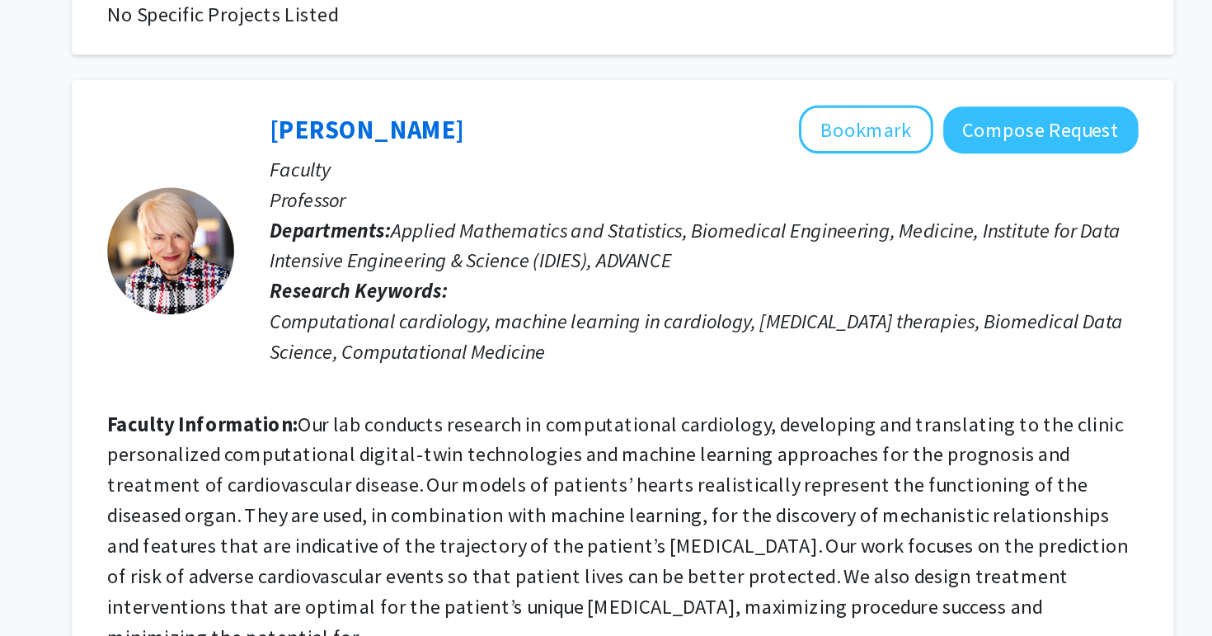
click at [817, 520] on fg-read-more "Our lab conducts research in computational cardiology, developing and translati…" at bounding box center [726, 545] width 665 height 155
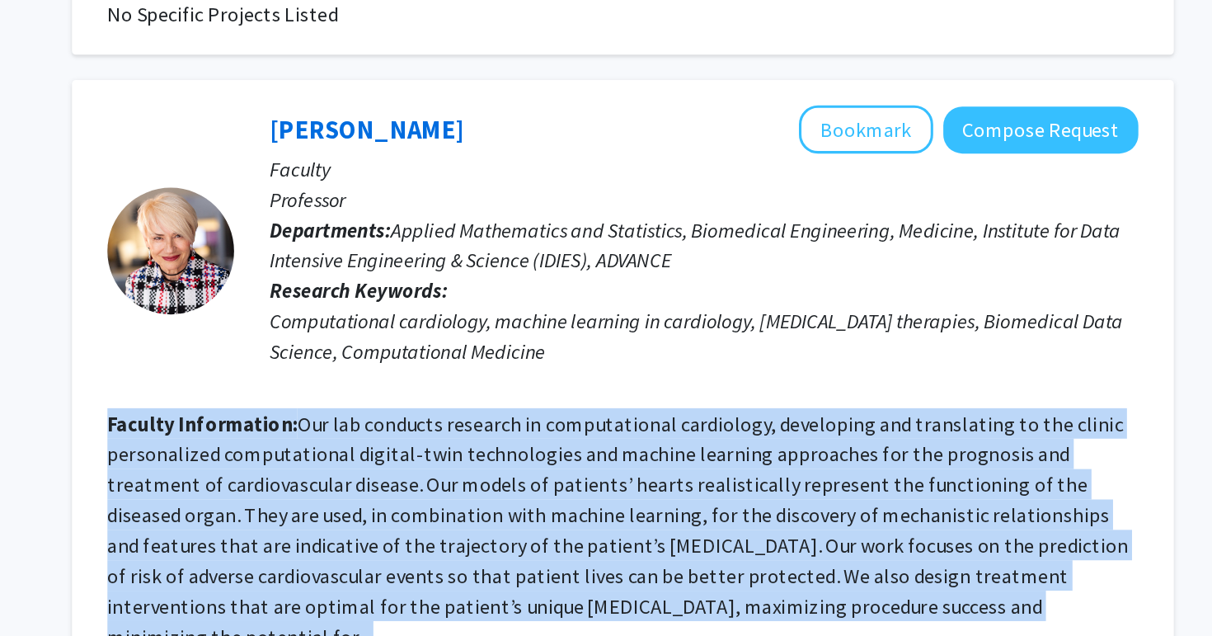
click at [817, 520] on fg-read-more "Our lab conducts research in computational cardiology, developing and translati…" at bounding box center [726, 545] width 665 height 155
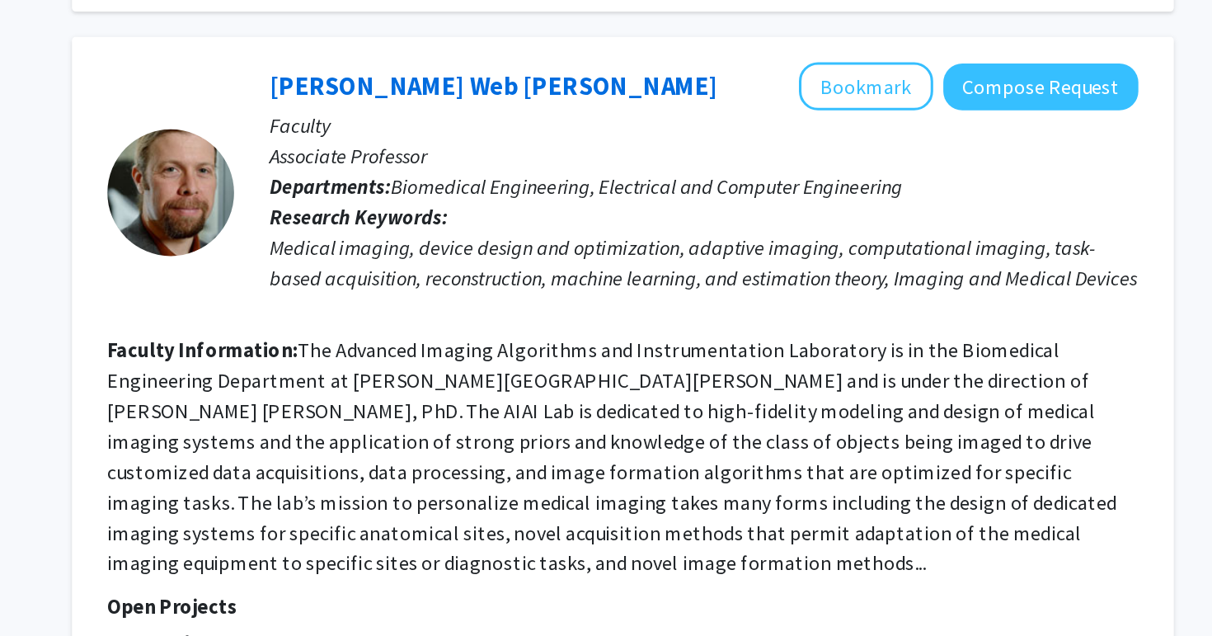
scroll to position [3725, 0]
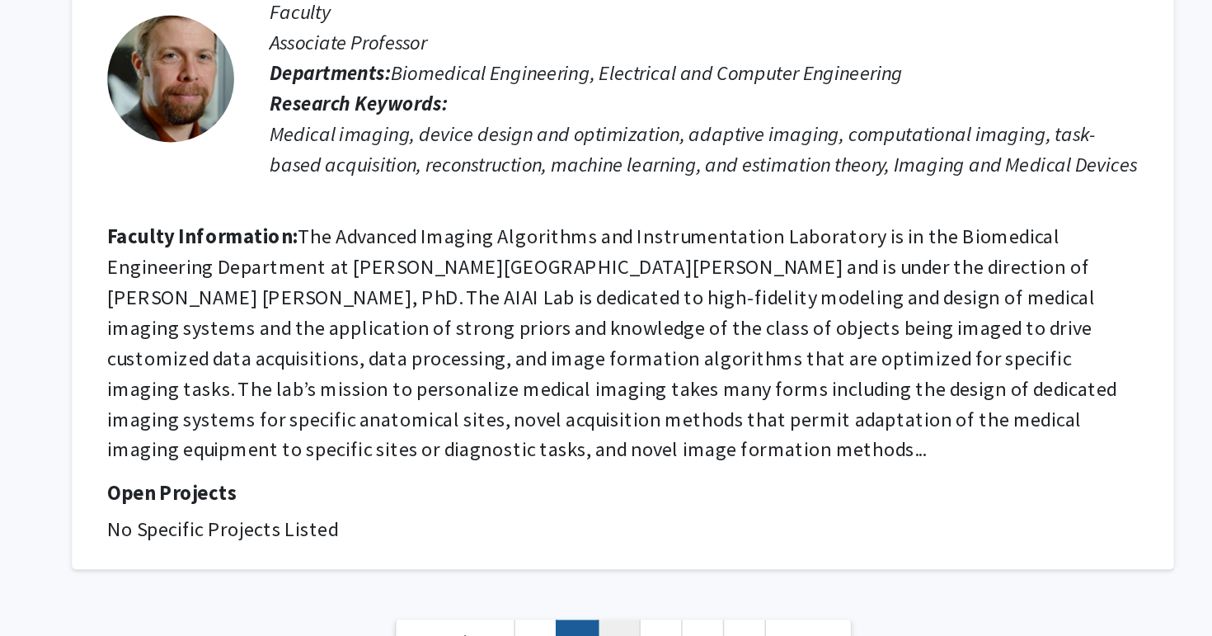
click at [723, 625] on link "3" at bounding box center [727, 639] width 28 height 29
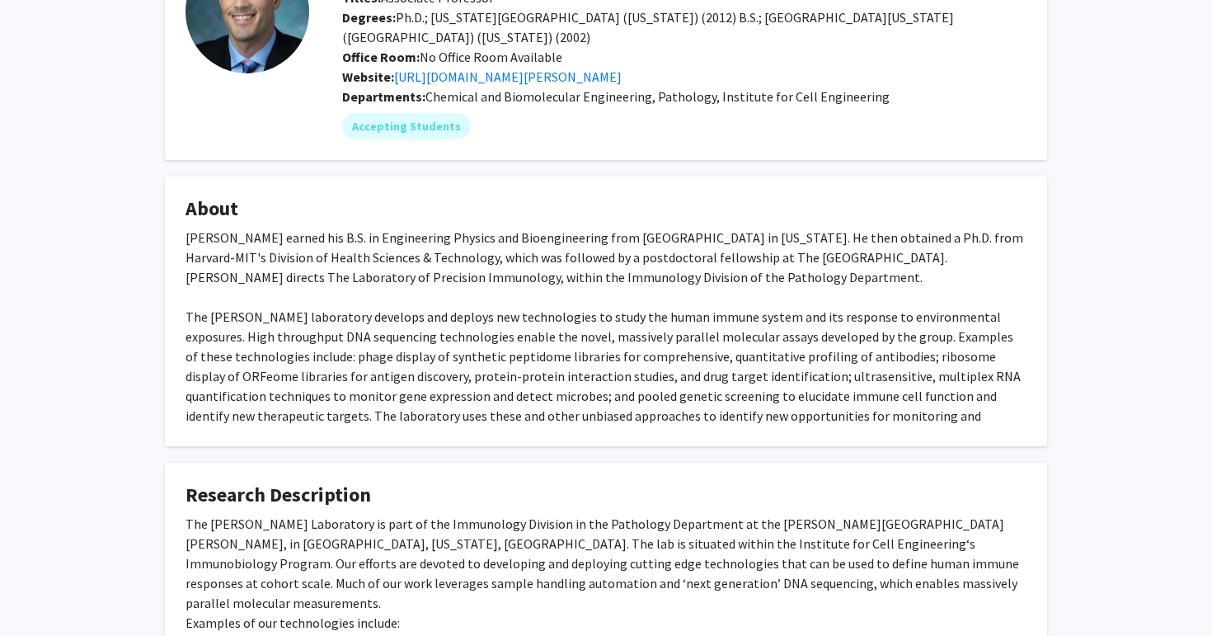
scroll to position [368, 0]
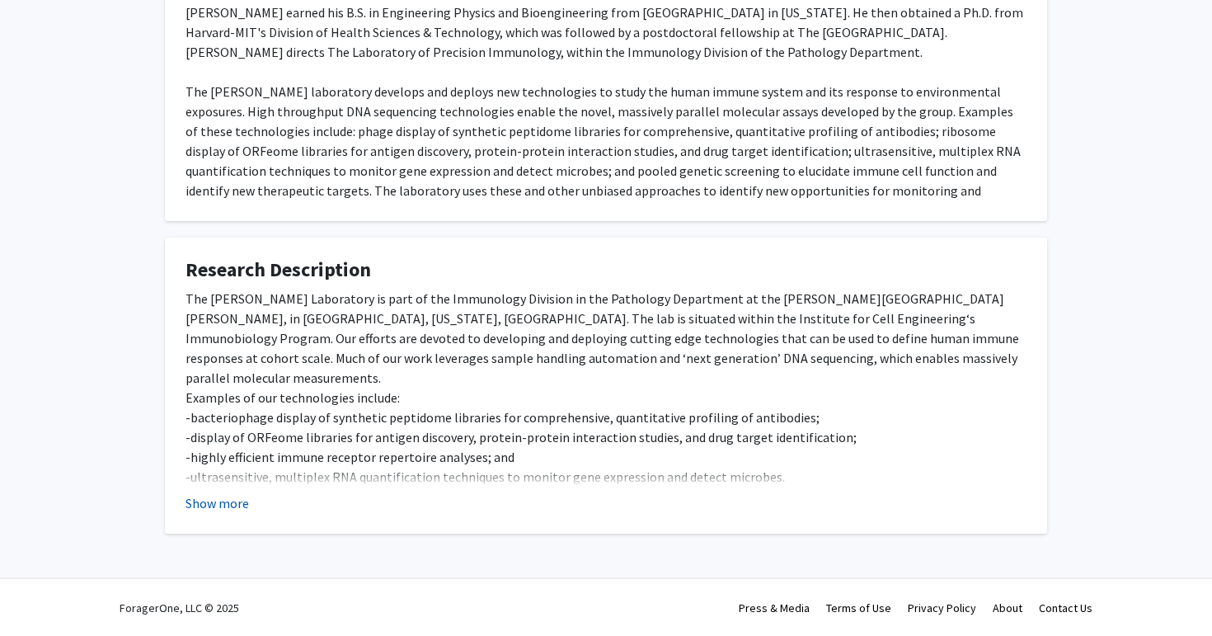
click at [224, 503] on button "Show more" at bounding box center [218, 503] width 64 height 20
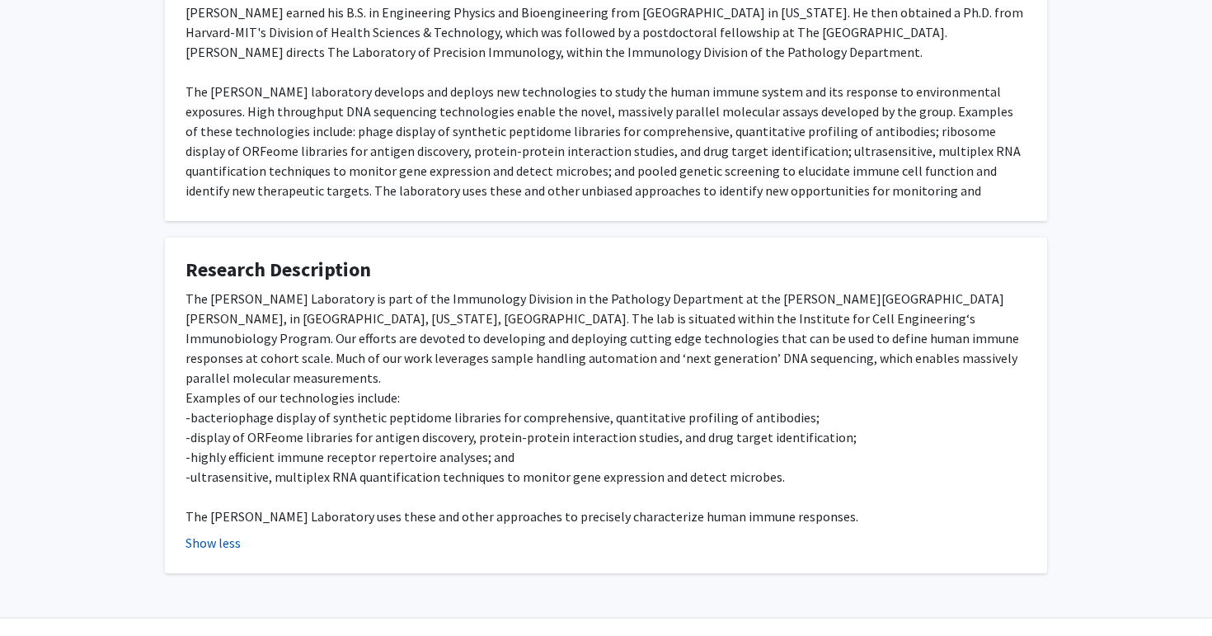
scroll to position [388, 0]
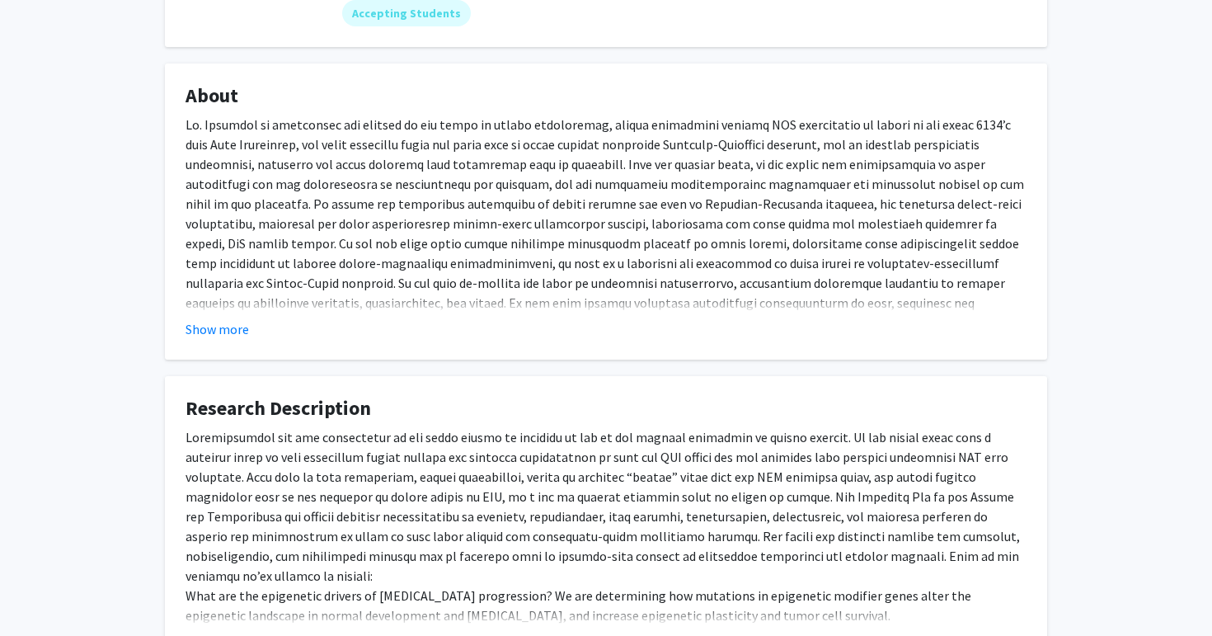
scroll to position [394, 0]
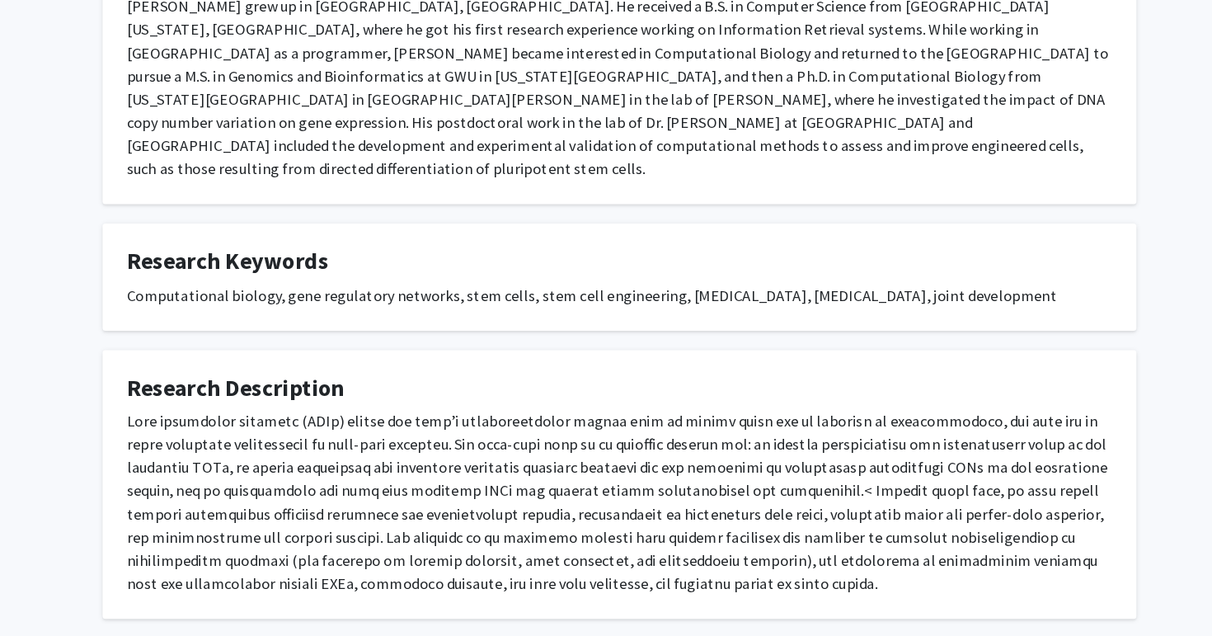
click at [523, 475] on div at bounding box center [606, 521] width 841 height 158
